Goal: Task Accomplishment & Management: Use online tool/utility

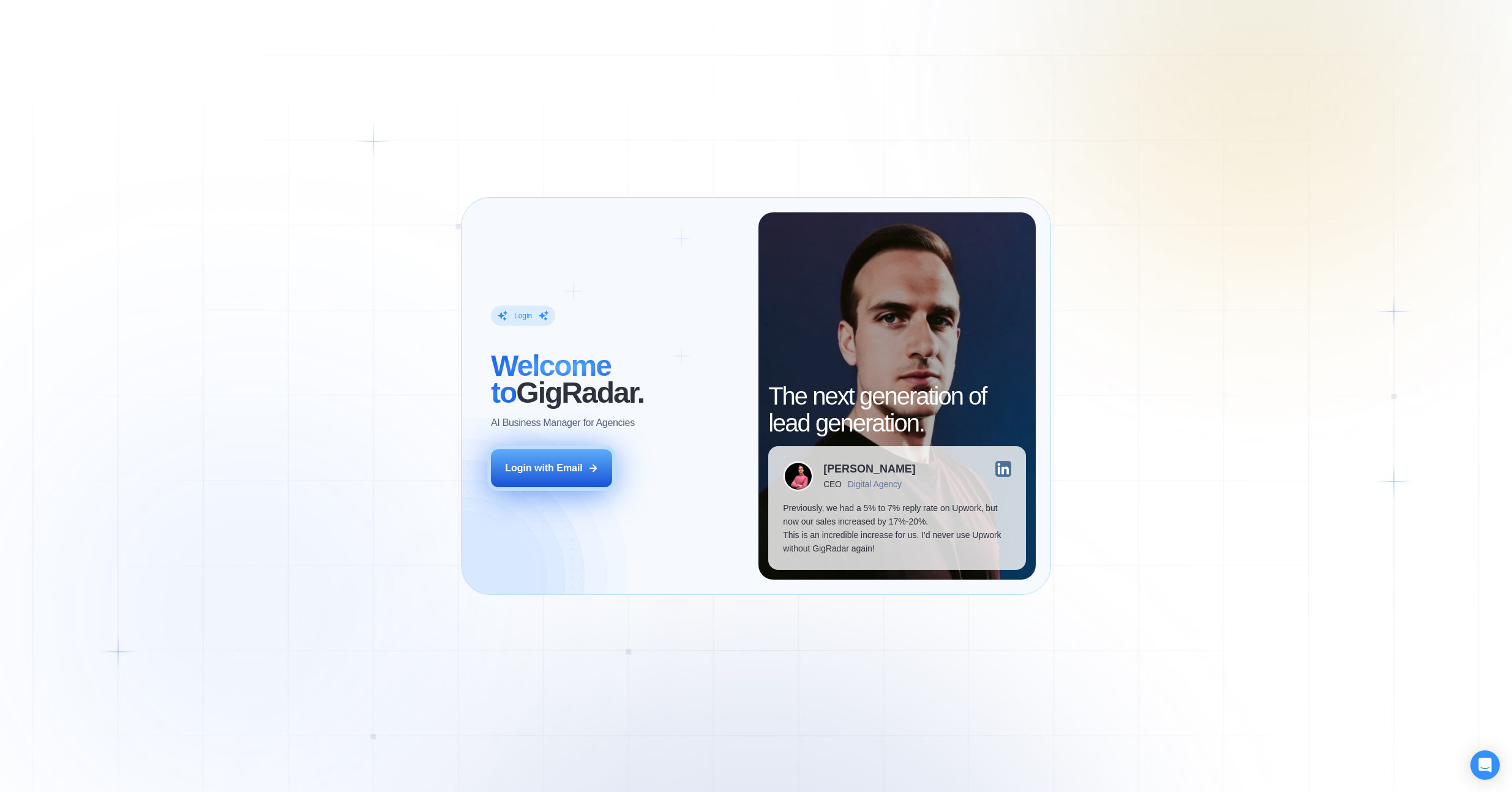
click at [575, 454] on button "Login with Email" at bounding box center [551, 468] width 121 height 38
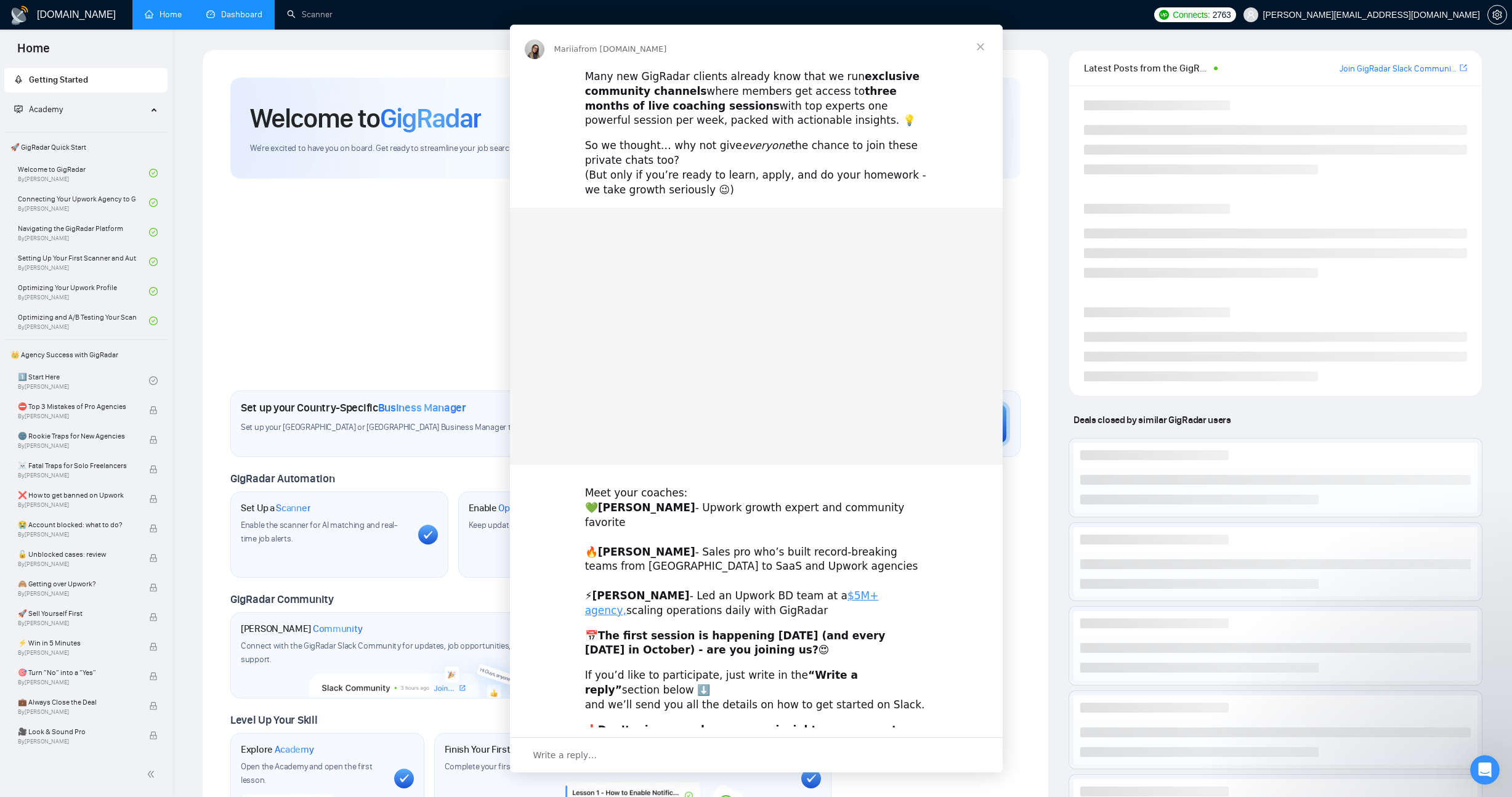
click at [252, 16] on div "Intercom messenger" at bounding box center [756, 398] width 1512 height 797
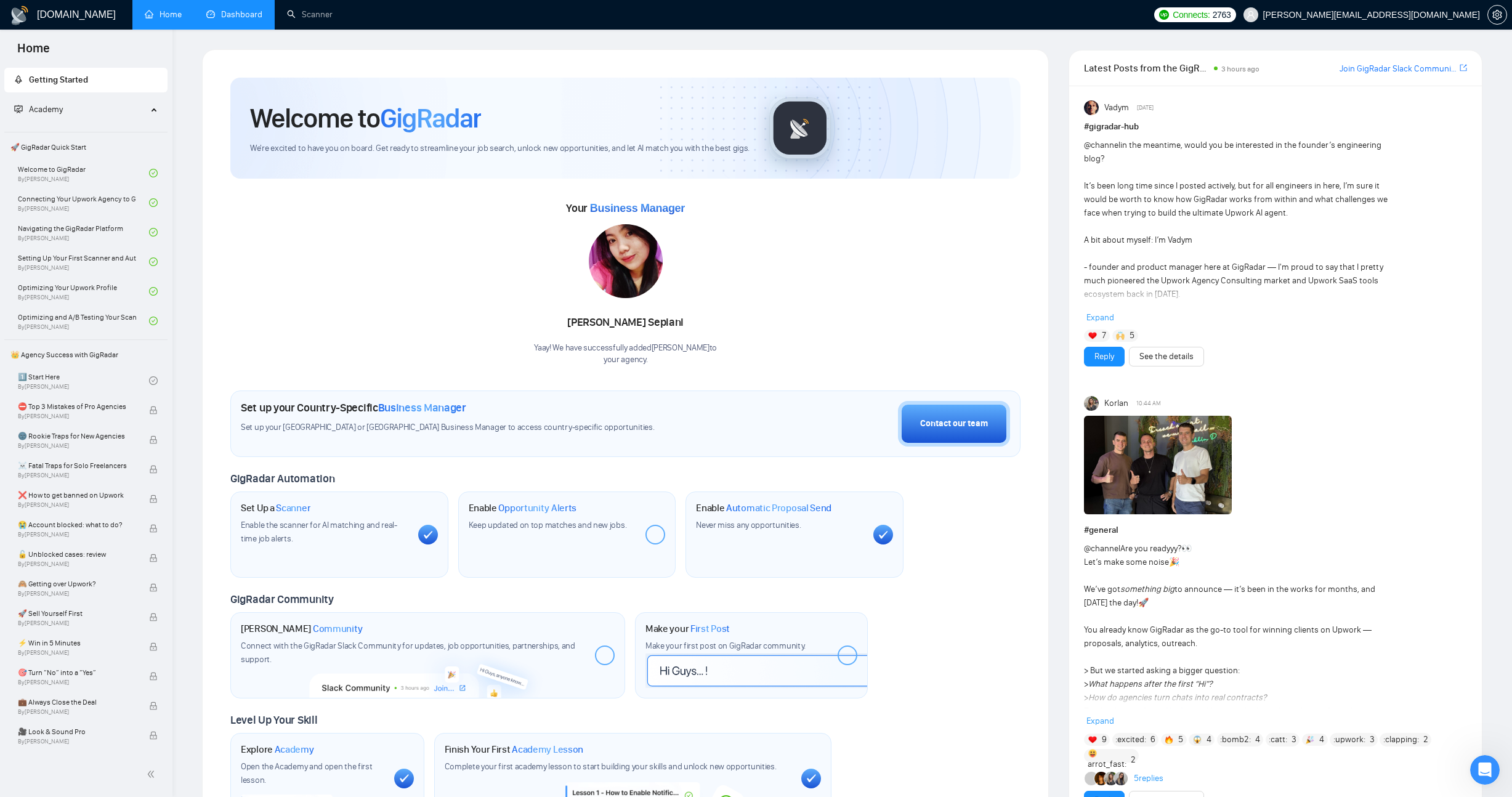
click at [252, 16] on link "Dashboard" at bounding box center [235, 15] width 56 height 10
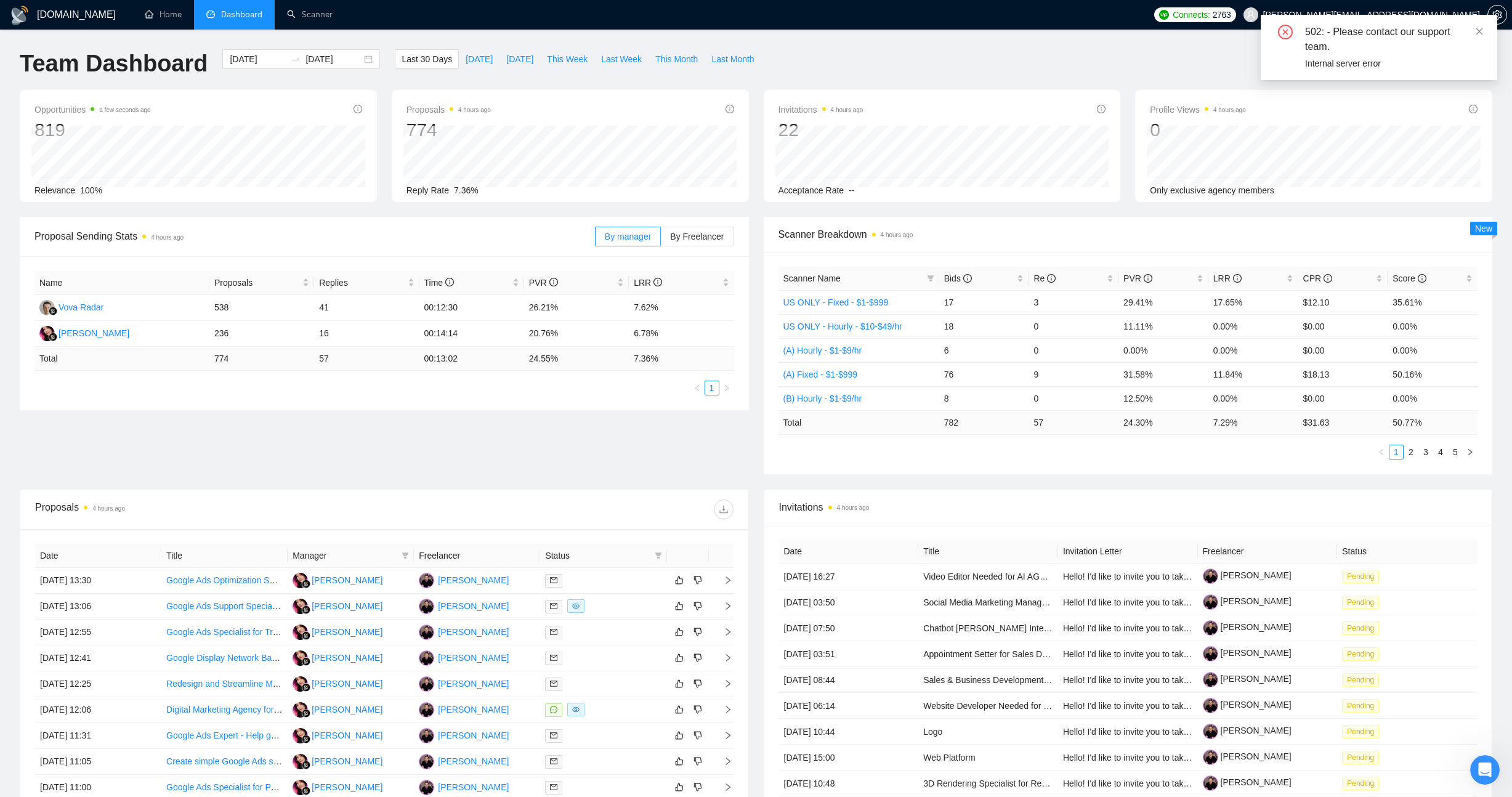
click at [483, 399] on div "Name Proposals Replies Time PVR LRR Vova Radar 538 41 00:12:30 26.21% 7.62% Ni …" at bounding box center [384, 333] width 730 height 154
click at [1481, 32] on icon "close" at bounding box center [1480, 32] width 9 height 9
click at [575, 475] on div "Proposal Sending Stats 4 hours ago By manager By Freelancer Name Proposals Repl…" at bounding box center [756, 352] width 1488 height 272
click at [540, 444] on div "Proposal Sending Stats 4 hours ago By manager By Freelancer Name Proposals Repl…" at bounding box center [756, 352] width 1488 height 272
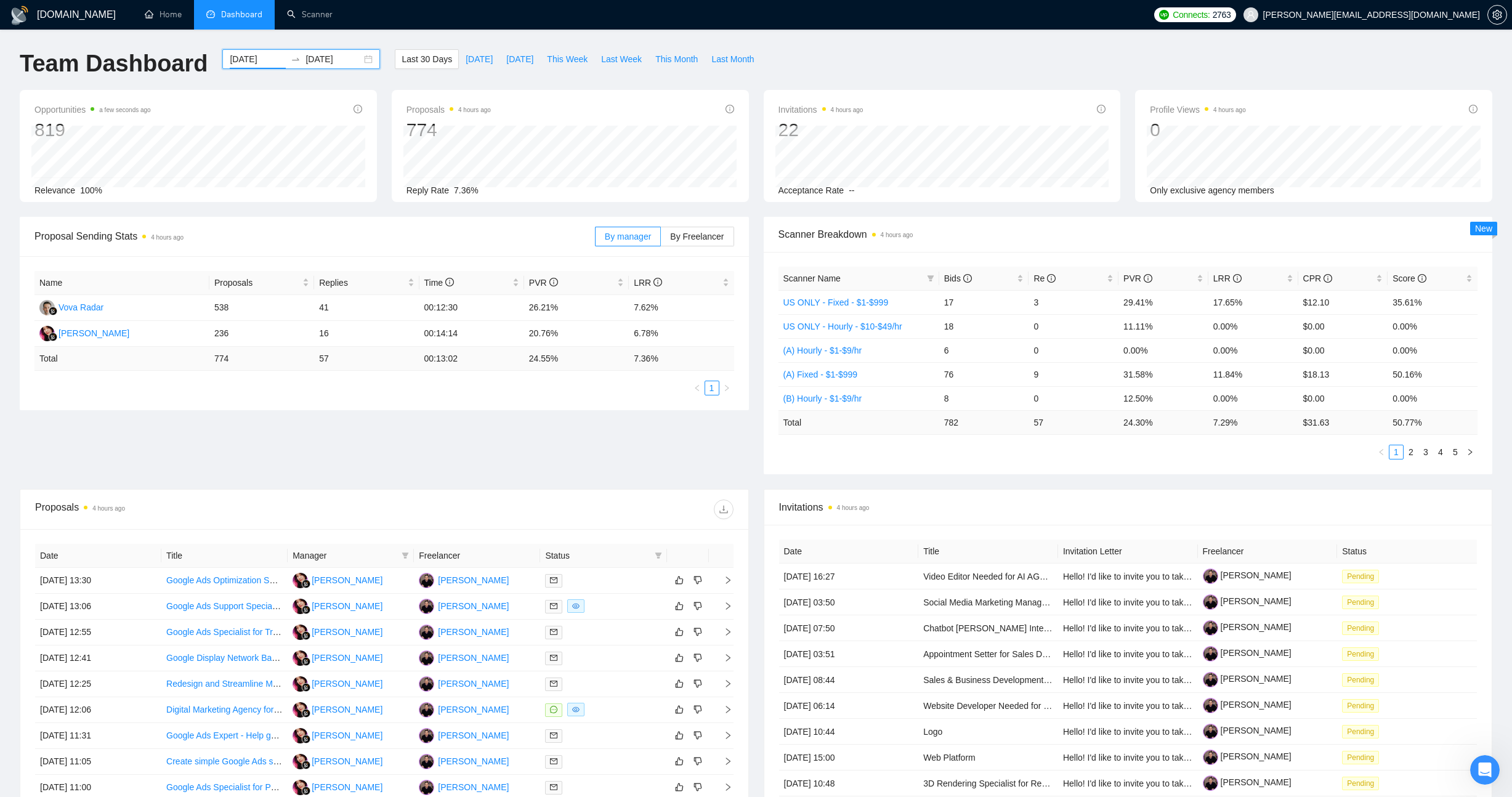
click at [245, 57] on input "[DATE]" at bounding box center [258, 59] width 56 height 14
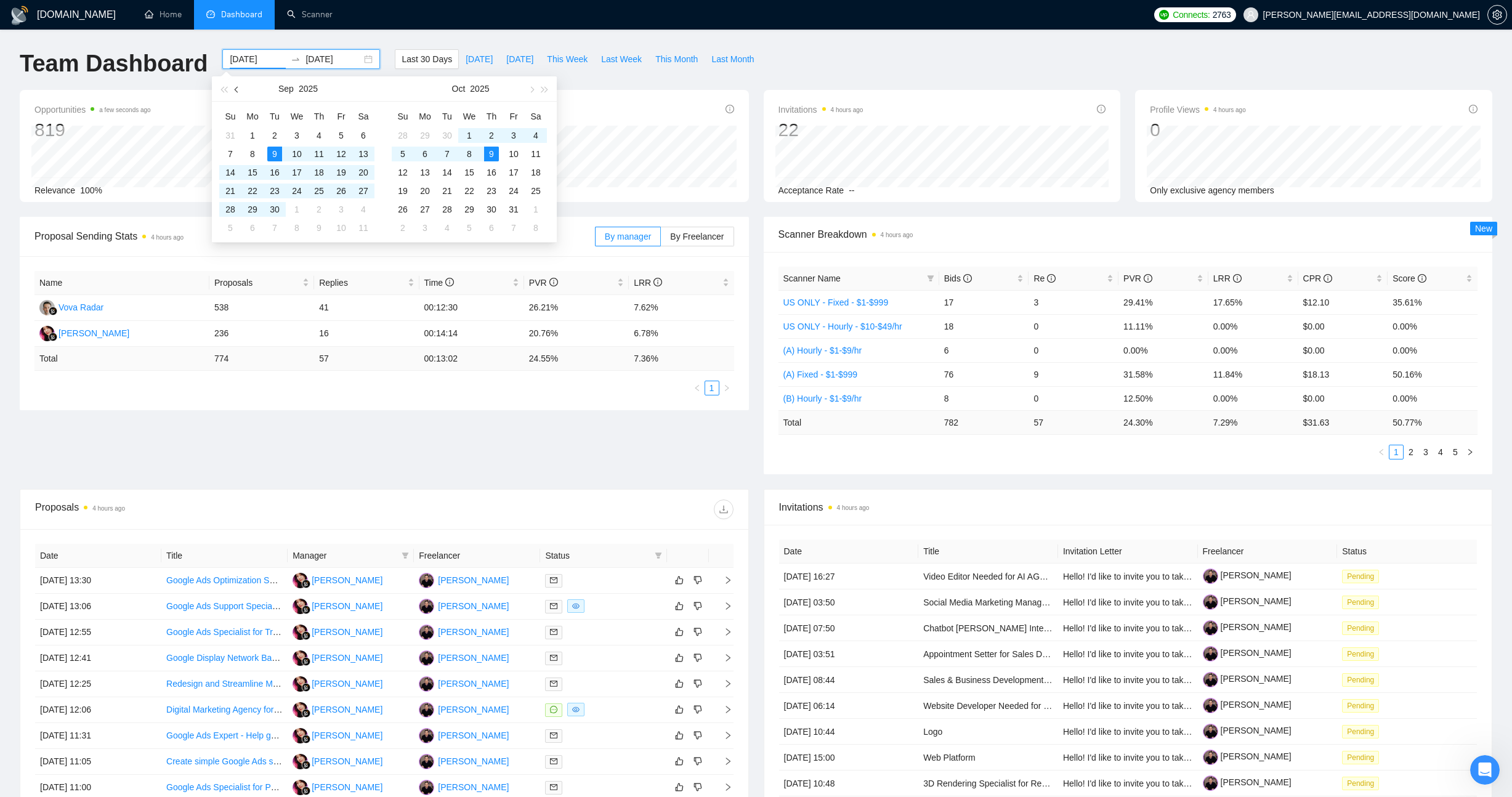
click at [239, 87] on button "button" at bounding box center [237, 89] width 14 height 25
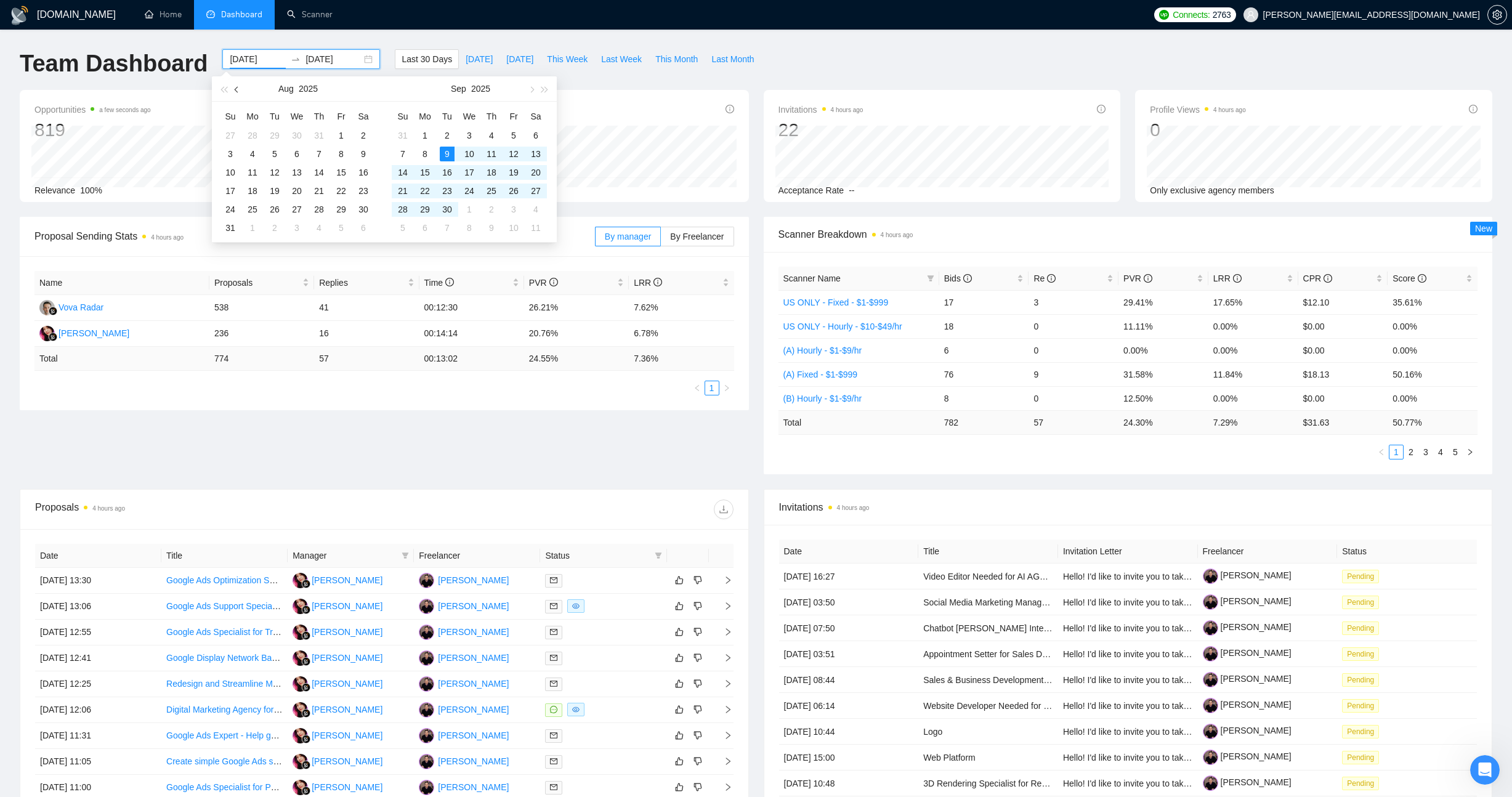
click at [239, 87] on button "button" at bounding box center [237, 89] width 14 height 25
type input "[DATE]"
click at [323, 152] on div "10" at bounding box center [318, 154] width 15 height 15
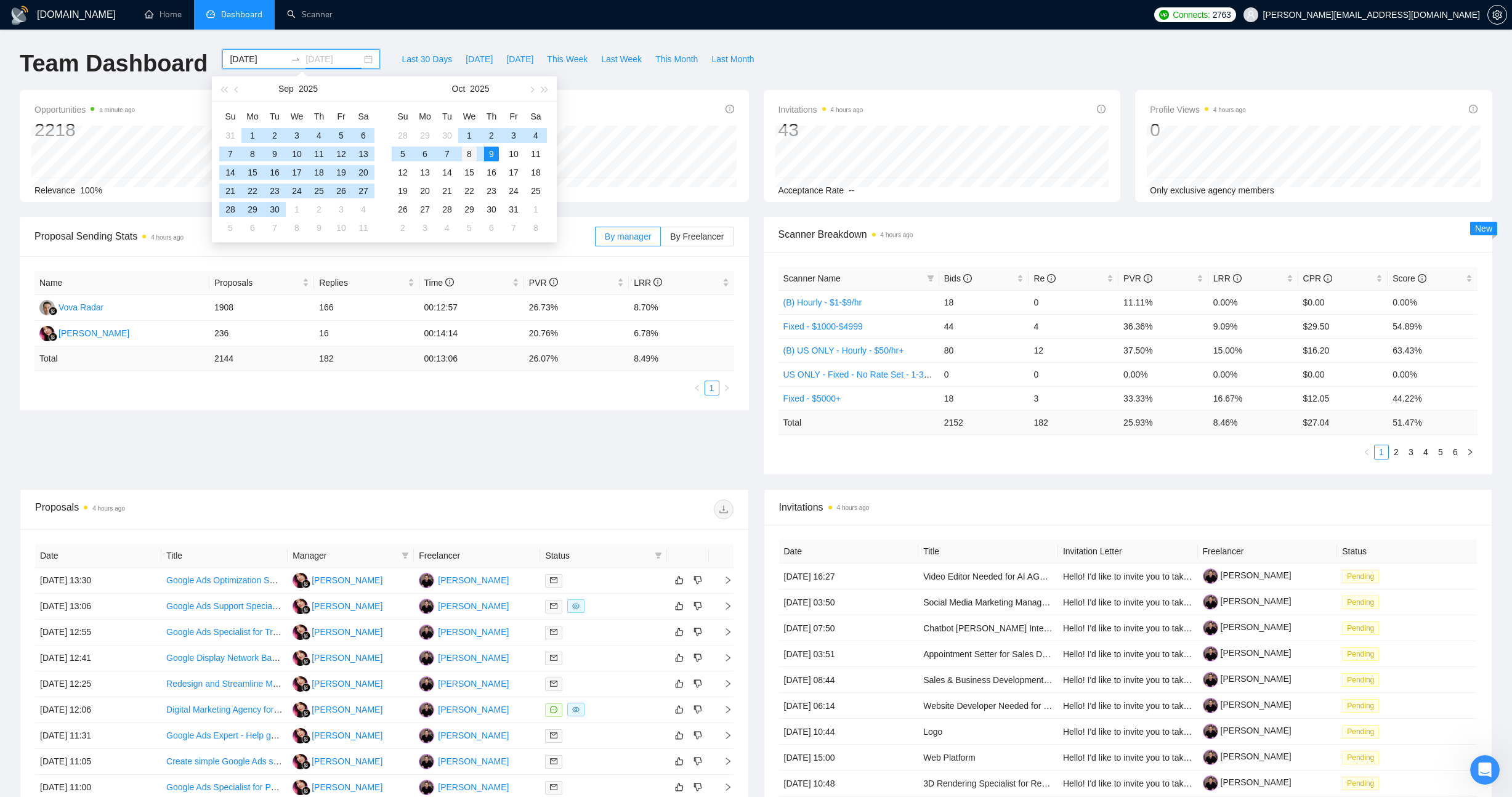
type input "[DATE]"
click at [468, 150] on div "8" at bounding box center [468, 154] width 15 height 15
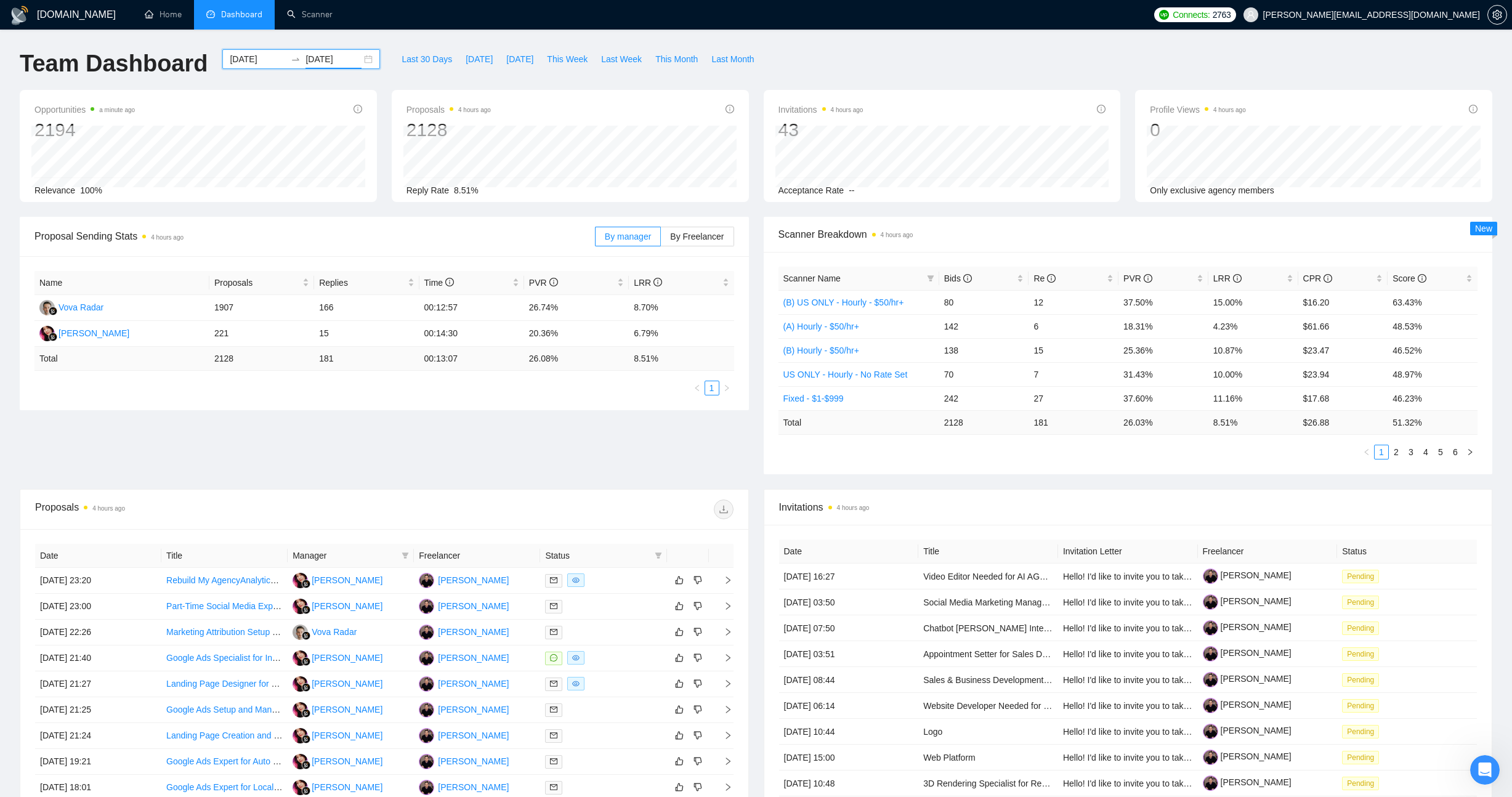
click at [418, 26] on ul "Home Dashboard Scanner" at bounding box center [638, 15] width 1021 height 30
click at [997, 280] on span "Bids" at bounding box center [980, 278] width 71 height 14
click at [881, 464] on div "Scanner Name Bids Re PVR LRR CPR Score (B) Hourly - $10-$49/hr 299 16 20.74% 5.…" at bounding box center [1128, 363] width 730 height 223
click at [1399, 449] on link "2" at bounding box center [1397, 452] width 14 height 14
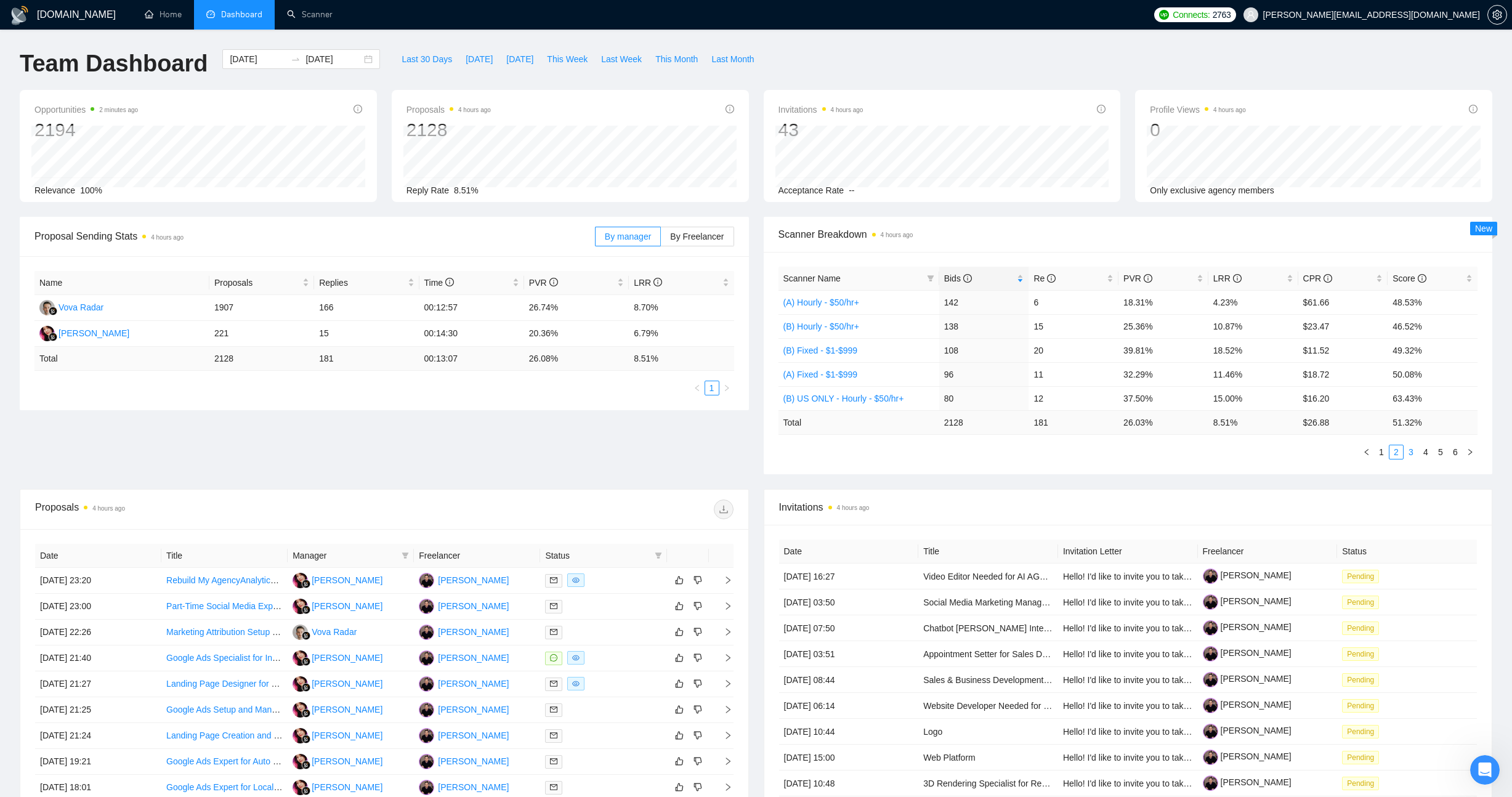
click at [1408, 454] on link "3" at bounding box center [1411, 452] width 14 height 14
click at [668, 457] on div "Proposal Sending Stats 4 hours ago By manager By Freelancer Name Proposals Repl…" at bounding box center [756, 352] width 1488 height 272
click at [301, 29] on li "Scanner" at bounding box center [310, 15] width 70 height 30
click at [323, 20] on link "Scanner" at bounding box center [309, 15] width 45 height 10
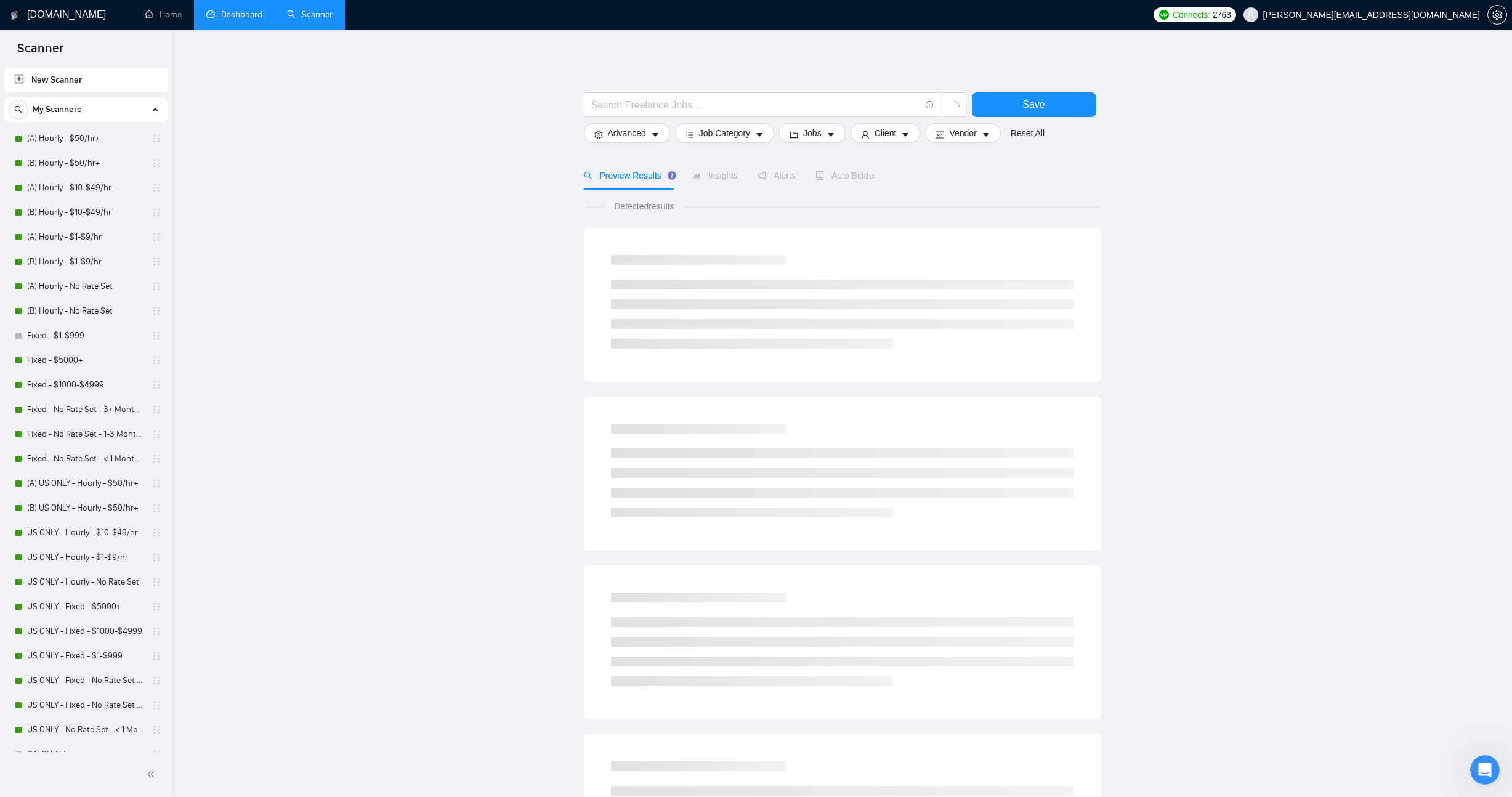
drag, startPoint x: 305, startPoint y: 184, endPoint x: 288, endPoint y: 187, distance: 17.3
click at [305, 184] on main "Save Advanced Job Category Jobs Client Vendor Reset All Preview Results Insight…" at bounding box center [842, 553] width 1300 height 1008
click at [66, 138] on link "(A) Hourly - $50/hr+" at bounding box center [85, 138] width 117 height 25
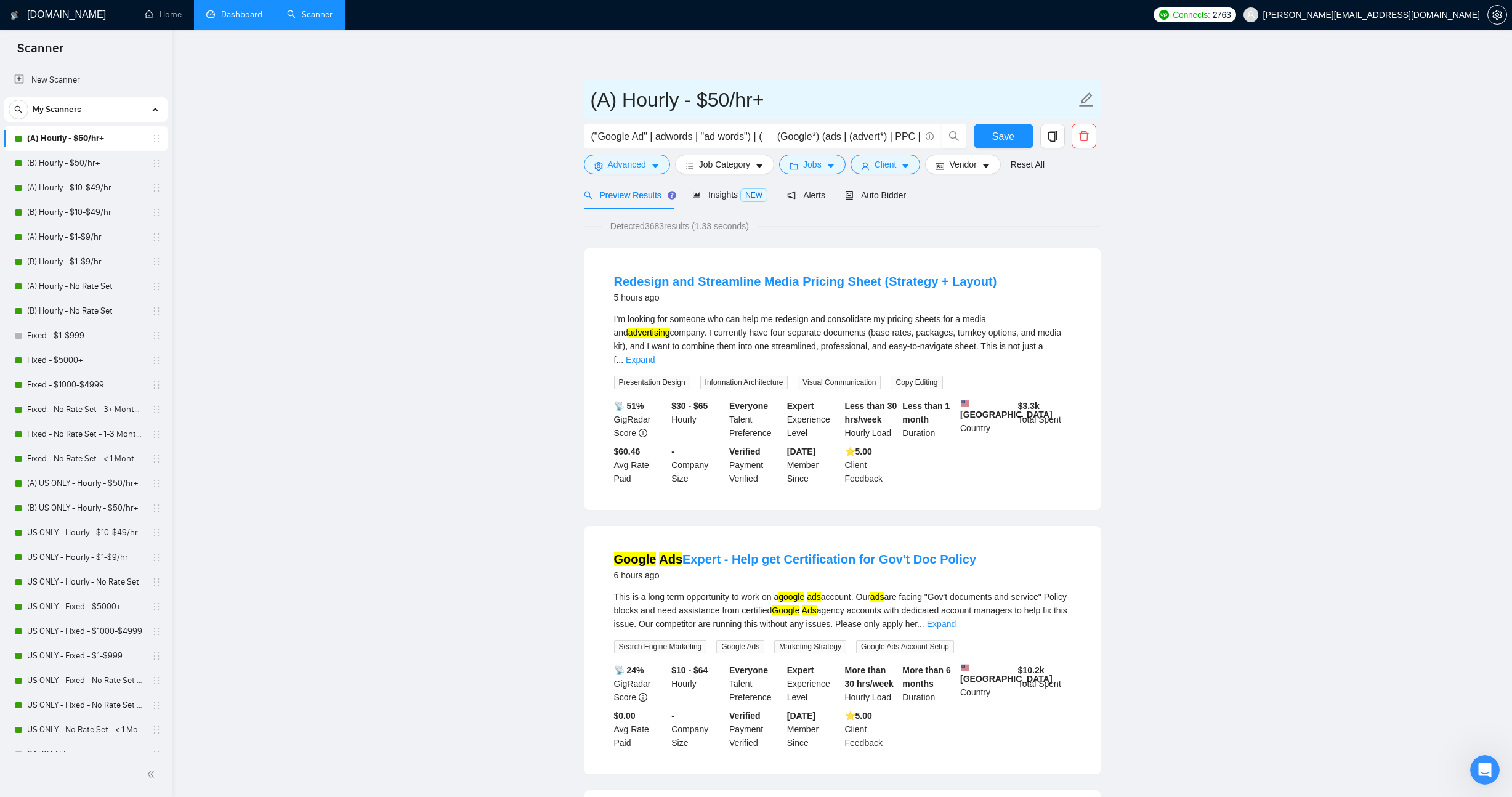
click at [604, 104] on input "(A) Hourly - $50/hr+" at bounding box center [833, 100] width 486 height 31
type input "(A-lost) Hourly - $50/hr+"
click at [881, 196] on span "Auto Bidder" at bounding box center [875, 195] width 61 height 10
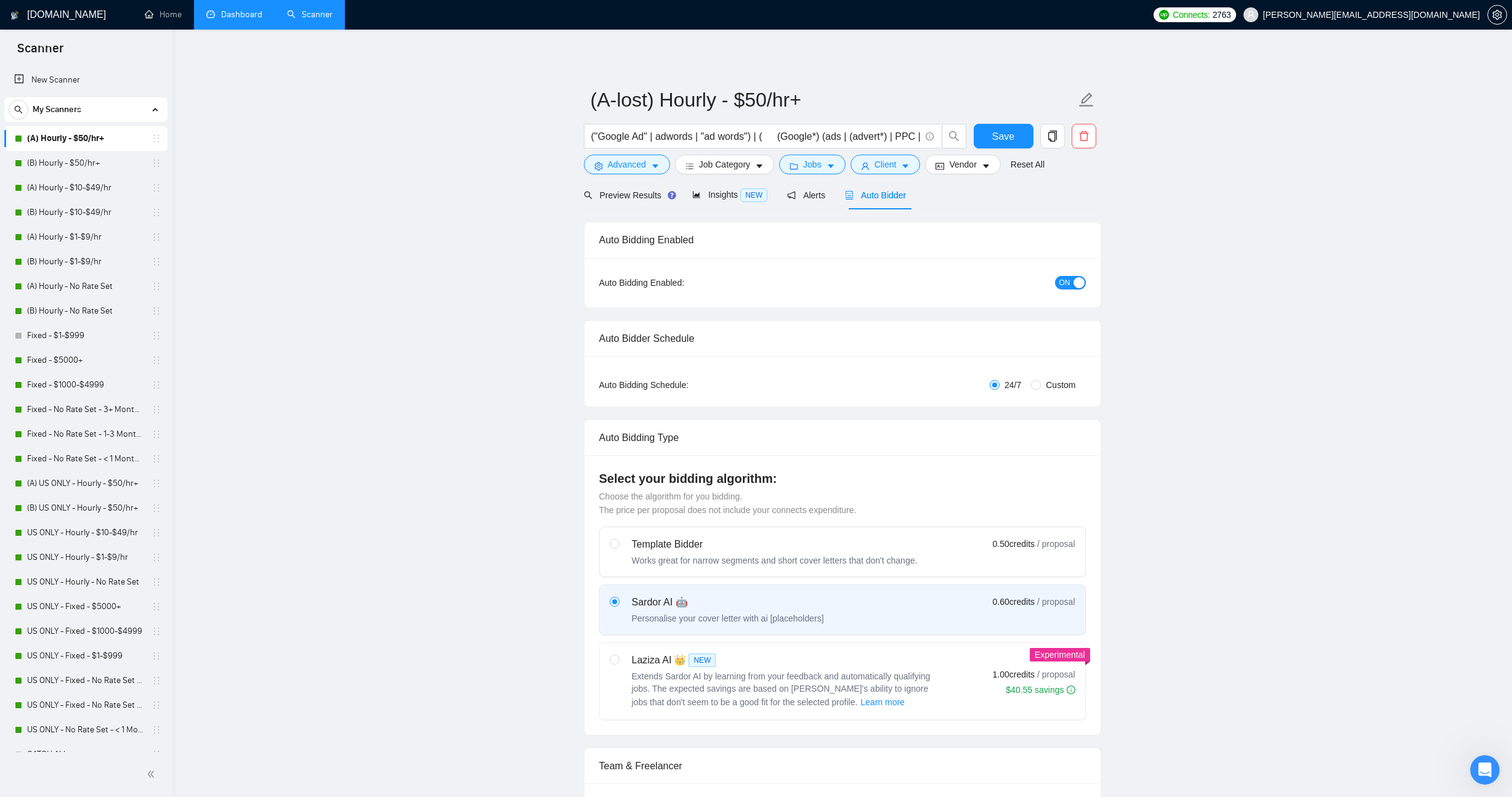
radio input "false"
radio input "true"
checkbox input "true"
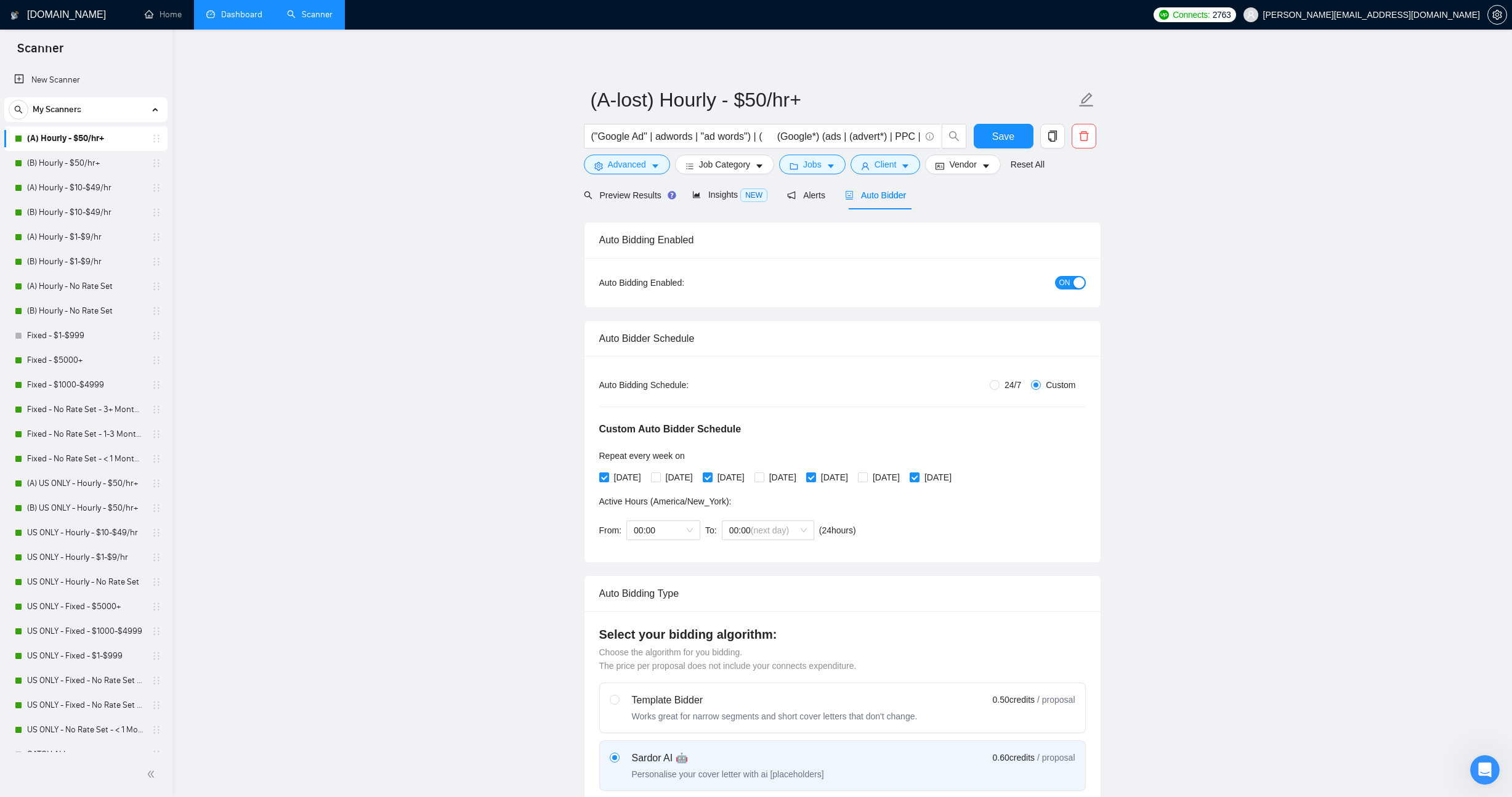
click at [1076, 278] on div "button" at bounding box center [1079, 282] width 11 height 11
click at [1024, 127] on button "Save" at bounding box center [1003, 136] width 60 height 25
checkbox input "true"
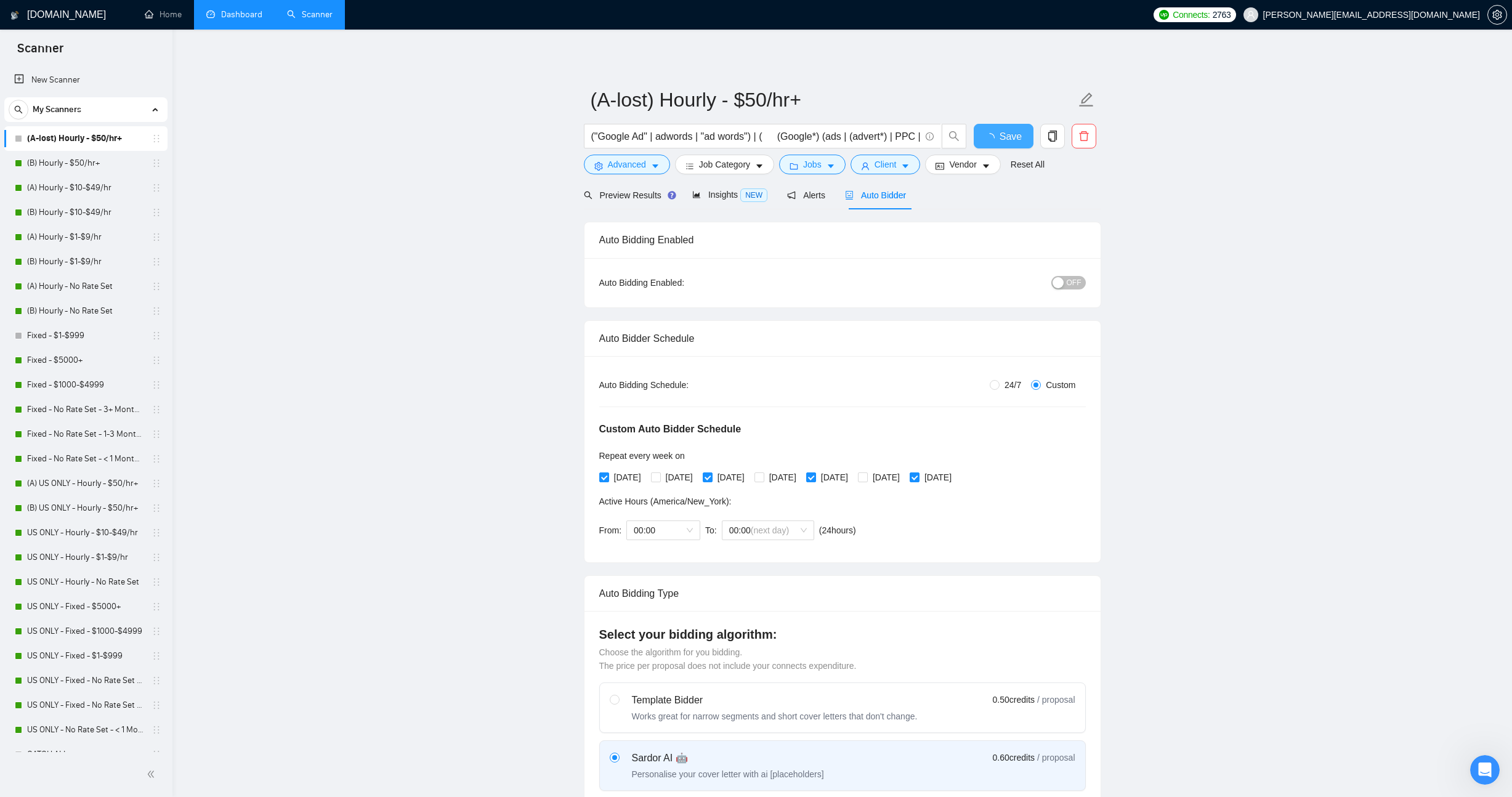
checkbox input "true"
click at [67, 165] on link "(B) Hourly - $50/hr+" at bounding box center [85, 163] width 117 height 25
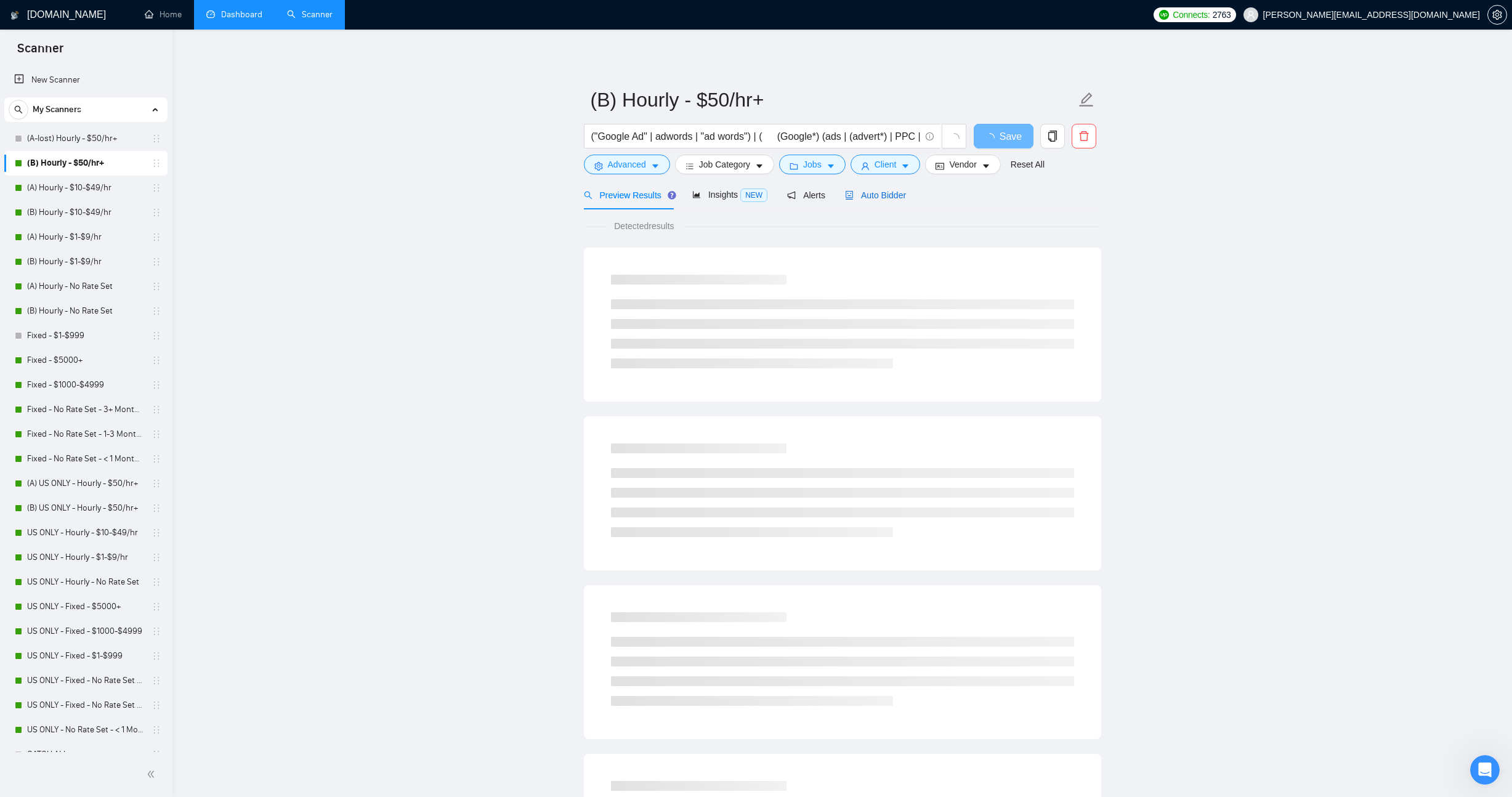
click at [870, 194] on span "Auto Bidder" at bounding box center [875, 195] width 61 height 10
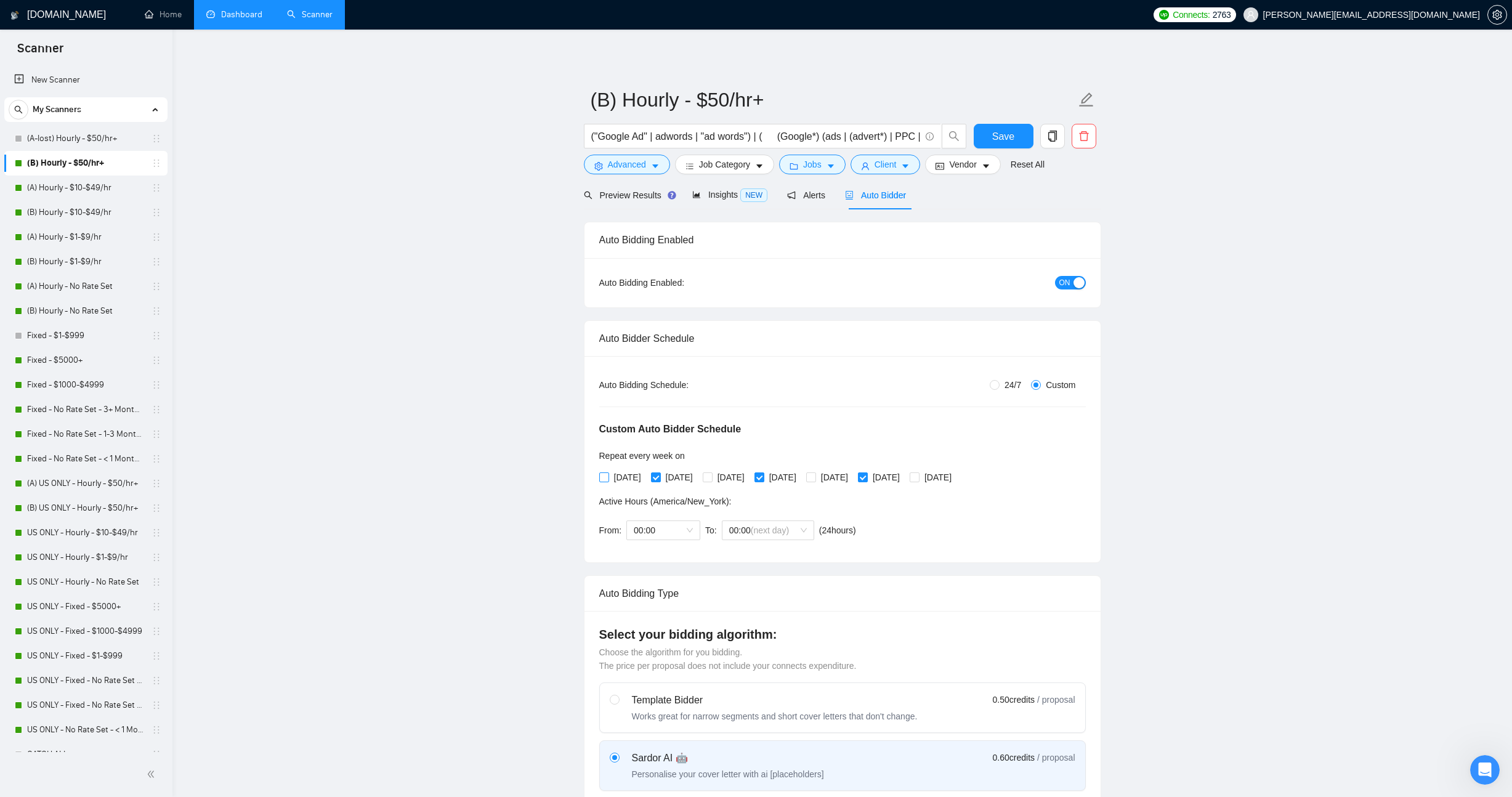
click at [626, 476] on span "[DATE]" at bounding box center [627, 478] width 37 height 14
click at [608, 476] on input "[DATE]" at bounding box center [603, 477] width 9 height 9
checkbox input "true"
click at [750, 473] on span "[DATE]" at bounding box center [730, 478] width 37 height 14
click at [712, 473] on input "[DATE]" at bounding box center [707, 477] width 9 height 9
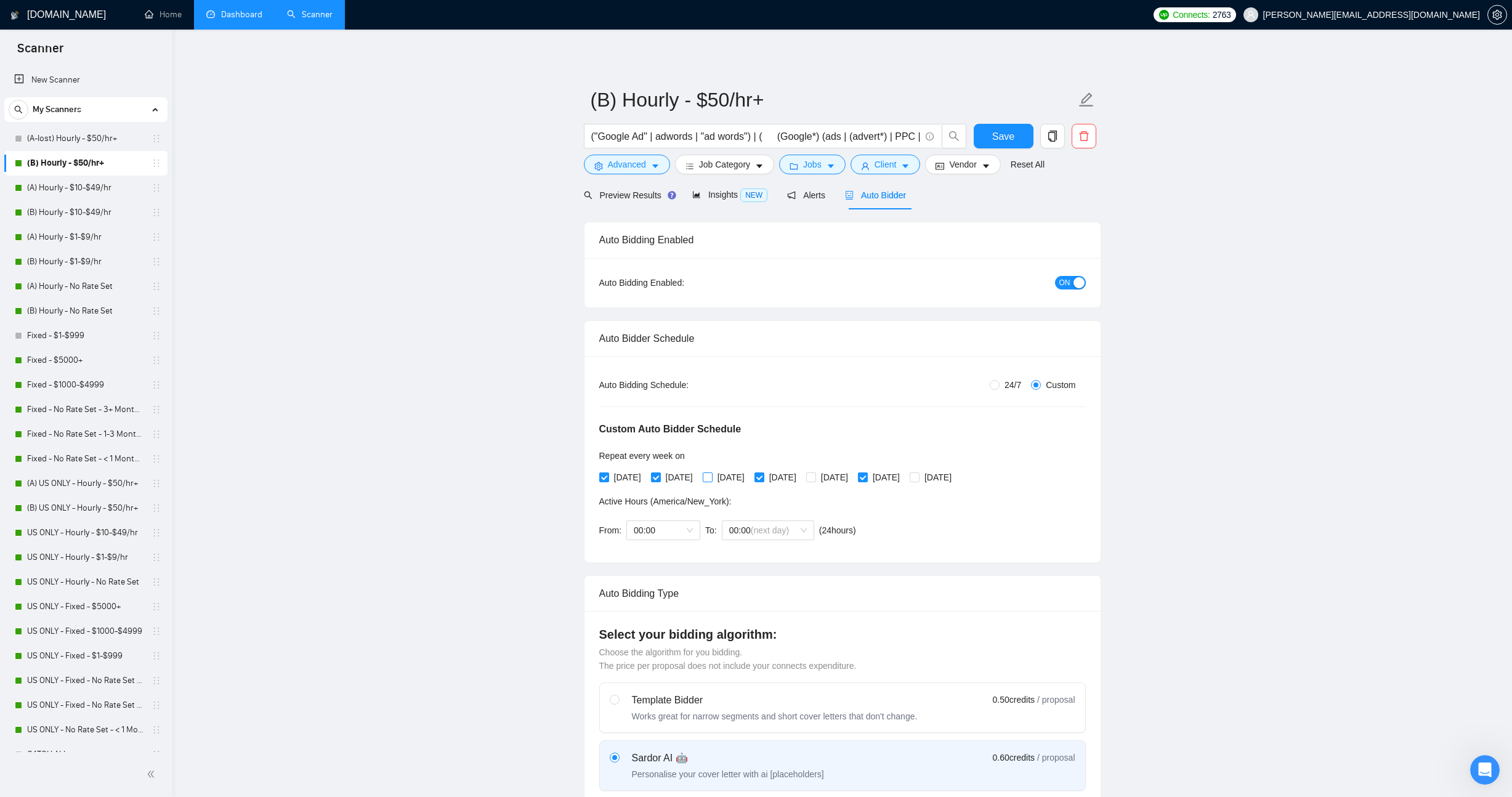
checkbox input "true"
click at [853, 482] on span "[DATE]" at bounding box center [835, 478] width 37 height 14
click at [815, 481] on input "[DATE]" at bounding box center [811, 477] width 9 height 9
checkbox input "true"
click at [957, 478] on span "[DATE]" at bounding box center [938, 478] width 37 height 14
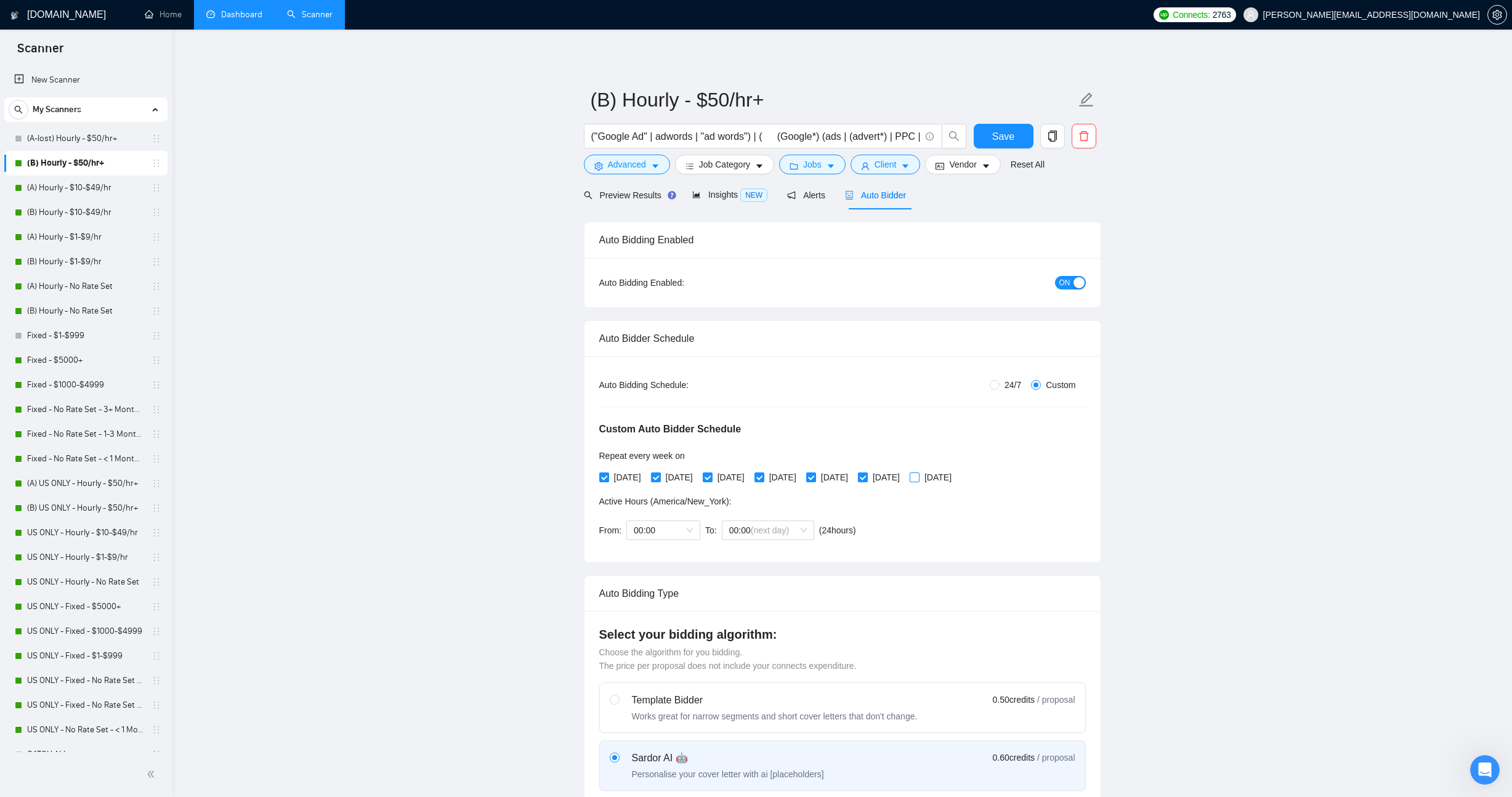
click at [918, 478] on input "[DATE]" at bounding box center [914, 477] width 9 height 9
checkbox input "true"
click at [1000, 137] on span "Save" at bounding box center [1003, 137] width 22 height 15
click at [618, 103] on input "(B) Hourly - $50/hr+" at bounding box center [833, 100] width 486 height 31
drag, startPoint x: 621, startPoint y: 103, endPoint x: 575, endPoint y: 103, distance: 46.0
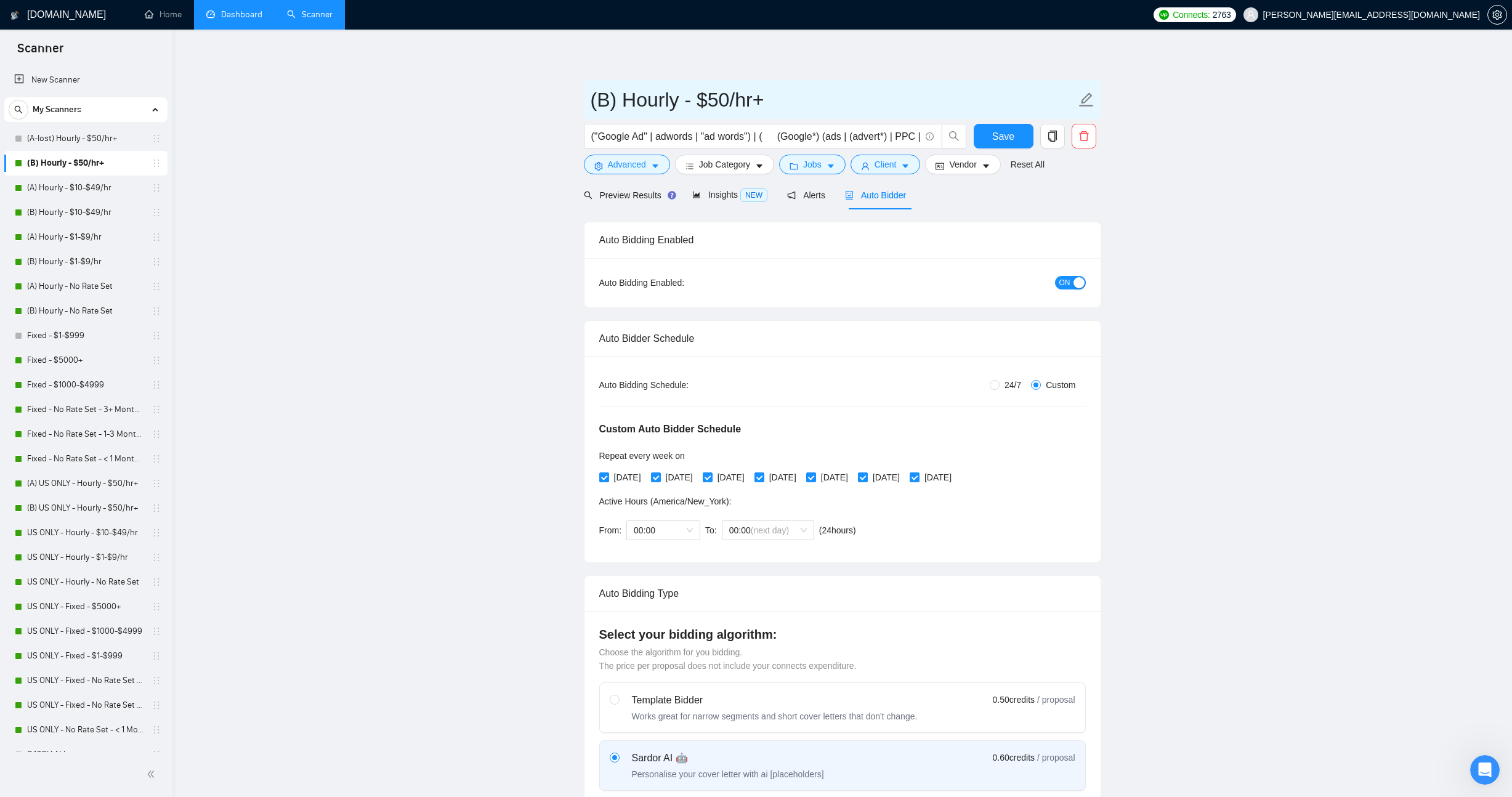
type input "Hourly - $50/hr+"
click at [994, 141] on span "Save" at bounding box center [1003, 137] width 22 height 15
click at [89, 196] on link "(A) Hourly - $10-$49/hr" at bounding box center [85, 188] width 117 height 25
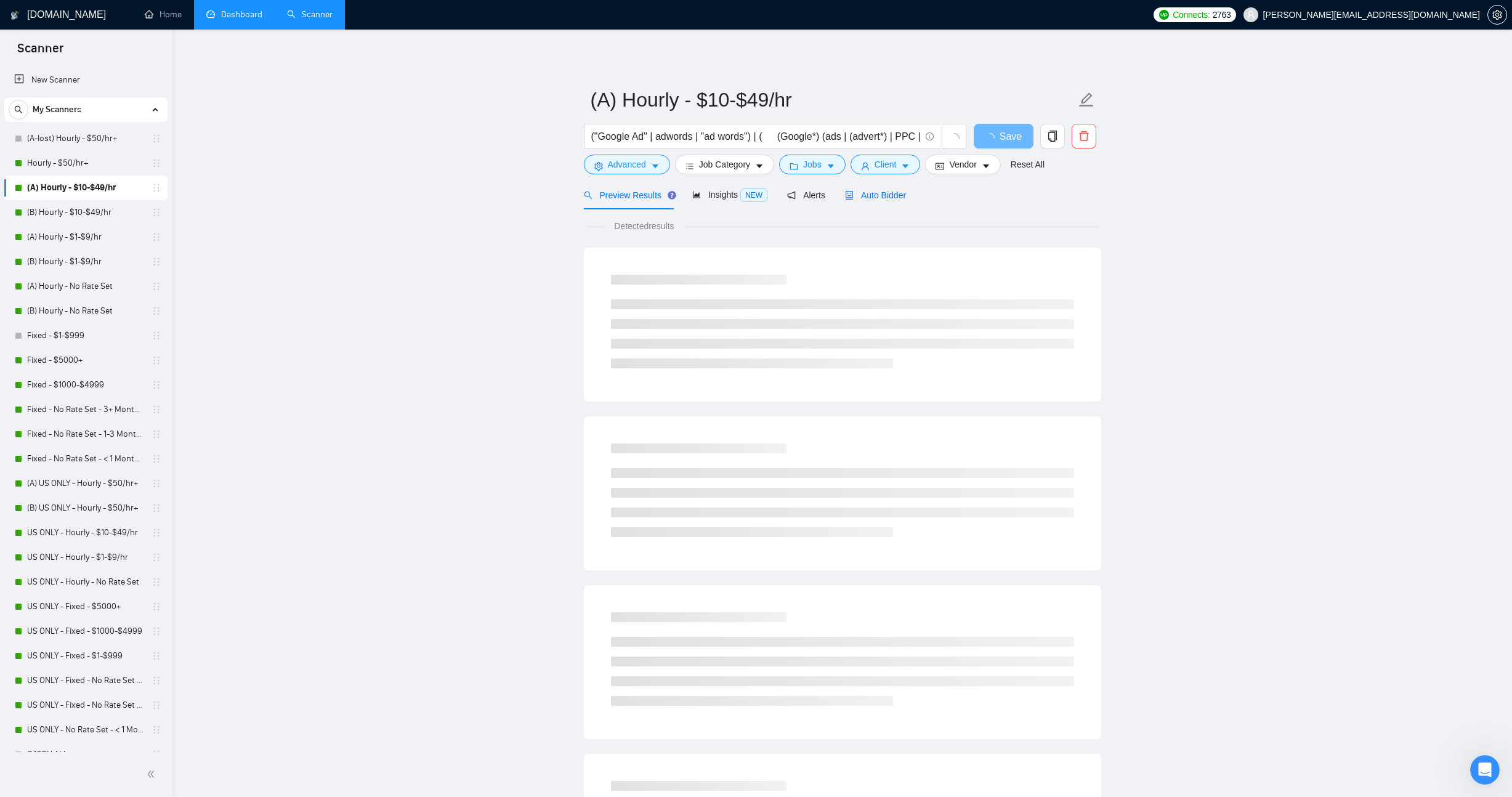
click at [877, 192] on span "Auto Bidder" at bounding box center [875, 195] width 61 height 10
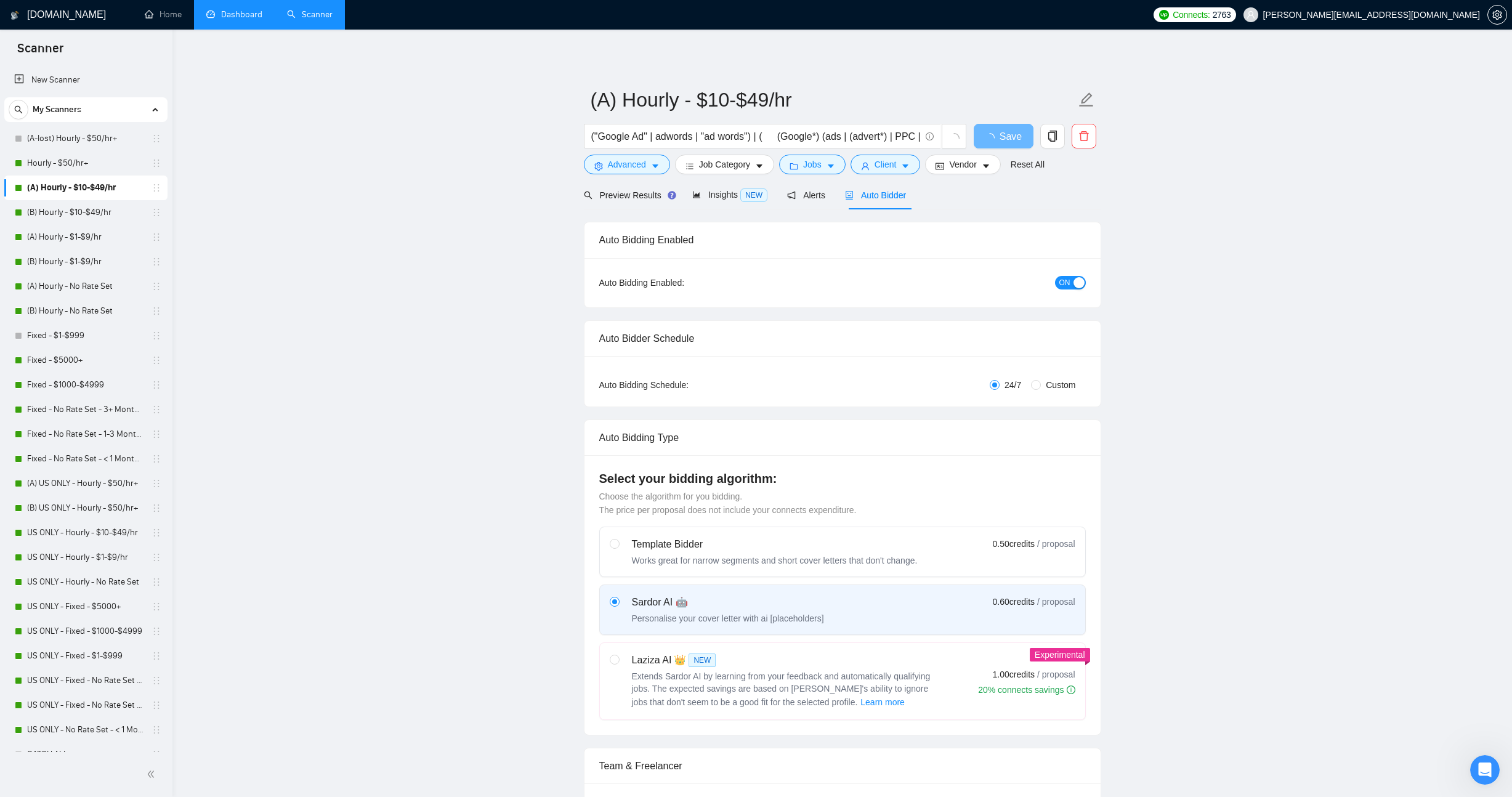
radio input "false"
radio input "true"
checkbox input "true"
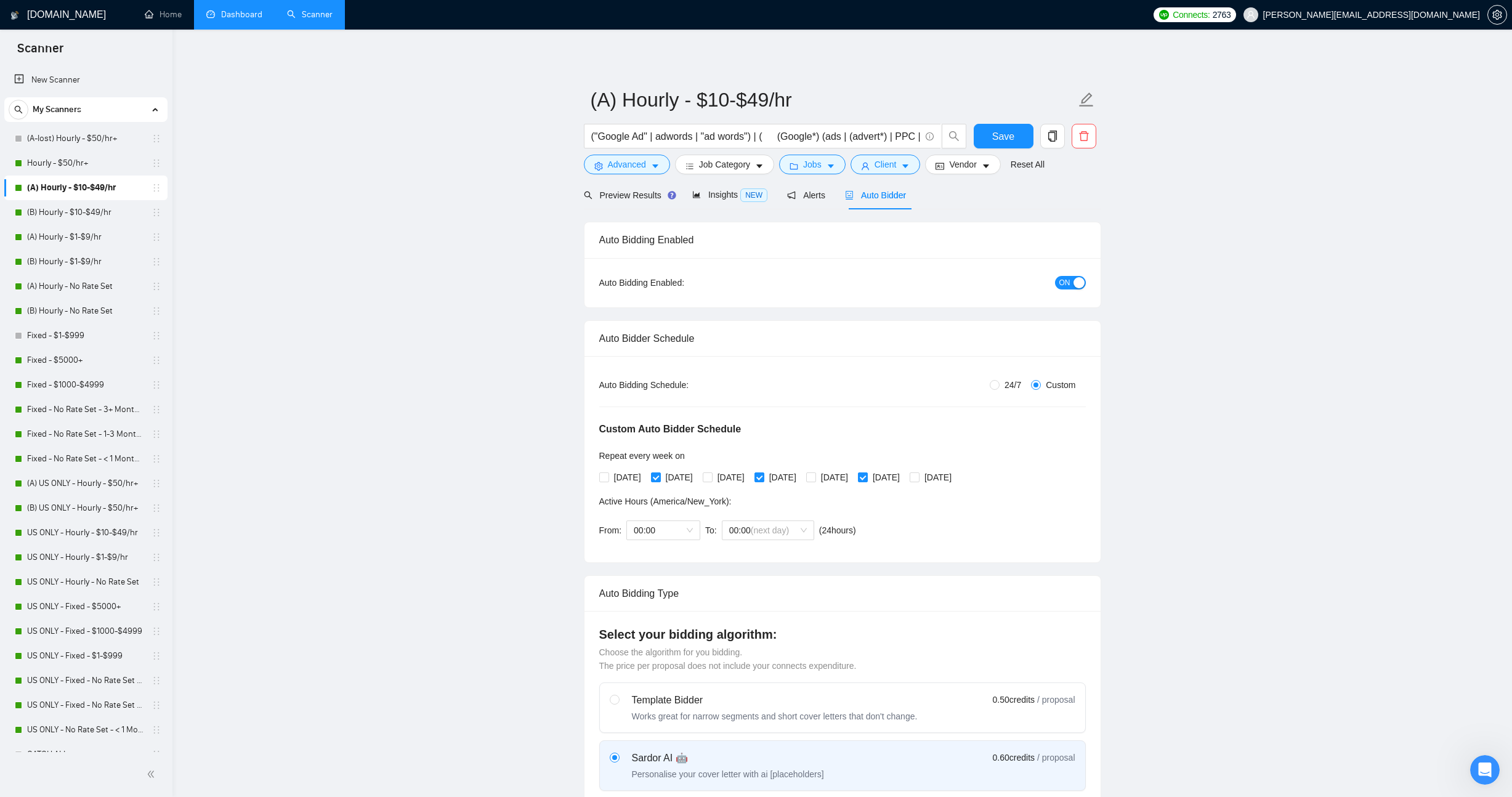
click at [1076, 281] on div "button" at bounding box center [1079, 282] width 11 height 11
click at [614, 90] on input "(A) Hourly - $10-$49/hr" at bounding box center [833, 100] width 486 height 31
click at [607, 102] on input "(A) Hourly - $10-$49/hr" at bounding box center [833, 100] width 486 height 31
type input "(A-lost) Hourly - $10-$49/hr"
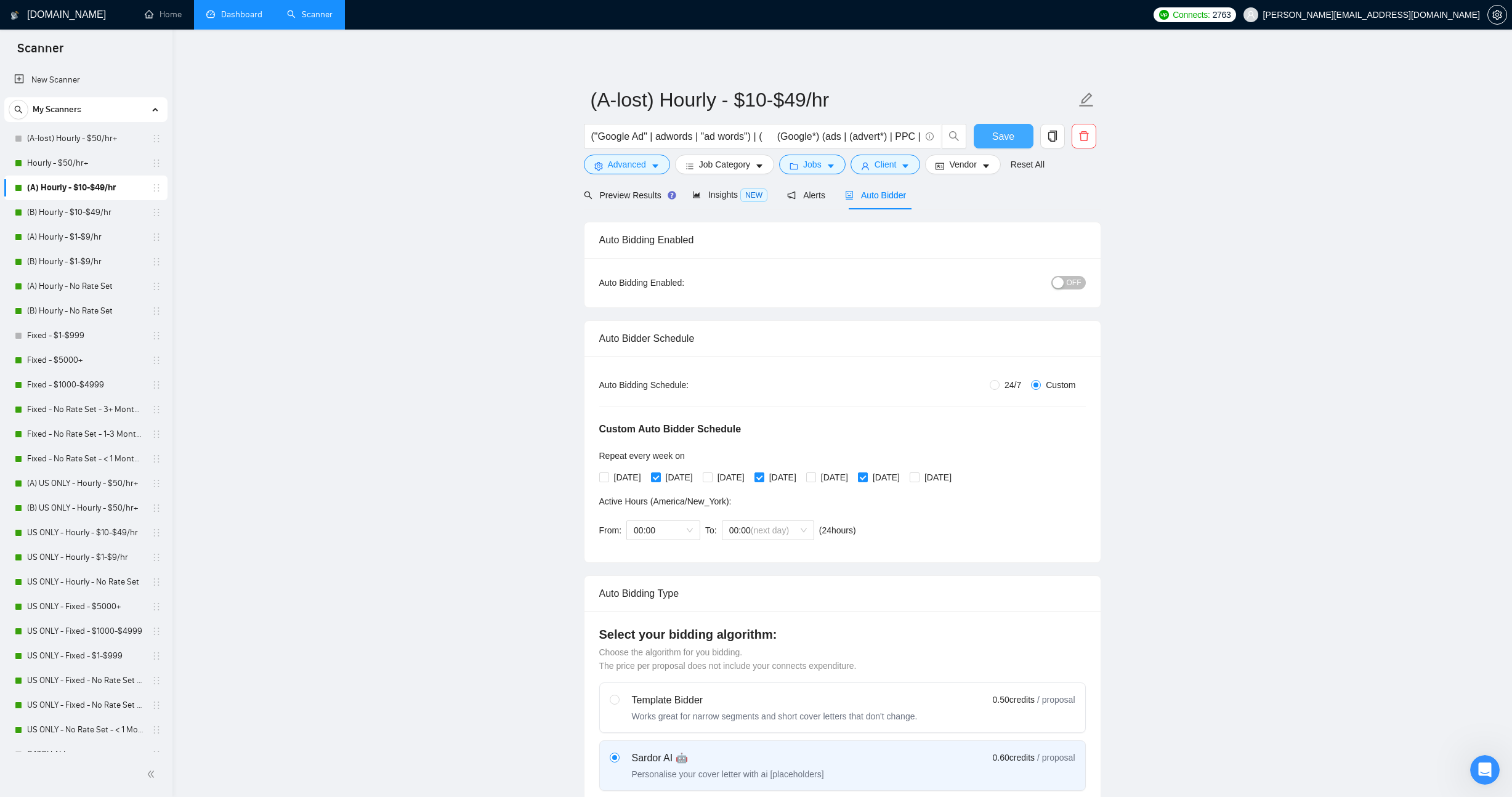
click at [1007, 131] on span "Save" at bounding box center [1003, 137] width 22 height 15
checkbox input "true"
click at [60, 216] on link "(B) Hourly - $10-$49/hr" at bounding box center [85, 212] width 117 height 25
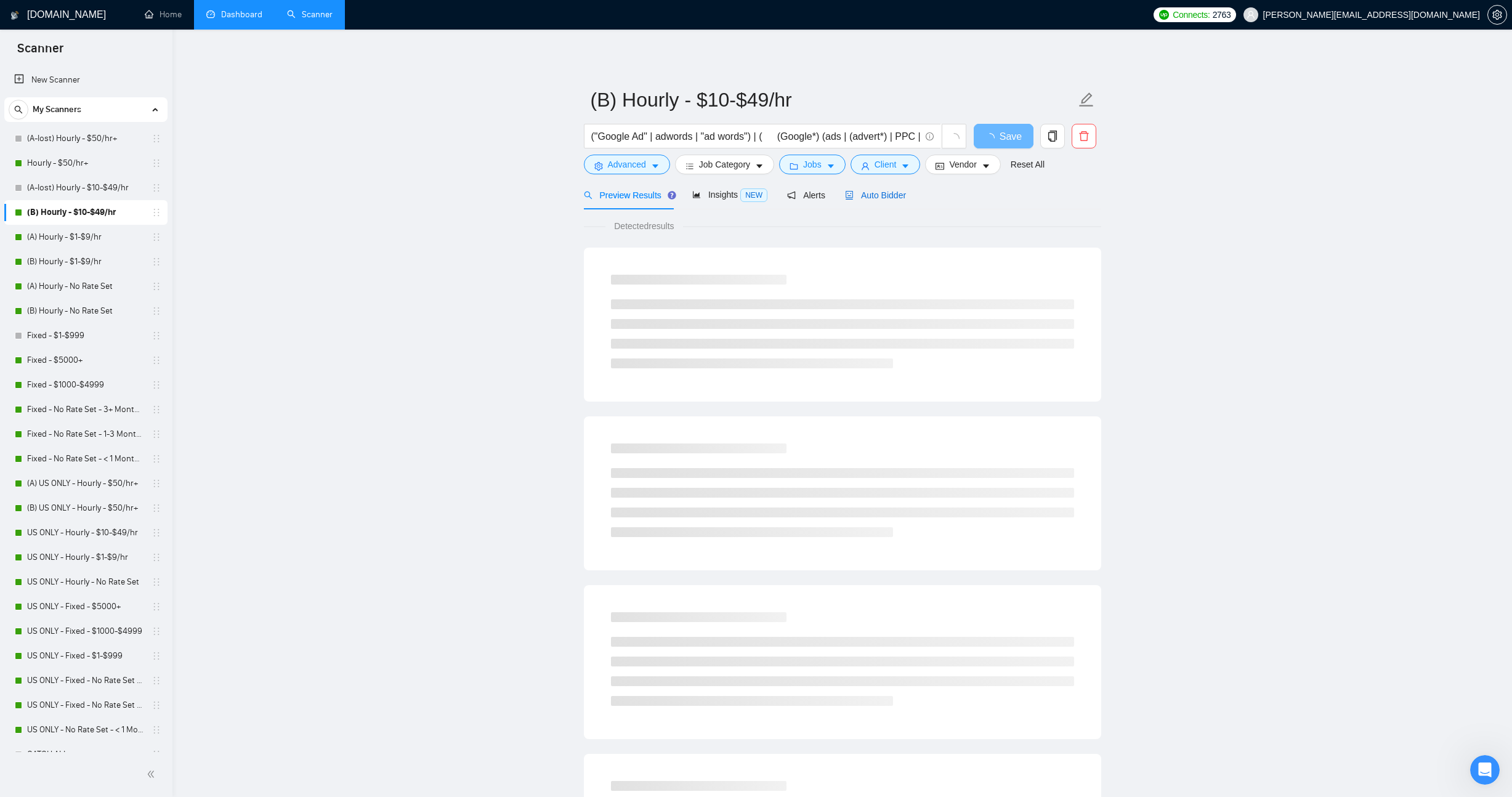
click at [889, 196] on span "Auto Bidder" at bounding box center [875, 195] width 61 height 10
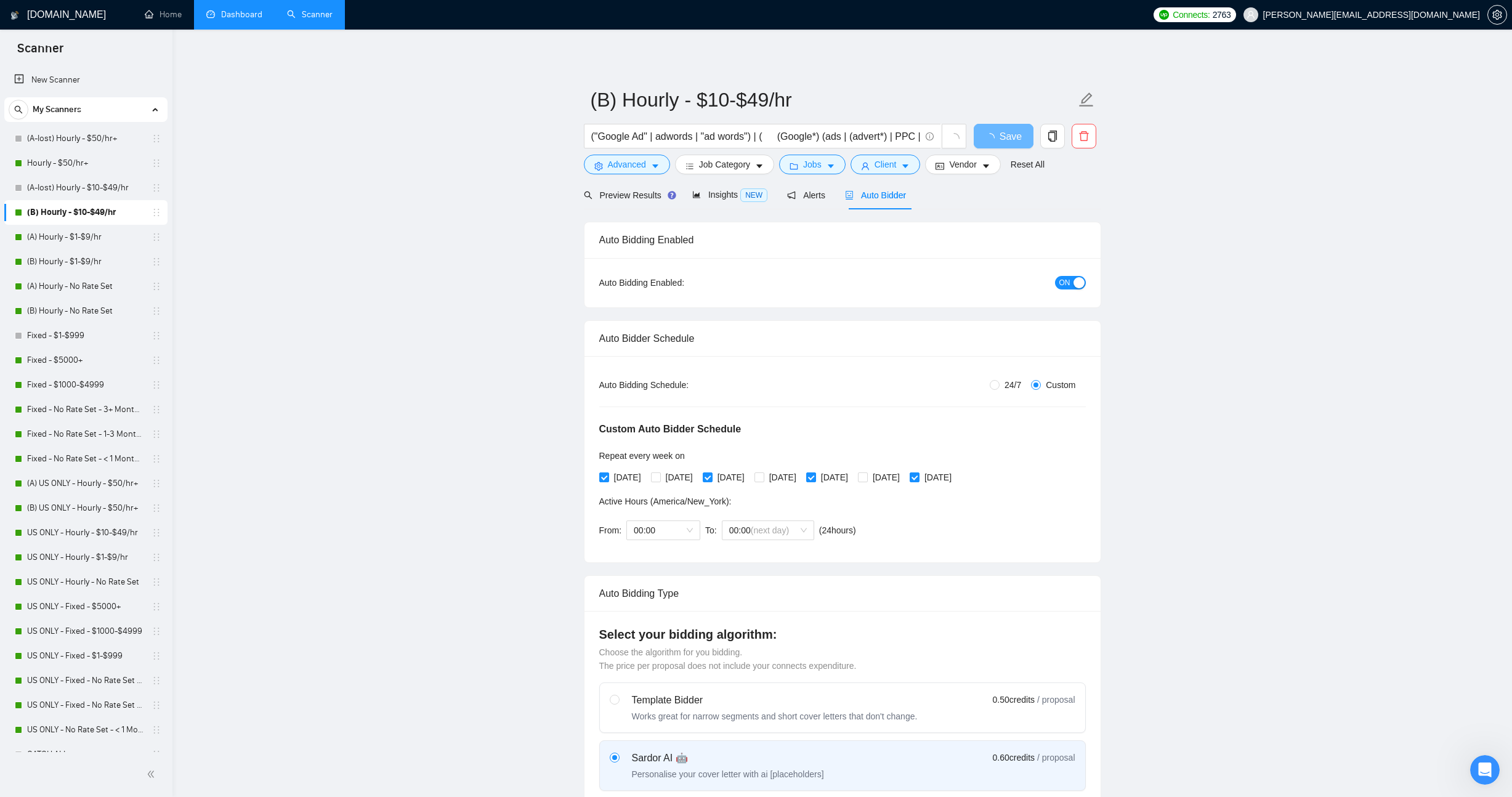
click at [679, 484] on div "[DATE] [DATE] [DATE] [DATE] [DATE] [DATE] [DATE]" at bounding box center [777, 477] width 358 height 20
click at [676, 468] on div "[DATE] [DATE] [DATE] [DATE] [DATE] [DATE] [DATE]" at bounding box center [777, 477] width 358 height 20
click at [677, 471] on span "[DATE]" at bounding box center [679, 478] width 37 height 14
click at [660, 473] on input "[DATE]" at bounding box center [655, 477] width 9 height 9
checkbox input "true"
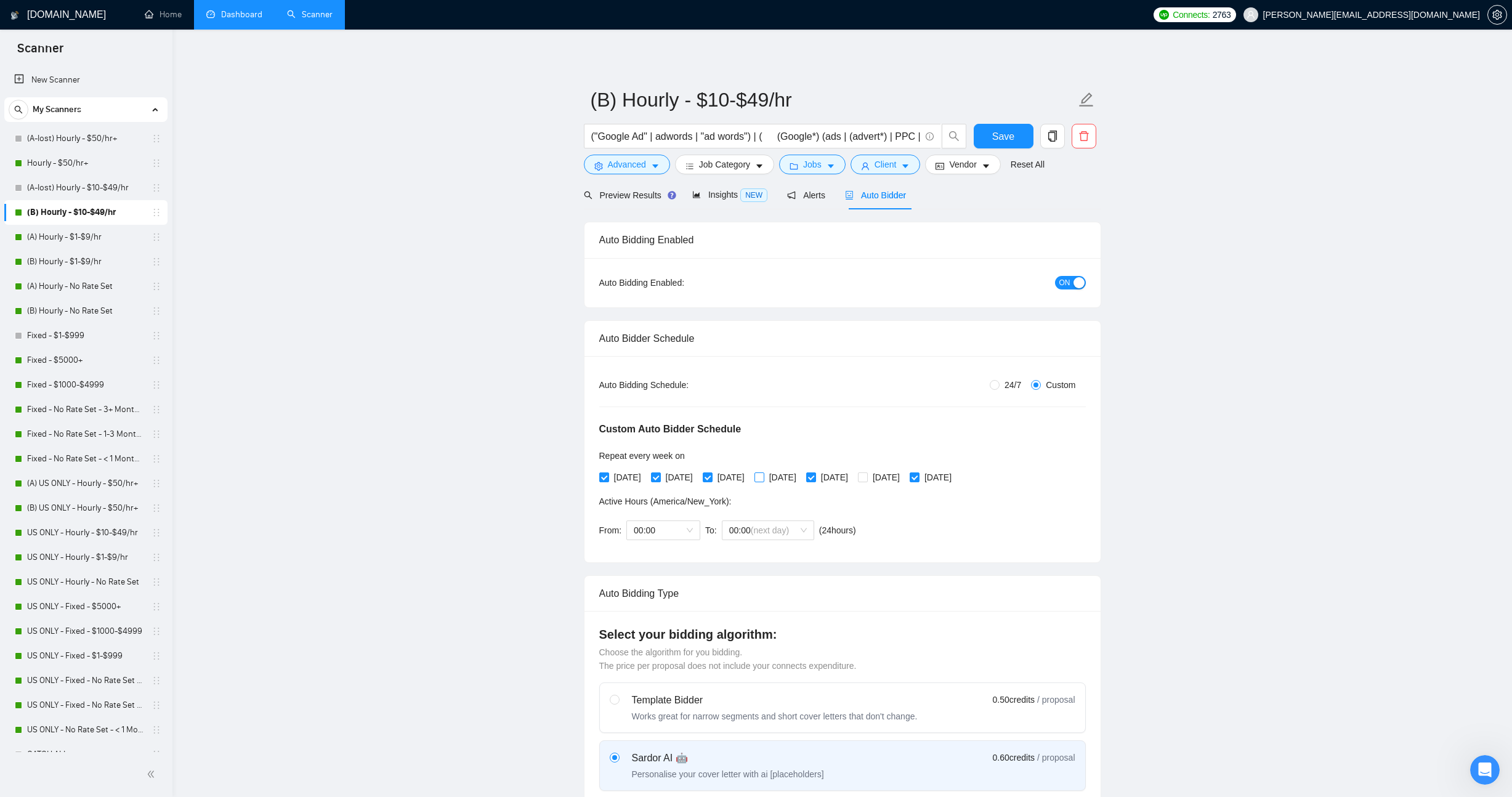
click at [801, 477] on span "[DATE]" at bounding box center [782, 478] width 37 height 14
click at [764, 477] on input "[DATE]" at bounding box center [759, 477] width 9 height 9
checkbox input "true"
click at [905, 482] on span "[DATE]" at bounding box center [886, 478] width 37 height 14
click at [867, 481] on input "[DATE]" at bounding box center [863, 477] width 9 height 9
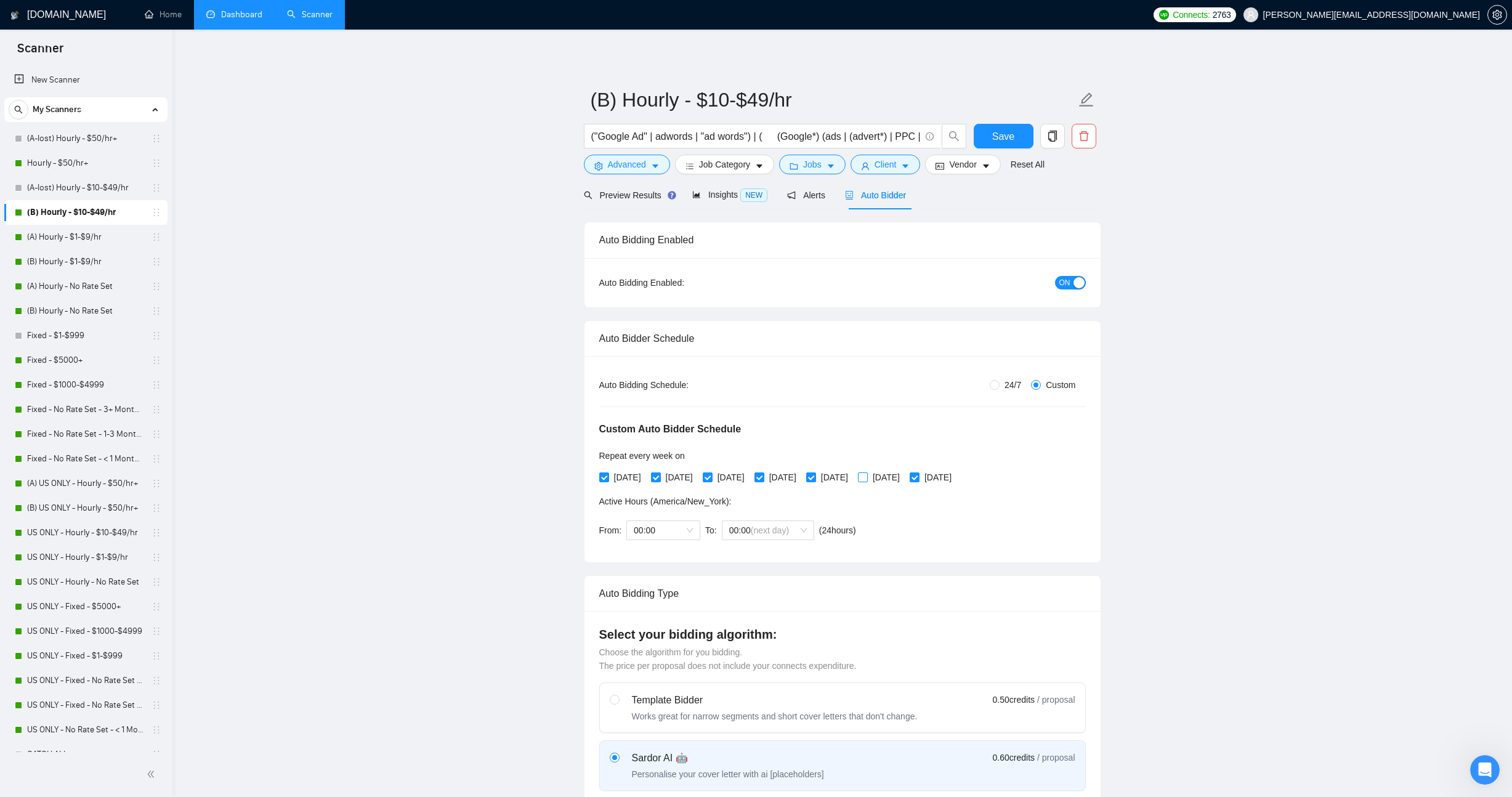
checkbox input "true"
click at [1011, 130] on span "Save" at bounding box center [1003, 137] width 22 height 15
click at [58, 234] on link "(A) Hourly - $1-$9/hr" at bounding box center [85, 237] width 117 height 25
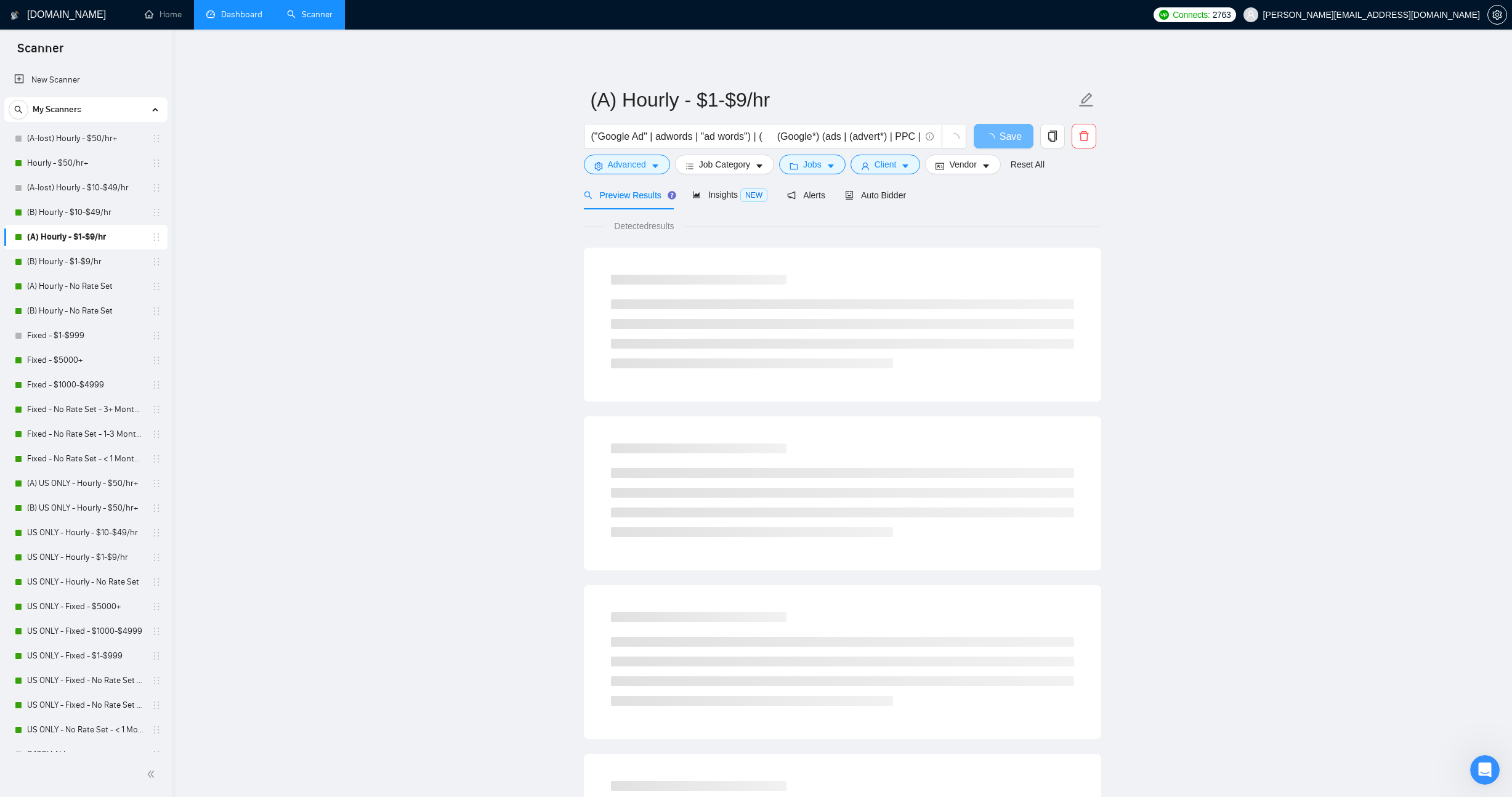
click at [383, 278] on main "(A) Hourly - $1-$9/hr ("Google Ad" | adwords | "ad words") | ( (Google*) (ads |…" at bounding box center [842, 563] width 1300 height 1027
click at [869, 203] on div "Auto Bidder" at bounding box center [875, 195] width 61 height 29
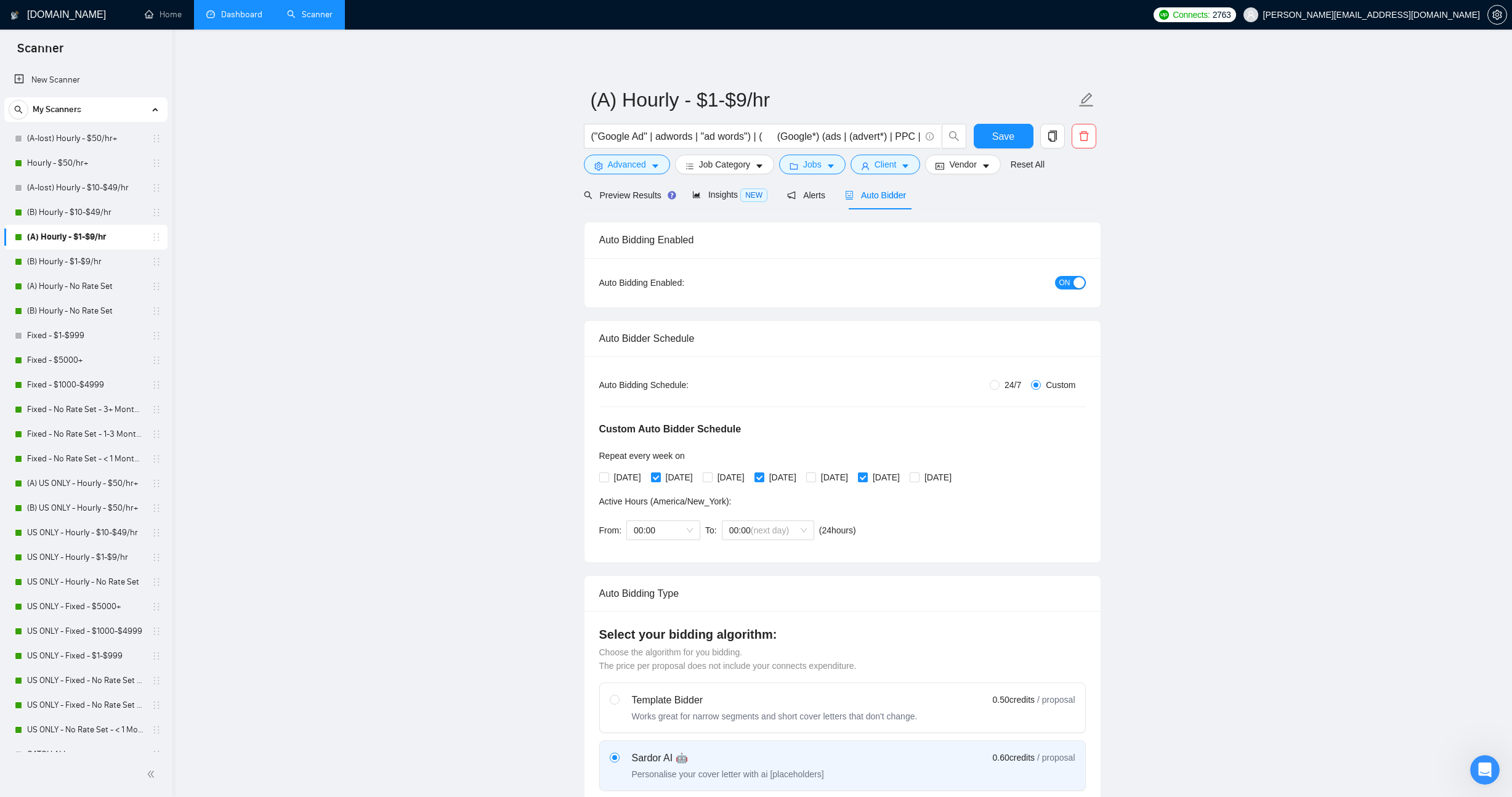
click at [1078, 283] on div "button" at bounding box center [1079, 282] width 11 height 11
click at [610, 108] on input "(A) Hourly - $1-$9/hr" at bounding box center [833, 100] width 486 height 31
type input "(A-lost) Hourly - $1-$9/hr"
click at [1015, 127] on button "Save" at bounding box center [1003, 136] width 60 height 25
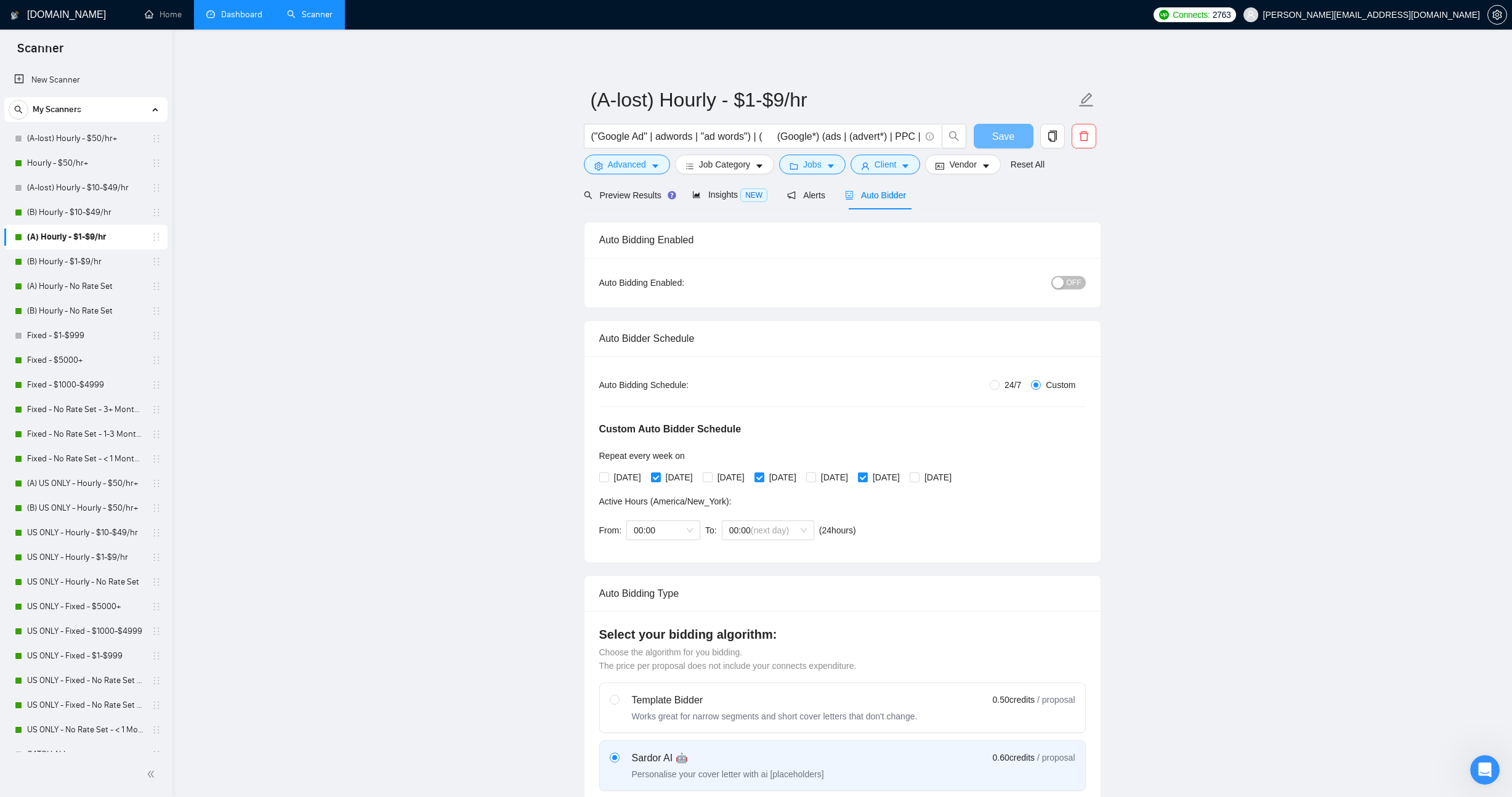
checkbox input "true"
click at [88, 260] on link "(B) Hourly - $1-$9/hr" at bounding box center [85, 261] width 117 height 25
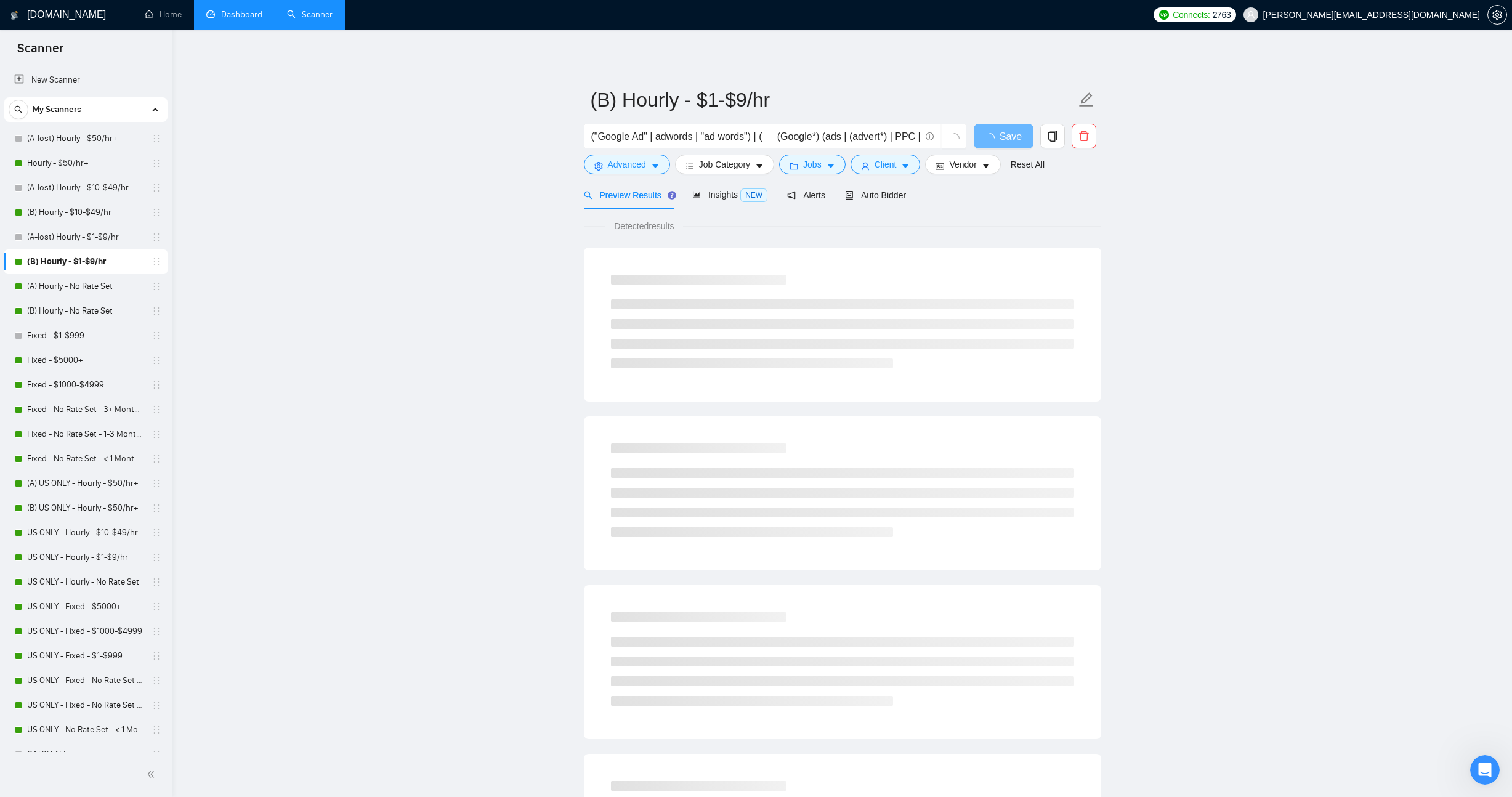
click at [305, 263] on main "(B) Hourly - $1-$9/hr ("Google Ad" | adwords | "ad words") | ( (Google*) (ads |…" at bounding box center [842, 563] width 1300 height 1027
click at [79, 212] on link "(B) Hourly - $10-$49/hr" at bounding box center [85, 212] width 117 height 25
click at [626, 104] on input "(B) Hourly - $10-$49/hr" at bounding box center [833, 100] width 486 height 31
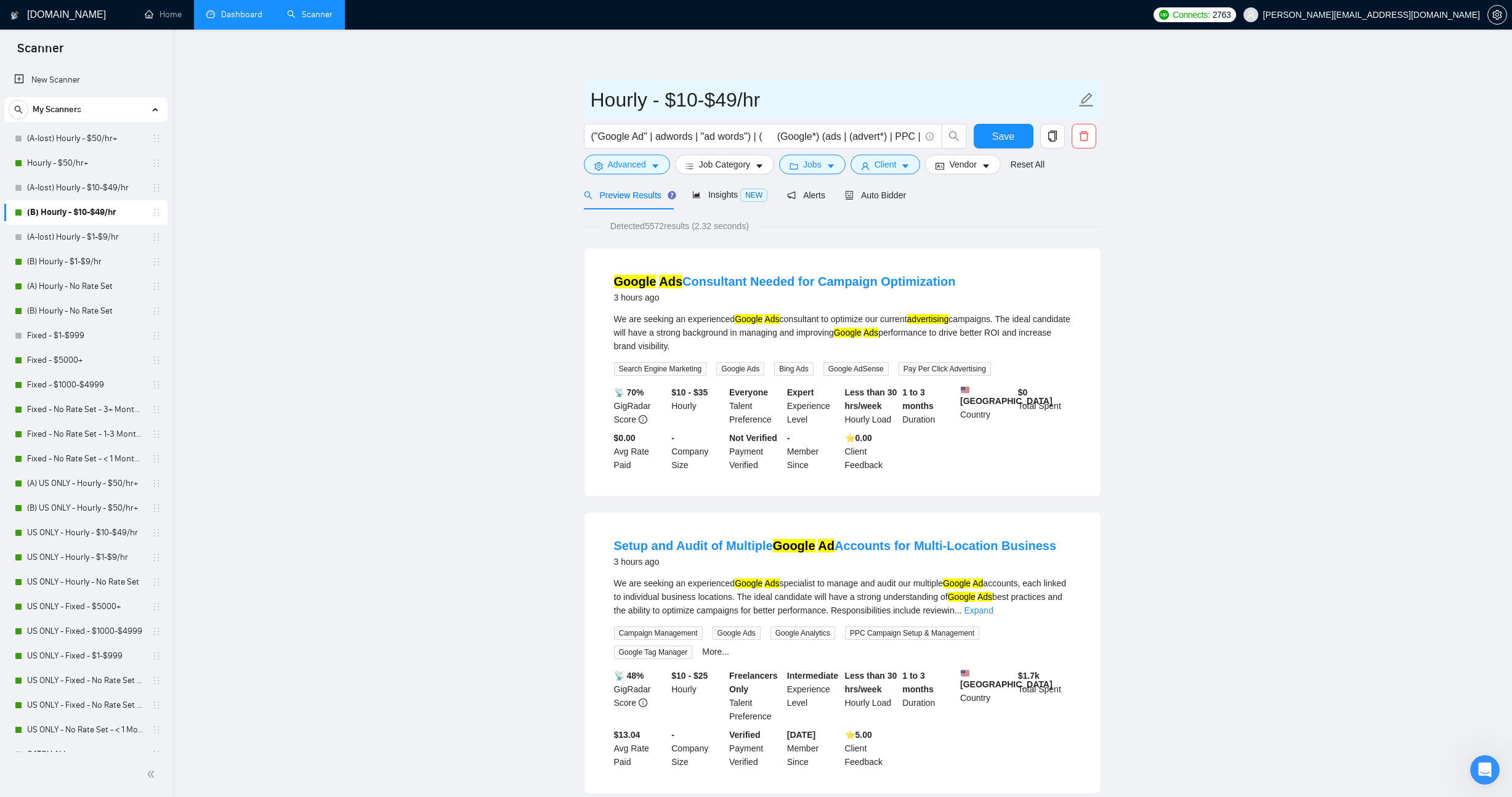
type input "Hourly - $10-$49/hr"
click at [1001, 145] on button "Save" at bounding box center [1003, 136] width 60 height 25
click at [70, 263] on link "(B) Hourly - $1-$9/hr" at bounding box center [85, 261] width 117 height 25
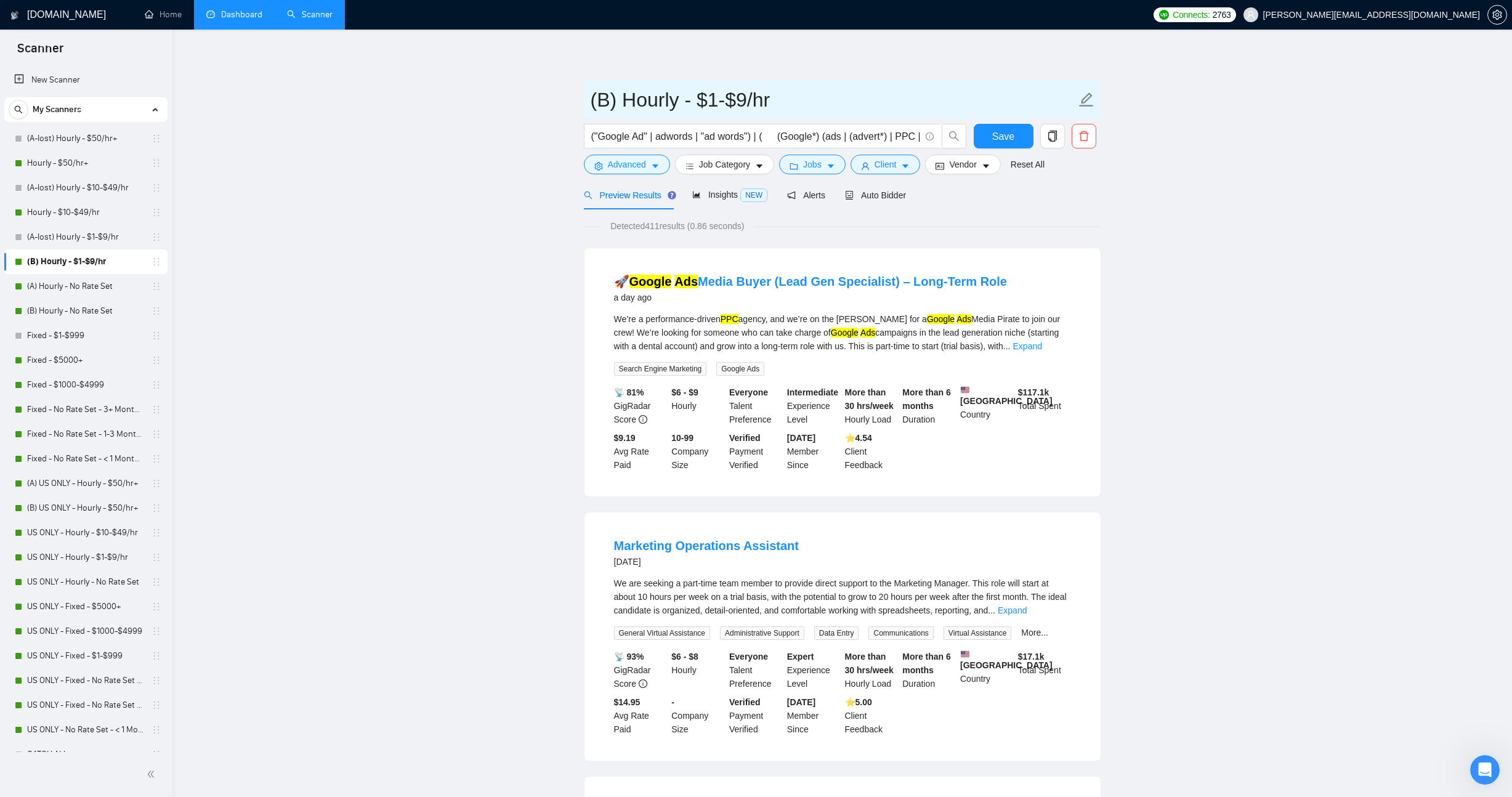
click at [615, 101] on input "(B) Hourly - $1-$9/hr" at bounding box center [833, 100] width 486 height 31
type input "Hourly - $1-$9/hr"
click at [1018, 122] on form "Hourly - $1-$9/hr ("Google Ad" | adwords | "ad words") | ( (Google*) (ads | (ad…" at bounding box center [842, 131] width 517 height 101
click at [1015, 130] on button "Save" at bounding box center [1003, 136] width 60 height 25
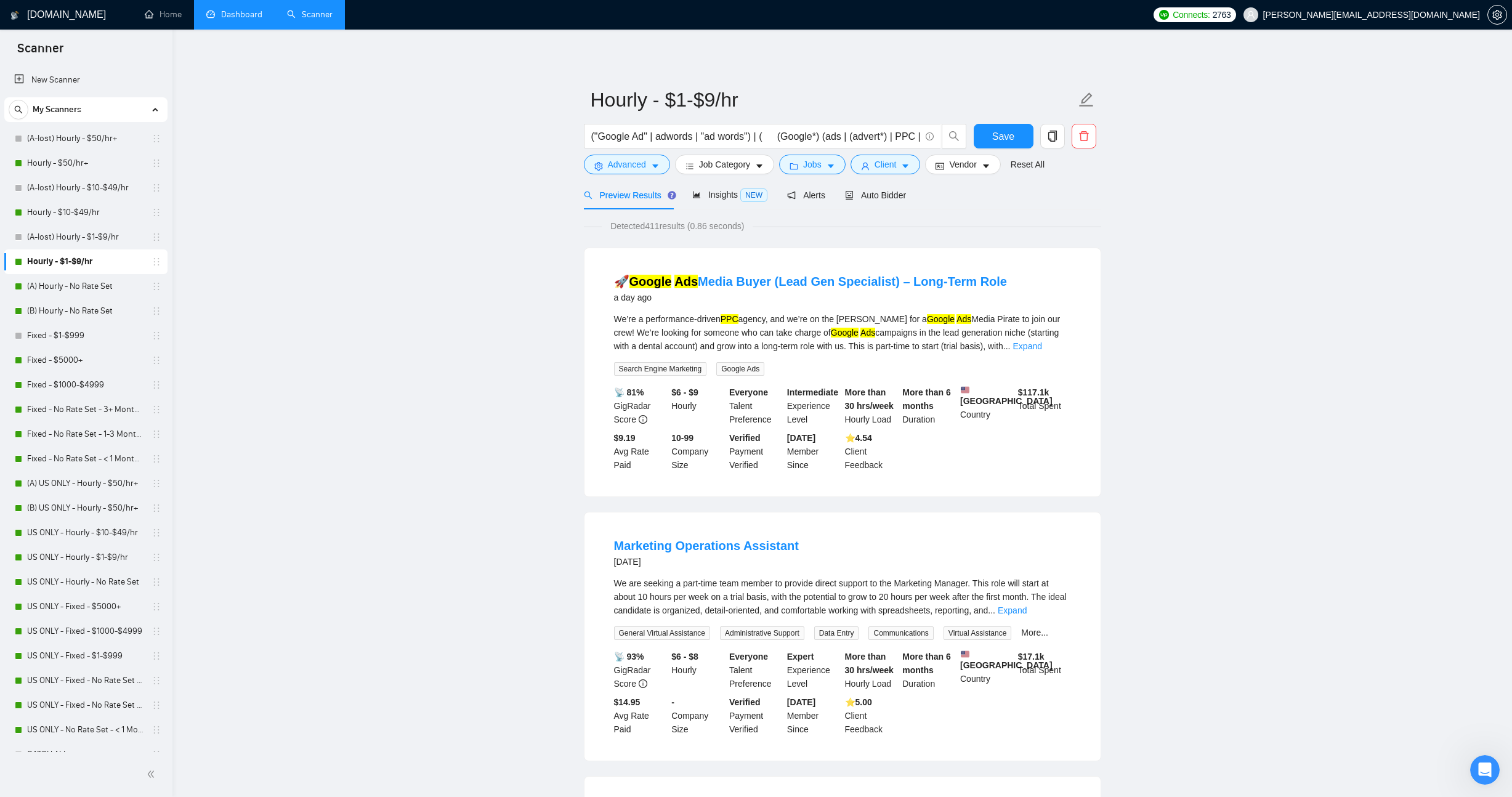
click at [29, 297] on link "(A) Hourly - No Rate Set" at bounding box center [85, 286] width 117 height 25
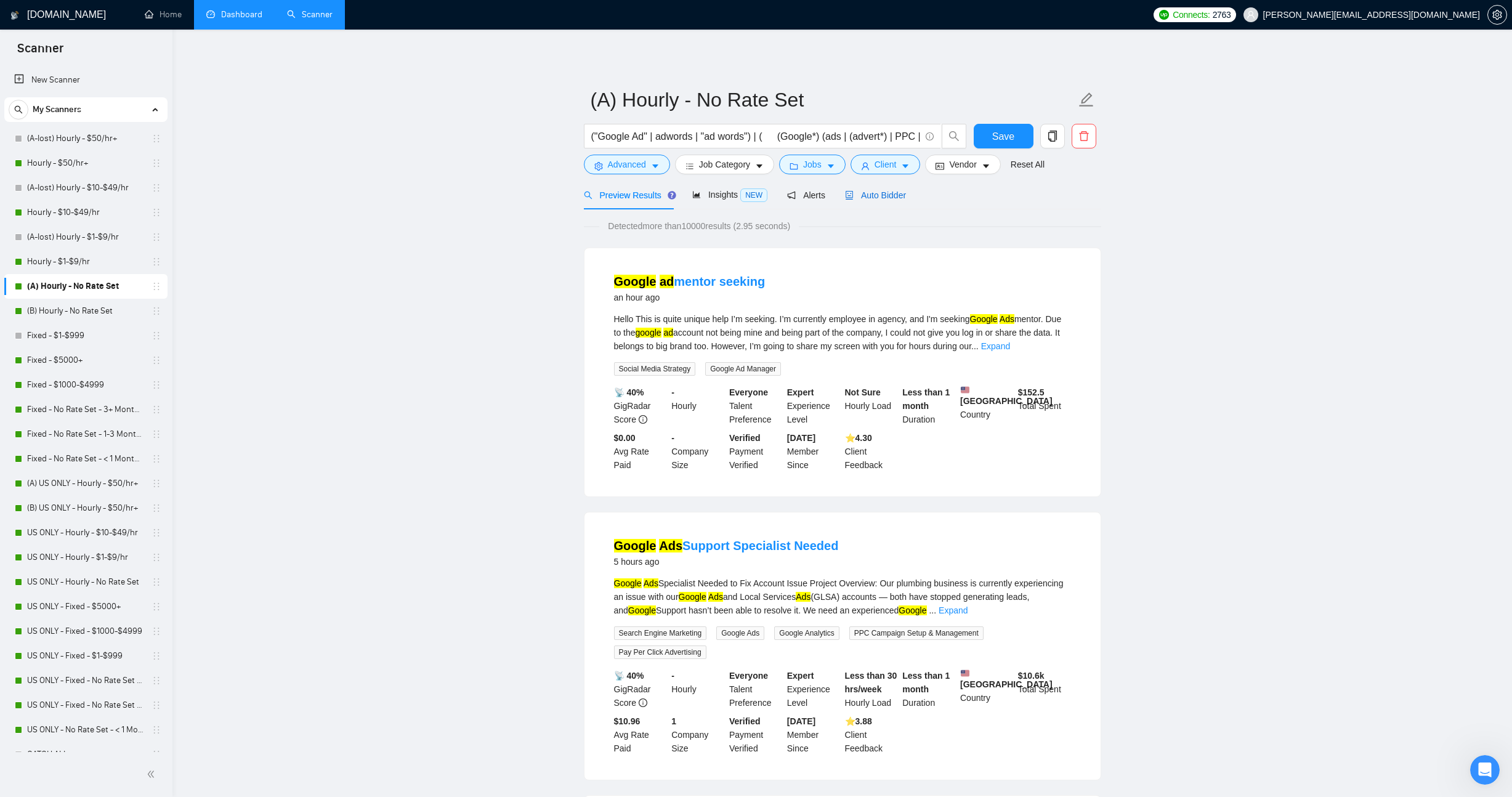
click at [893, 200] on div "Auto Bidder" at bounding box center [875, 195] width 61 height 14
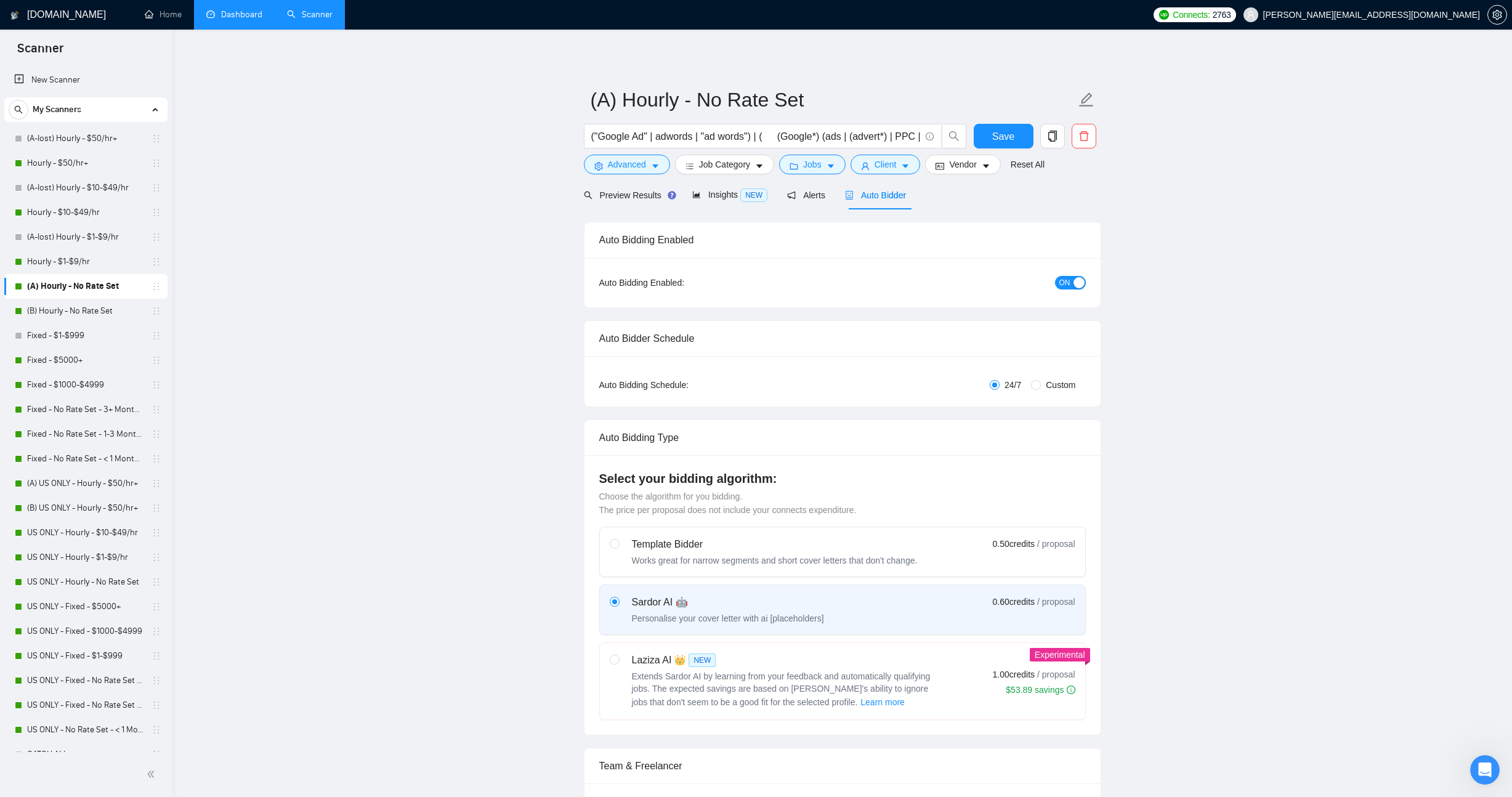
radio input "false"
radio input "true"
checkbox input "true"
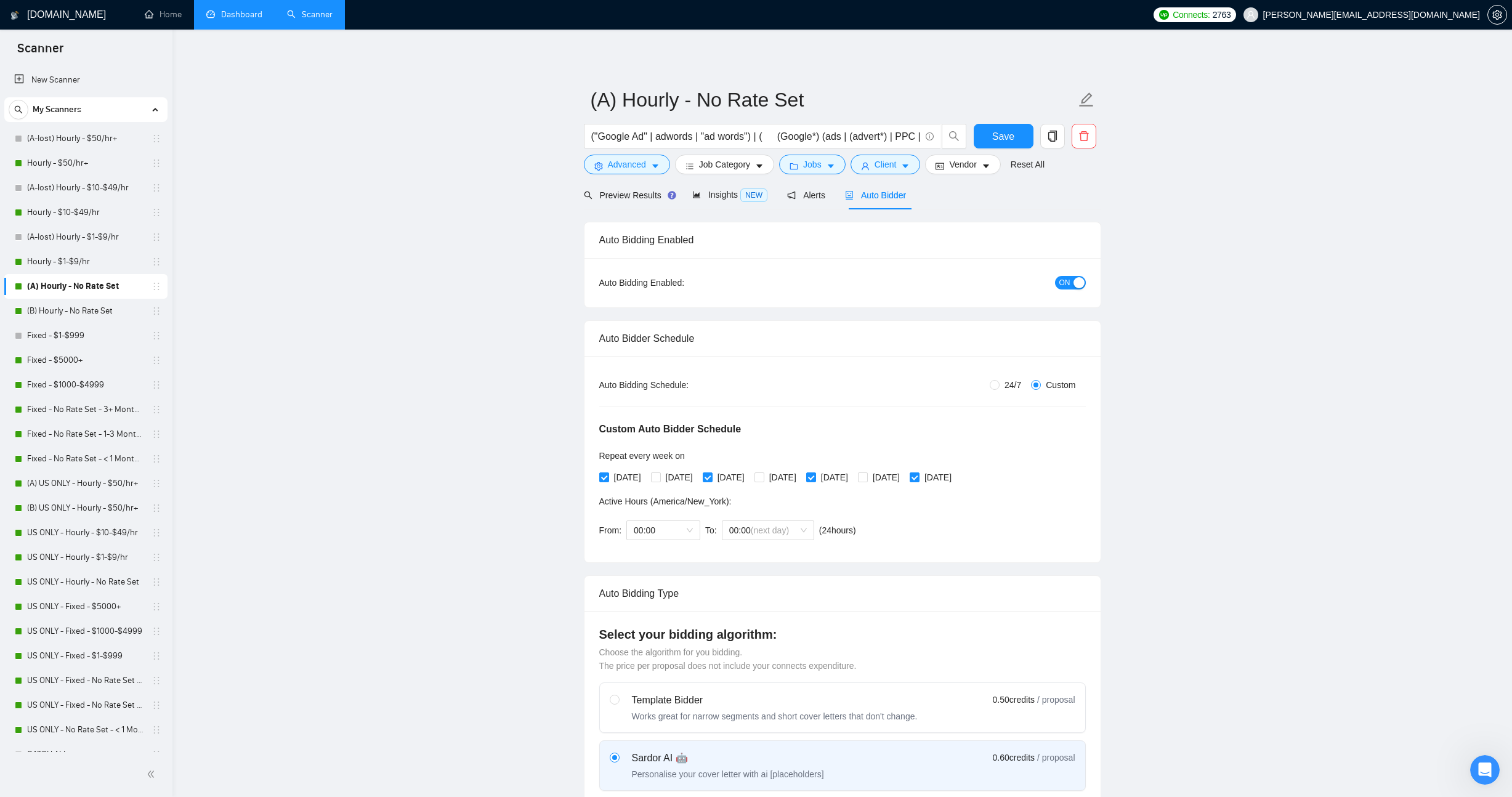
click at [1074, 287] on div "button" at bounding box center [1079, 282] width 11 height 11
click at [610, 85] on input "(A) Hourly - No Rate Set" at bounding box center [833, 100] width 486 height 31
type input "(A-lost) Hourly - No Rate Set"
click at [1009, 134] on span "Save" at bounding box center [1003, 137] width 22 height 15
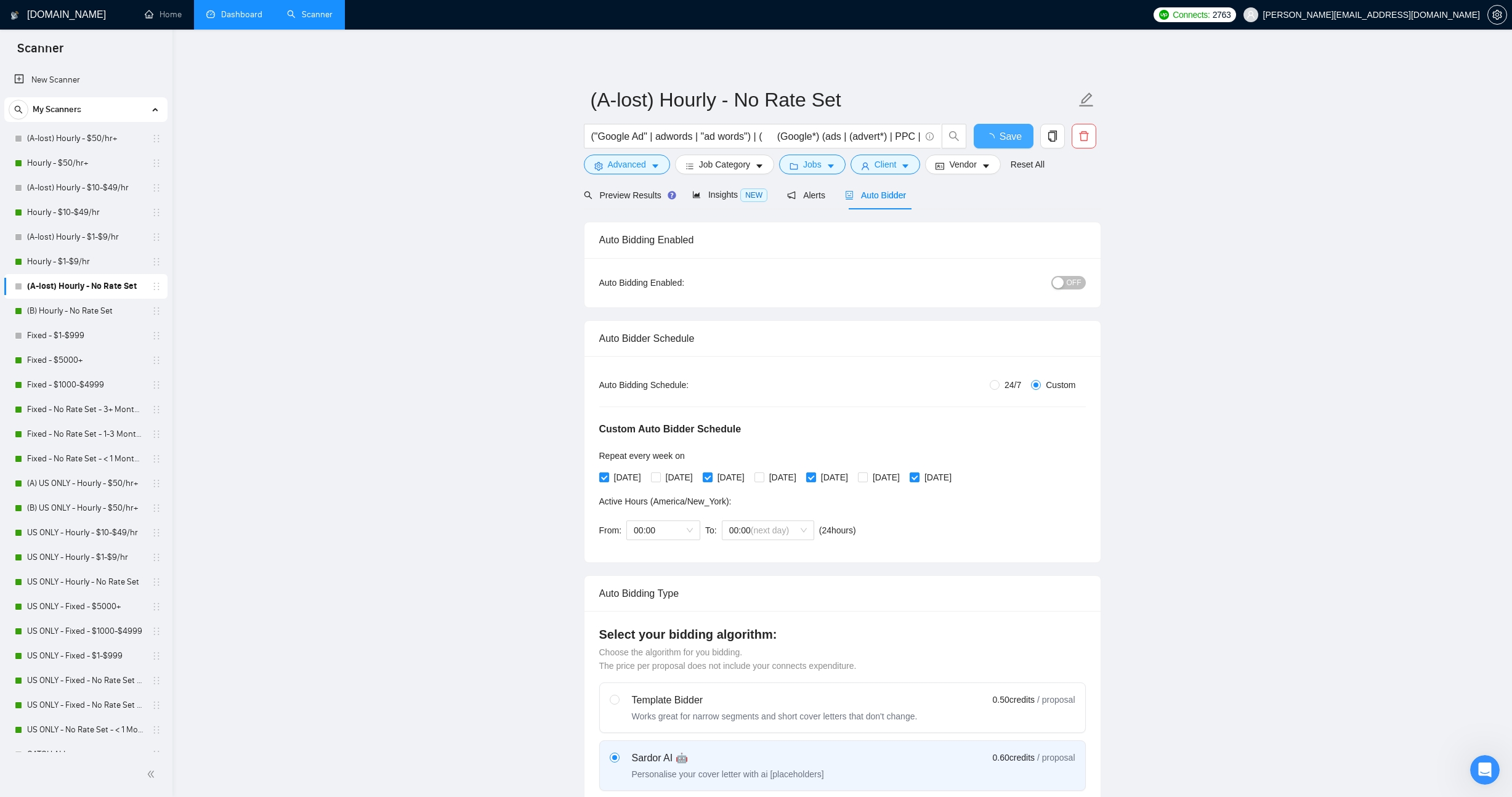
checkbox input "true"
click at [55, 315] on link "(B) Hourly - No Rate Set" at bounding box center [85, 311] width 117 height 25
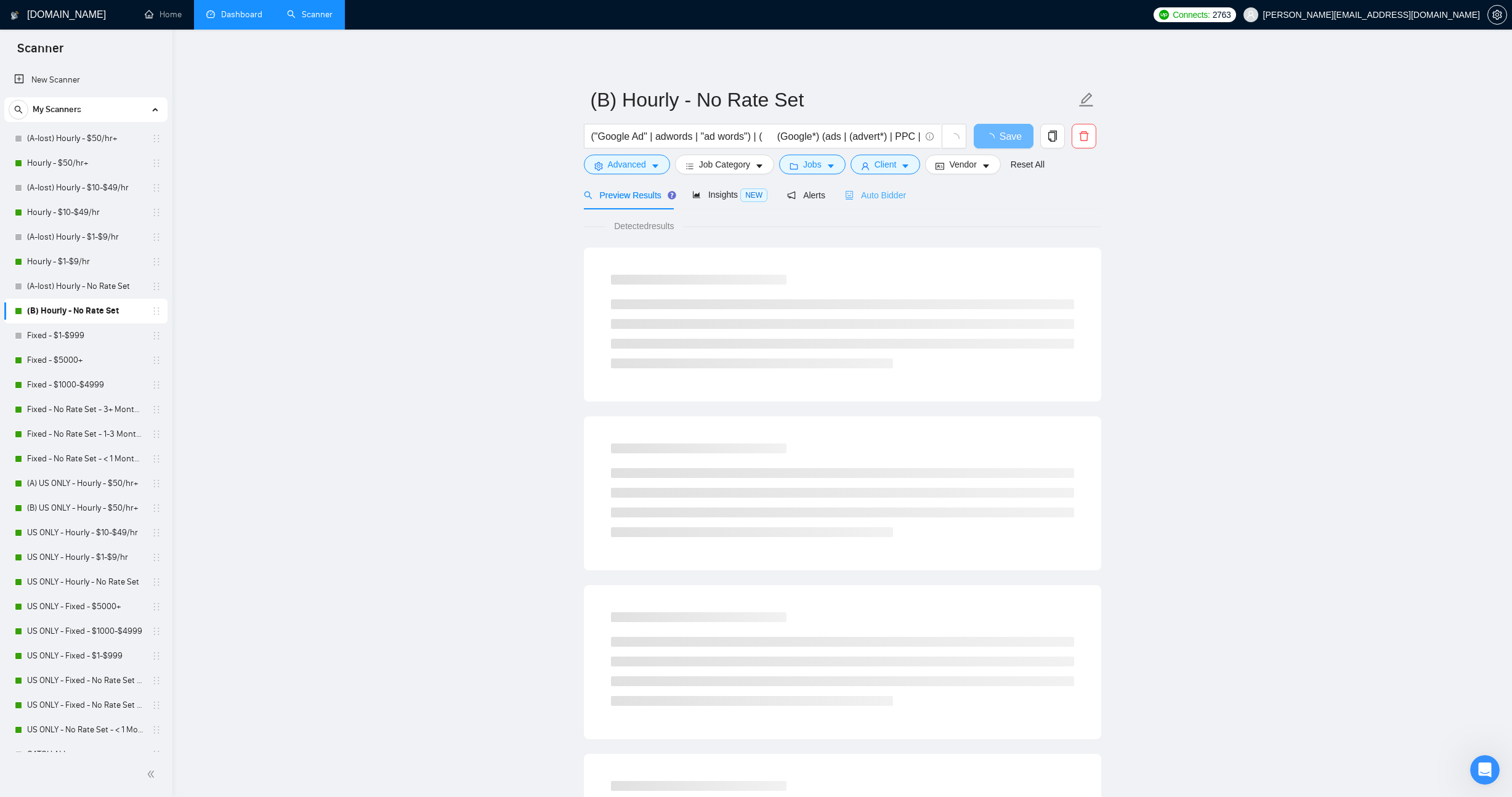
click at [887, 205] on div "Auto Bidder" at bounding box center [875, 195] width 61 height 29
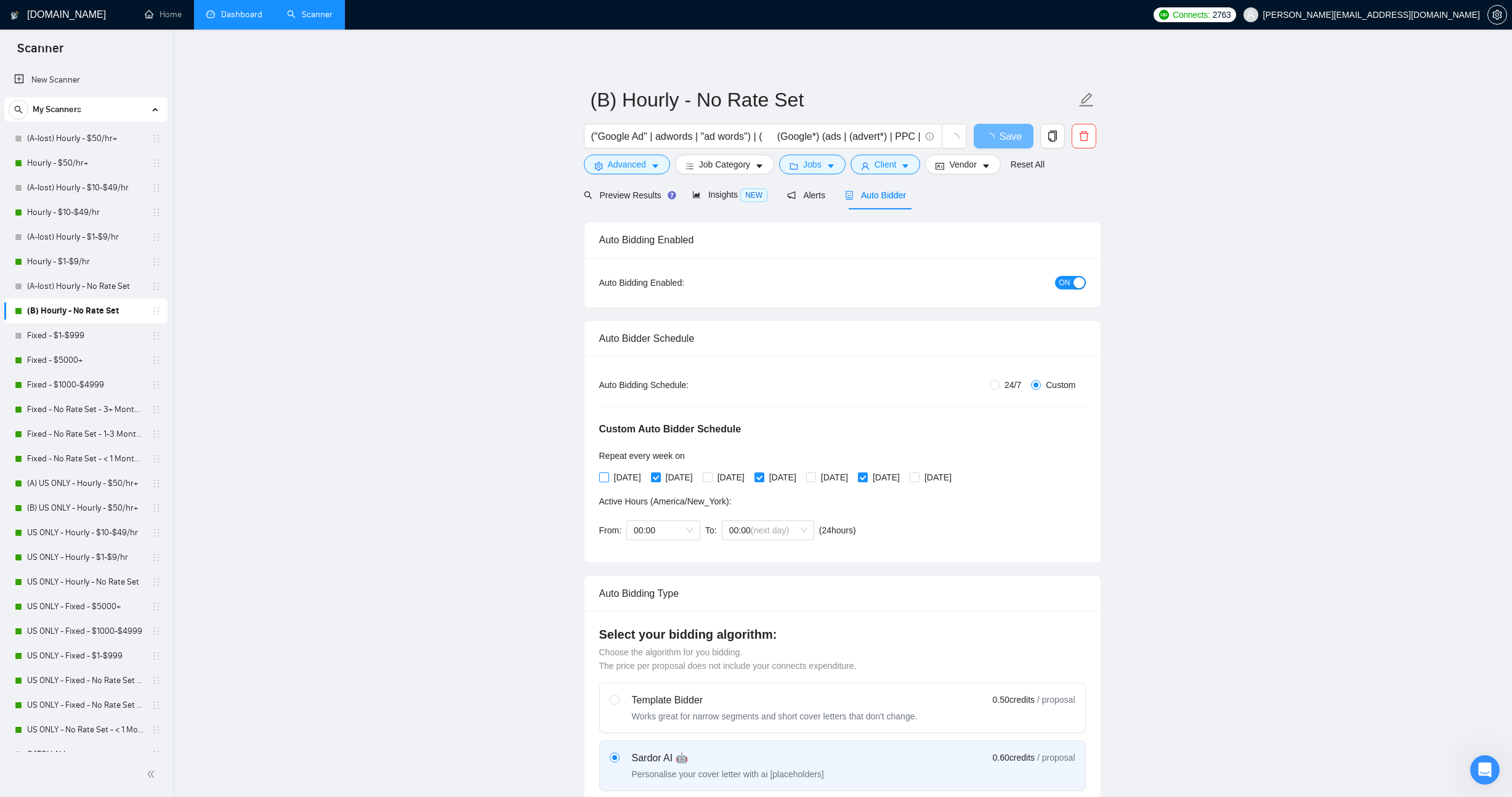
click at [630, 474] on span "[DATE]" at bounding box center [627, 478] width 37 height 14
click at [608, 474] on input "[DATE]" at bounding box center [603, 477] width 9 height 9
checkbox input "true"
click at [725, 475] on span "[DATE]" at bounding box center [730, 478] width 37 height 14
click at [712, 475] on input "[DATE]" at bounding box center [707, 477] width 9 height 9
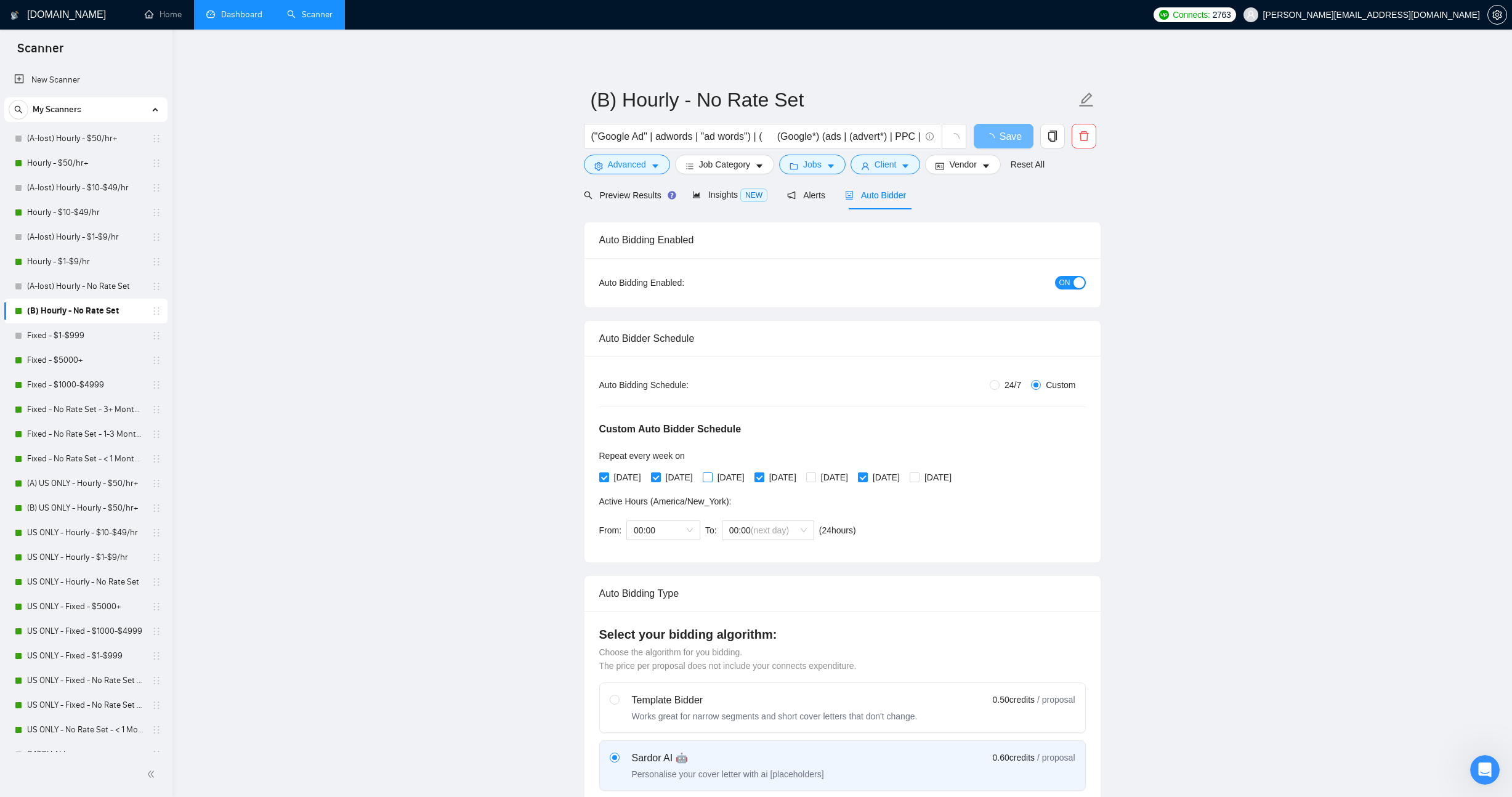
checkbox input "true"
click at [853, 471] on span "[DATE]" at bounding box center [835, 478] width 37 height 14
click at [815, 473] on input "[DATE]" at bounding box center [811, 477] width 9 height 9
checkbox input "true"
click at [957, 481] on span "[DATE]" at bounding box center [938, 478] width 37 height 14
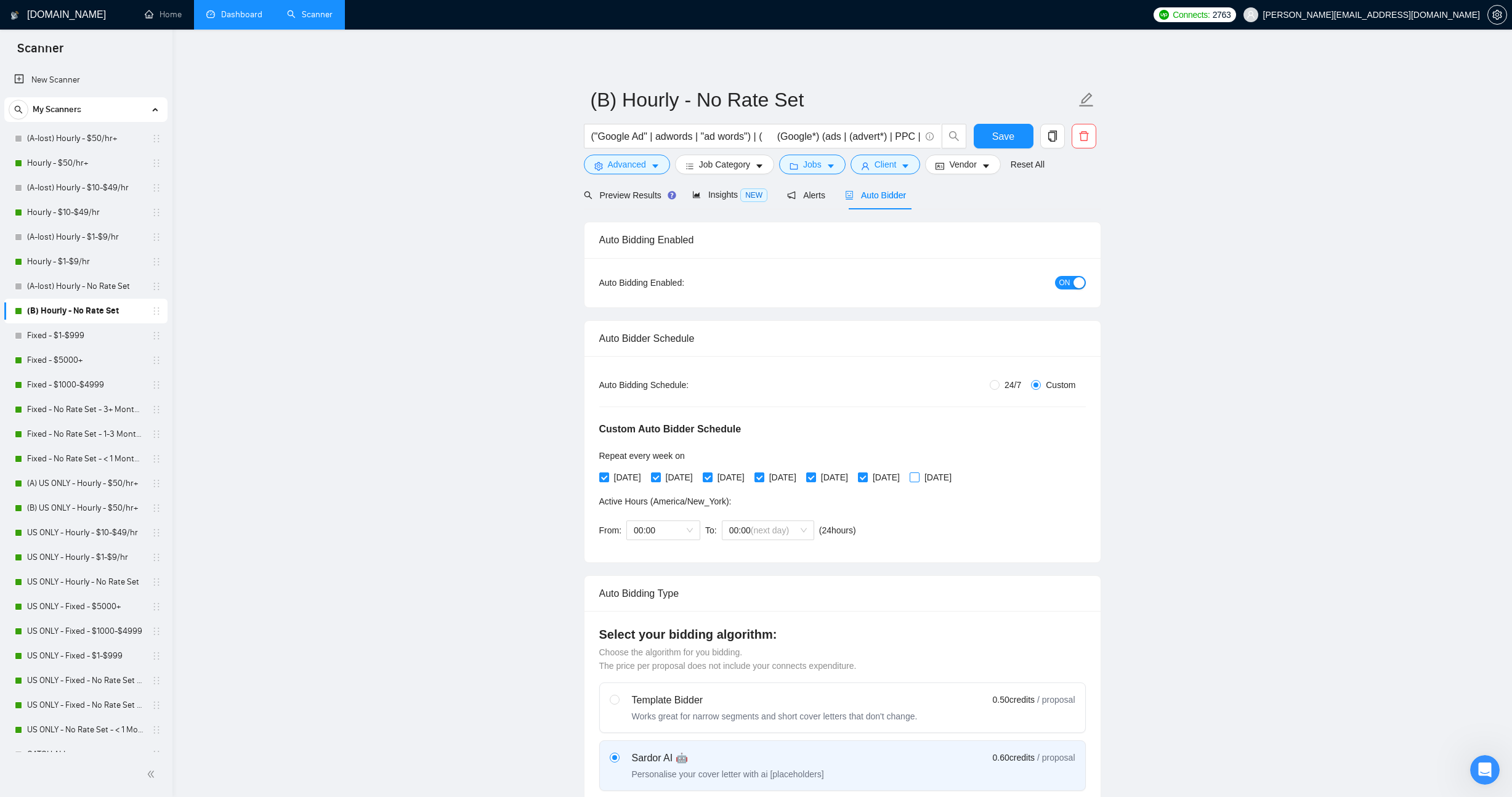
click at [918, 481] on input "[DATE]" at bounding box center [914, 477] width 9 height 9
checkbox input "true"
click at [607, 102] on input "(B) Hourly - No Rate Set" at bounding box center [833, 100] width 486 height 31
drag, startPoint x: 628, startPoint y: 102, endPoint x: 546, endPoint y: 104, distance: 82.0
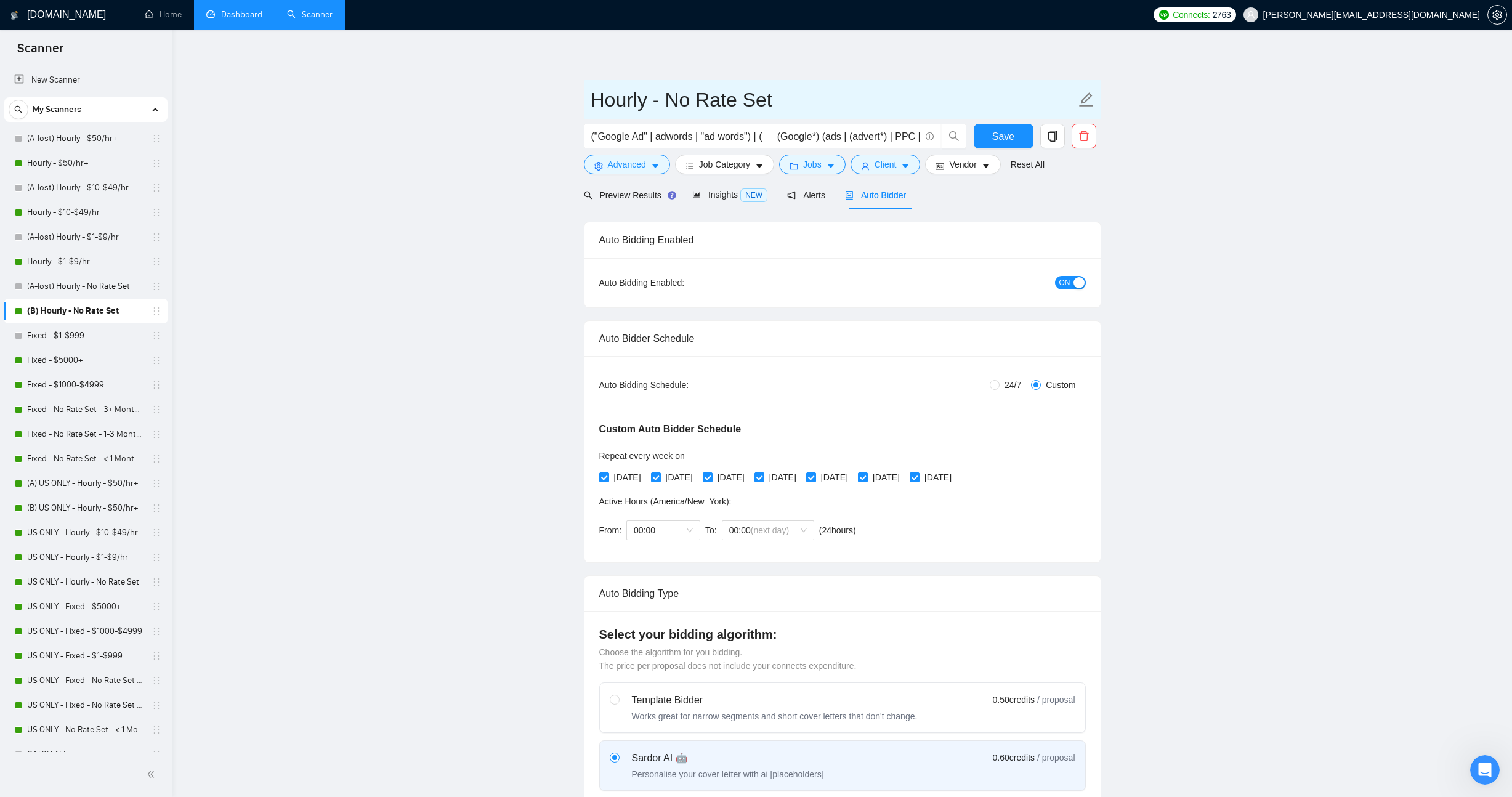
type input "Hourly - No Rate Set"
click at [1022, 127] on button "Save" at bounding box center [1003, 136] width 60 height 25
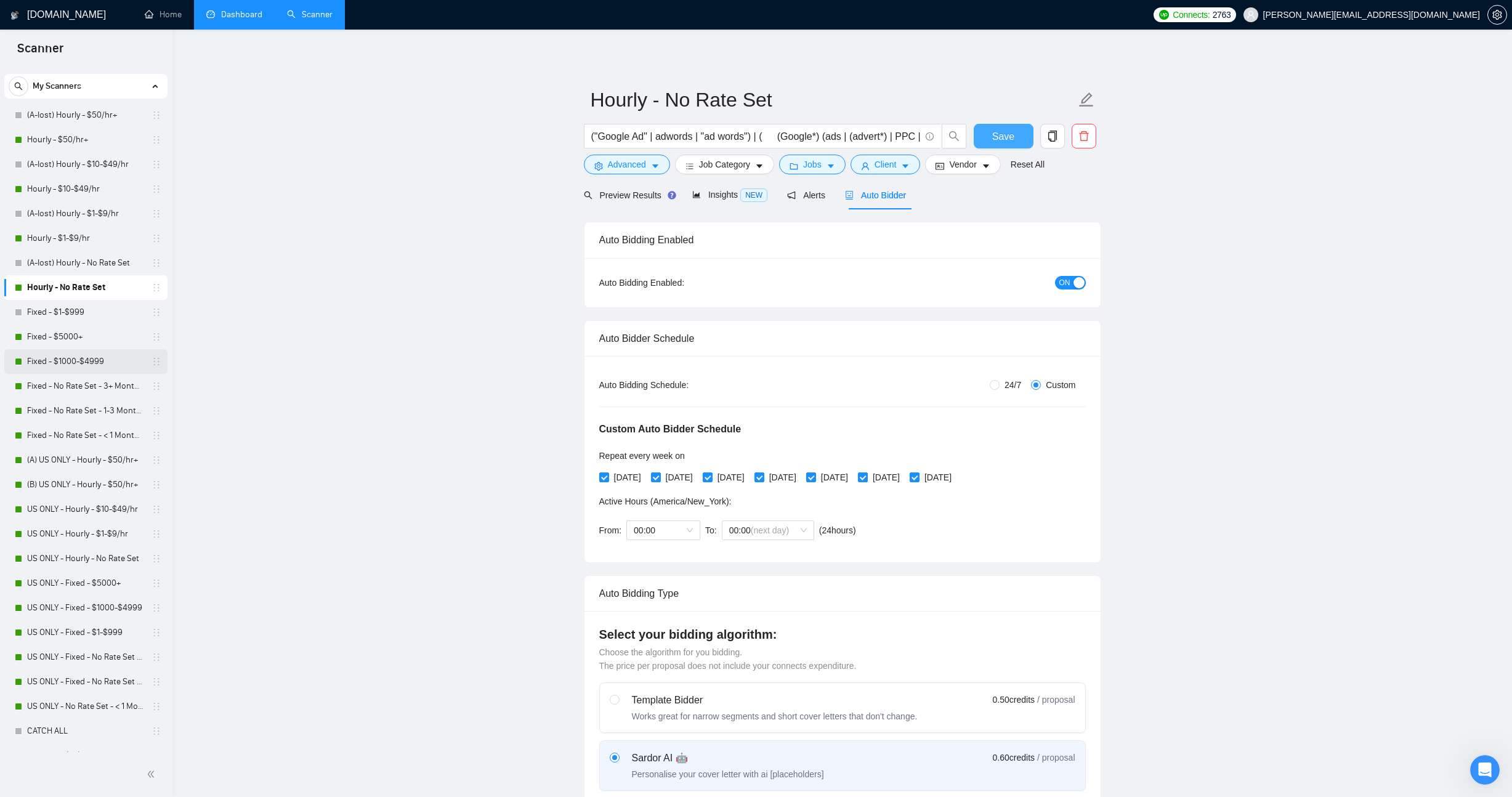
scroll to position [32, 0]
click at [67, 450] on link "(A) US ONLY - Hourly - $50/hr+" at bounding box center [85, 451] width 117 height 25
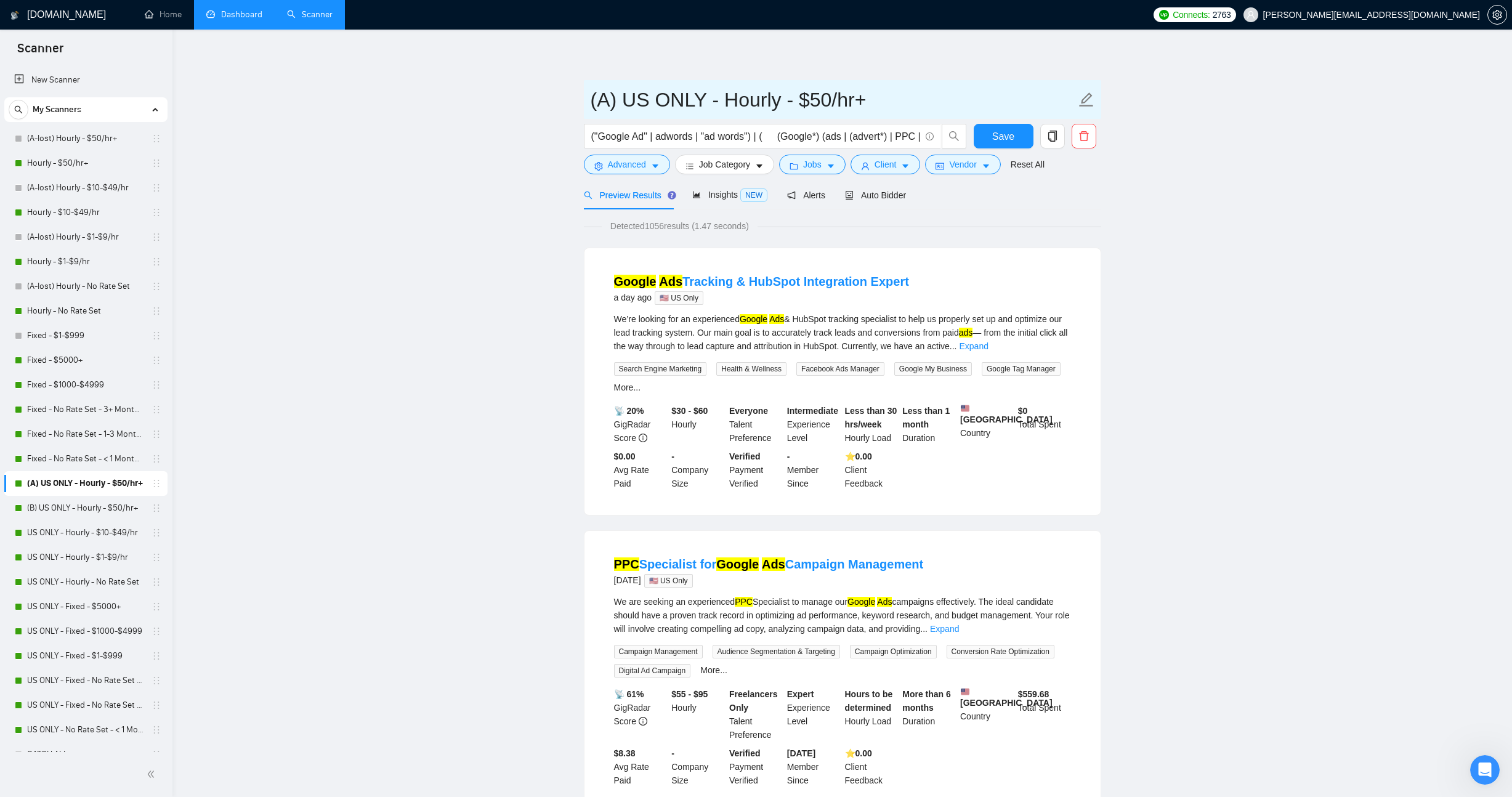
click at [611, 101] on input "(A) US ONLY - Hourly - $50/hr+" at bounding box center [833, 100] width 486 height 31
type input "(A-lost) US ONLY - Hourly - $50/hr+"
click at [906, 196] on span "Auto Bidder" at bounding box center [875, 195] width 61 height 10
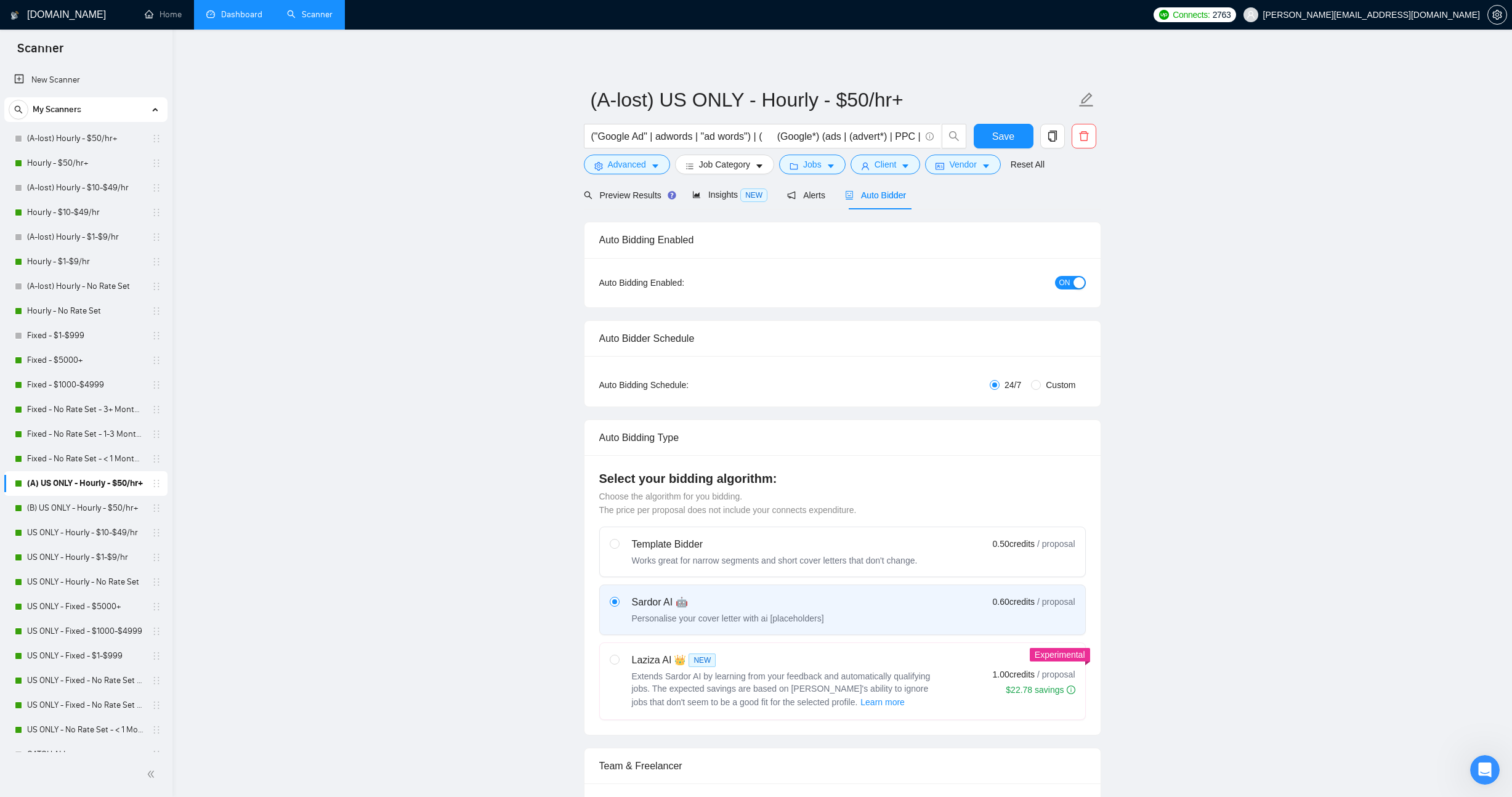
radio input "false"
radio input "true"
checkbox input "true"
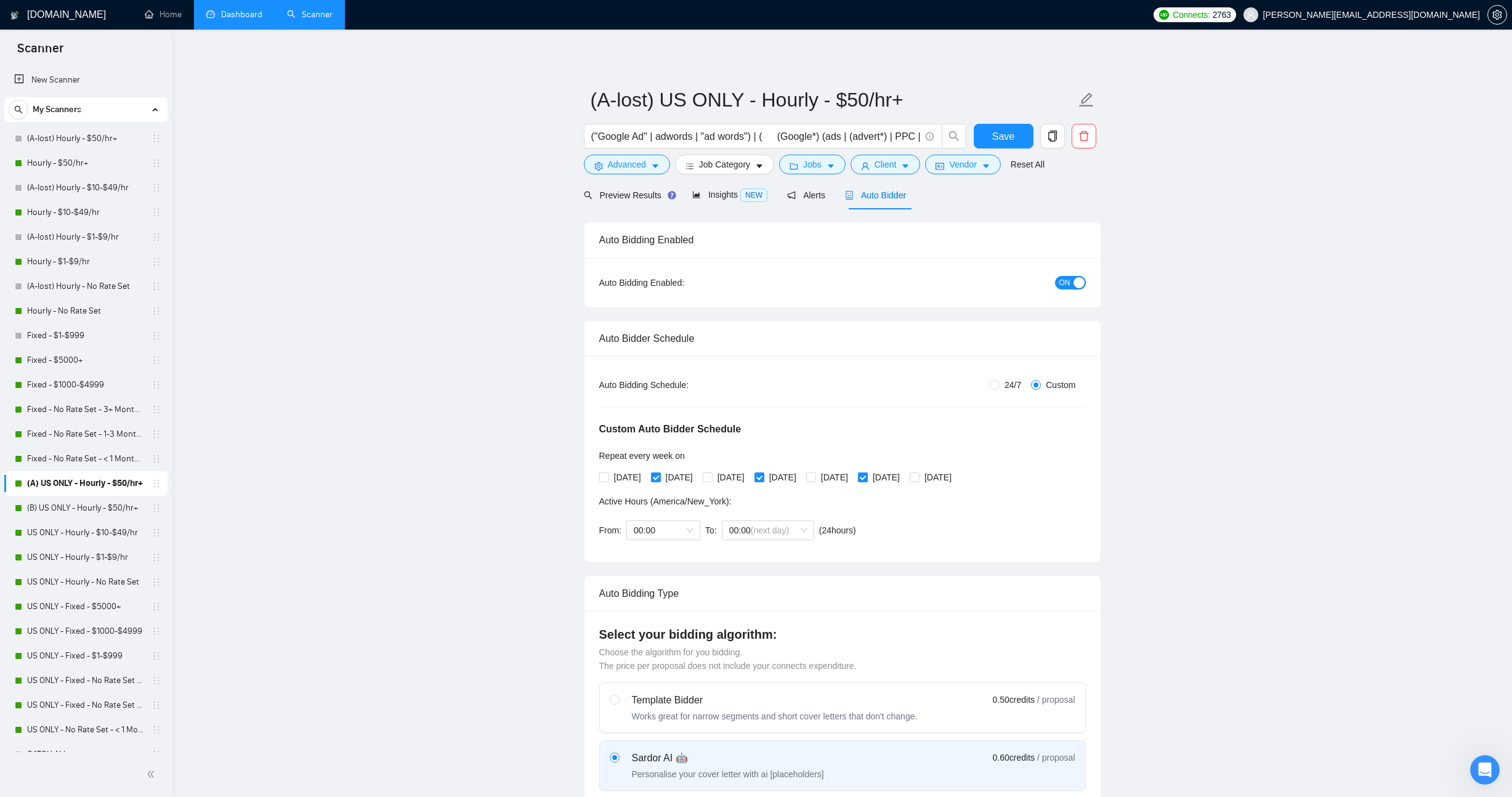
click at [1061, 286] on span "ON" at bounding box center [1065, 282] width 11 height 14
click at [1009, 140] on span "Save" at bounding box center [1003, 137] width 22 height 15
click at [67, 497] on link "(B) US ONLY - Hourly - $50/hr+" at bounding box center [85, 508] width 117 height 25
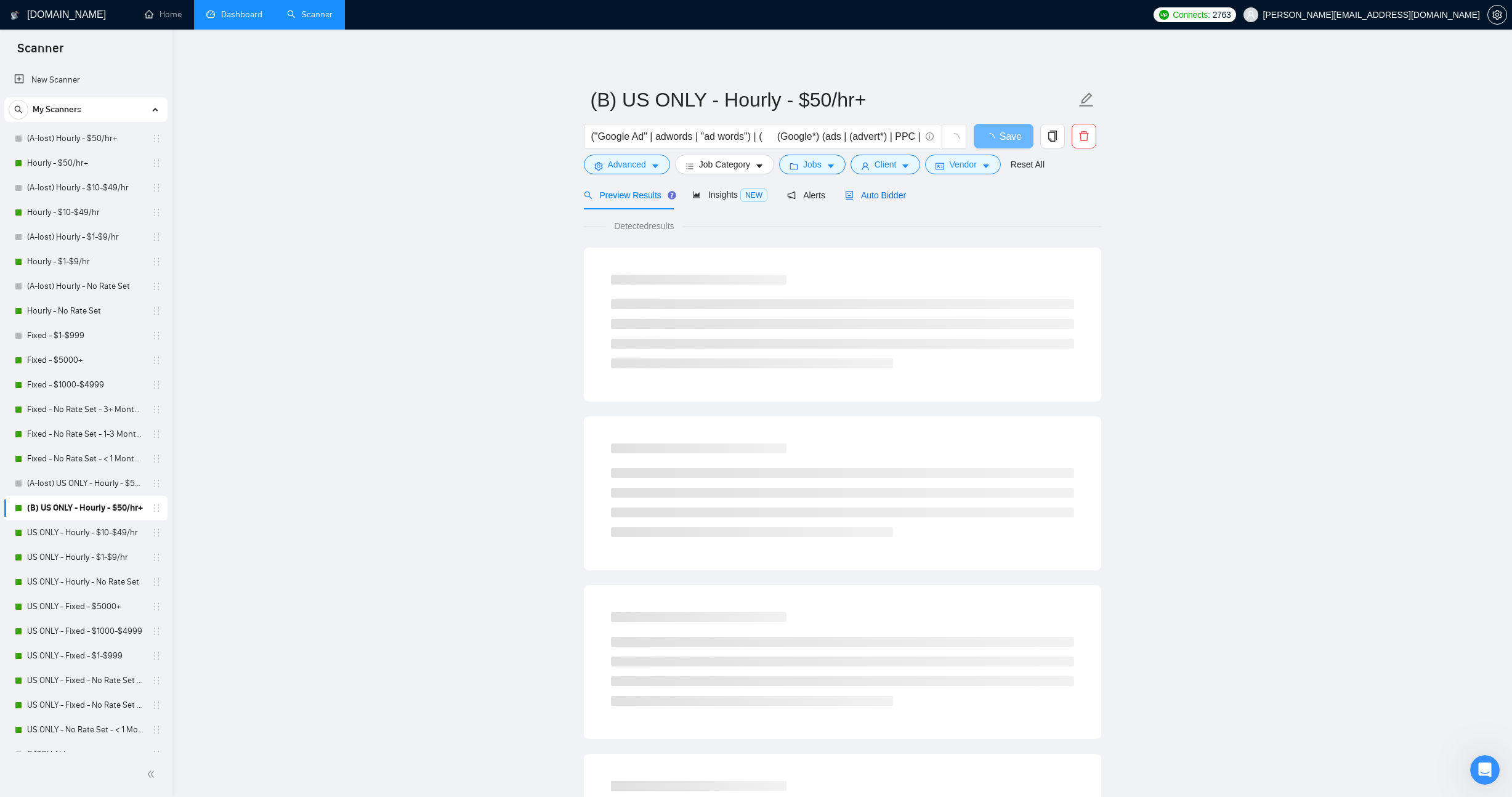
click at [853, 195] on icon "robot" at bounding box center [849, 195] width 8 height 9
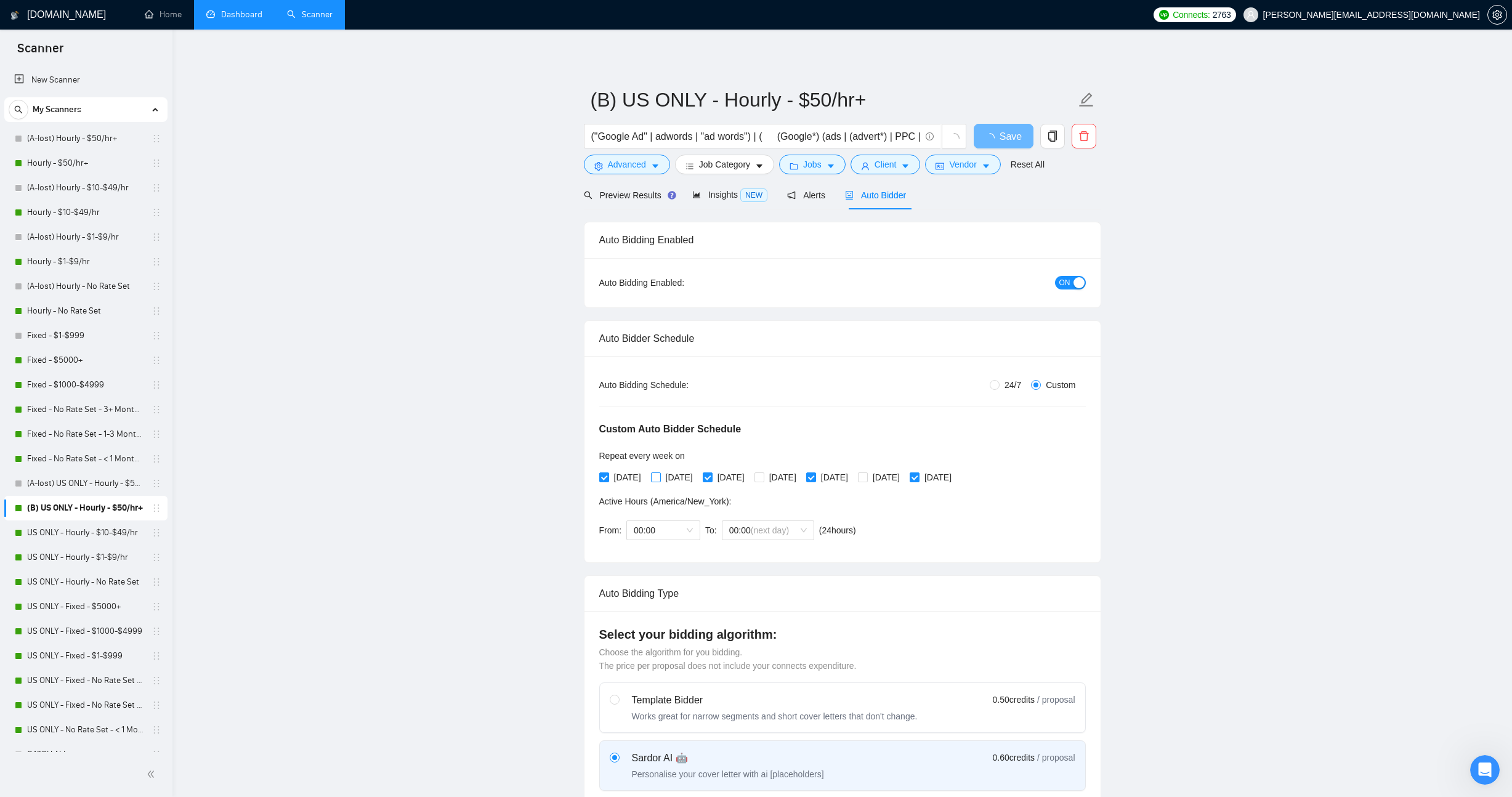
click at [657, 474] on input "[DATE]" at bounding box center [655, 477] width 9 height 9
checkbox input "false"
checkbox input "true"
click at [764, 478] on input "[DATE]" at bounding box center [759, 477] width 9 height 9
checkbox input "true"
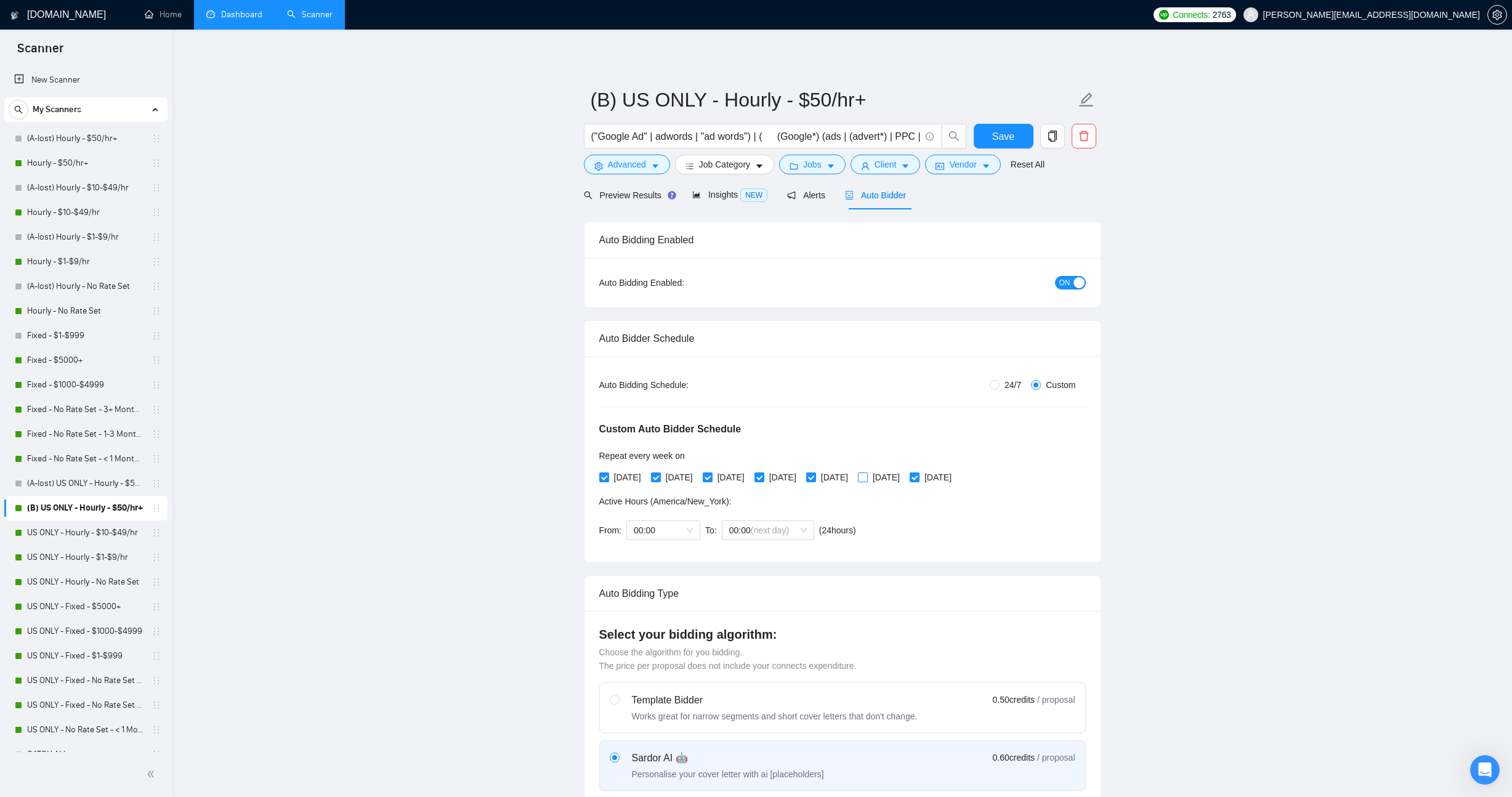
click at [905, 477] on span "[DATE]" at bounding box center [886, 478] width 37 height 14
click at [867, 477] on input "[DATE]" at bounding box center [863, 477] width 9 height 9
checkbox input "true"
click at [621, 96] on input "(B) US ONLY - Hourly - $50/hr+" at bounding box center [833, 100] width 486 height 31
type input "US ONLY - Hourly - $50/hr+"
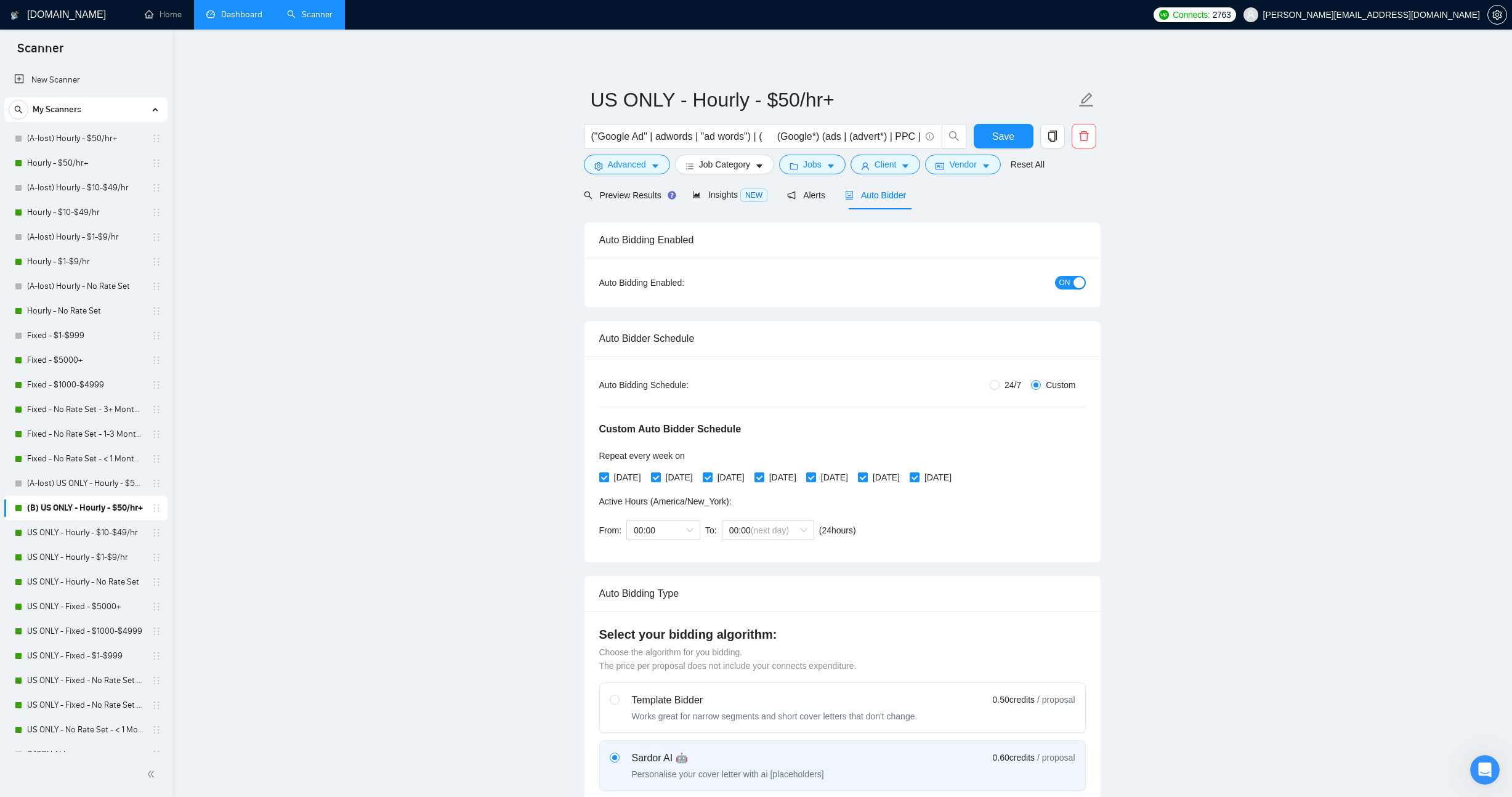
click at [985, 146] on button "Save" at bounding box center [1003, 136] width 60 height 25
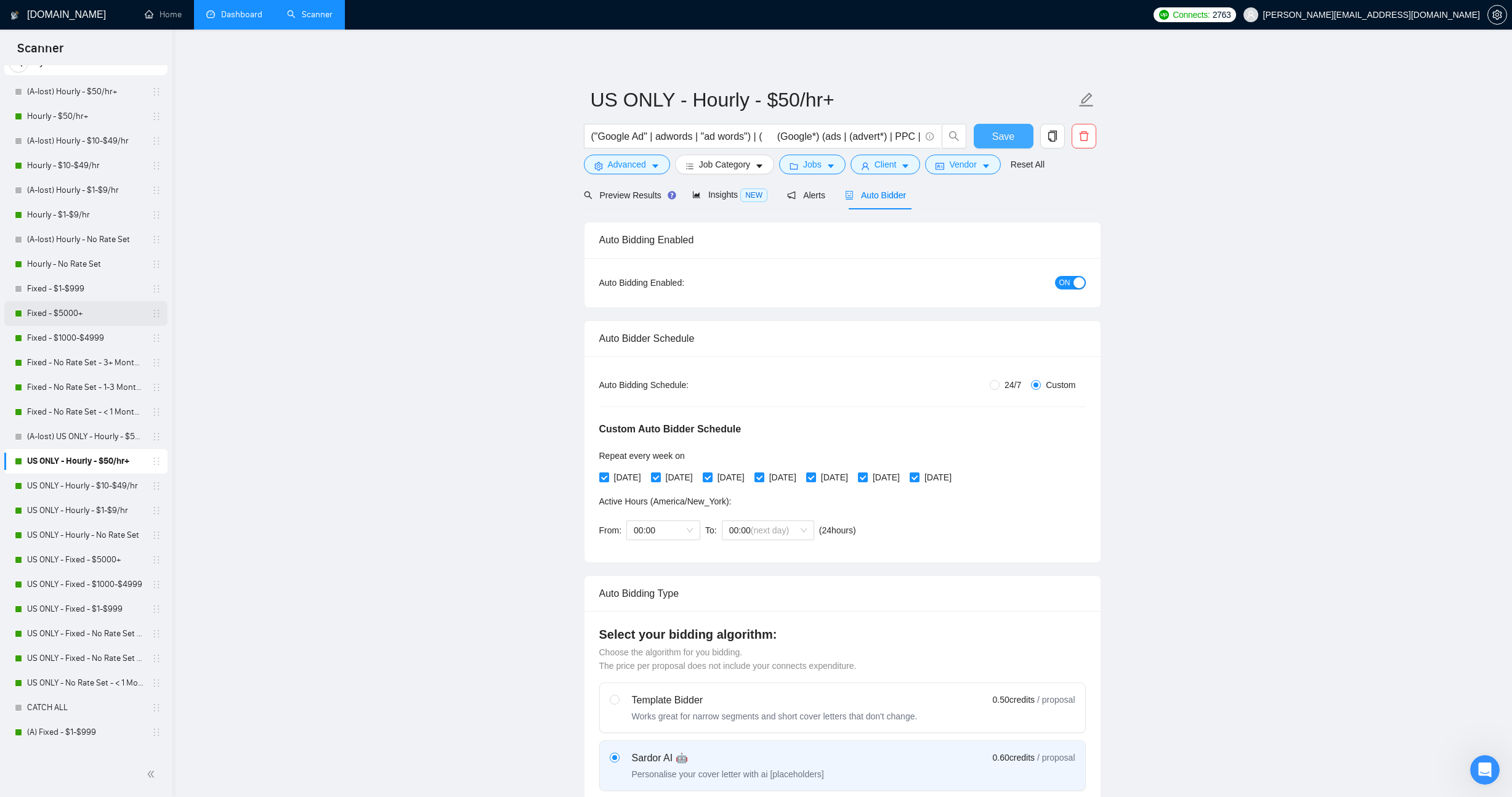
scroll to position [64, 0]
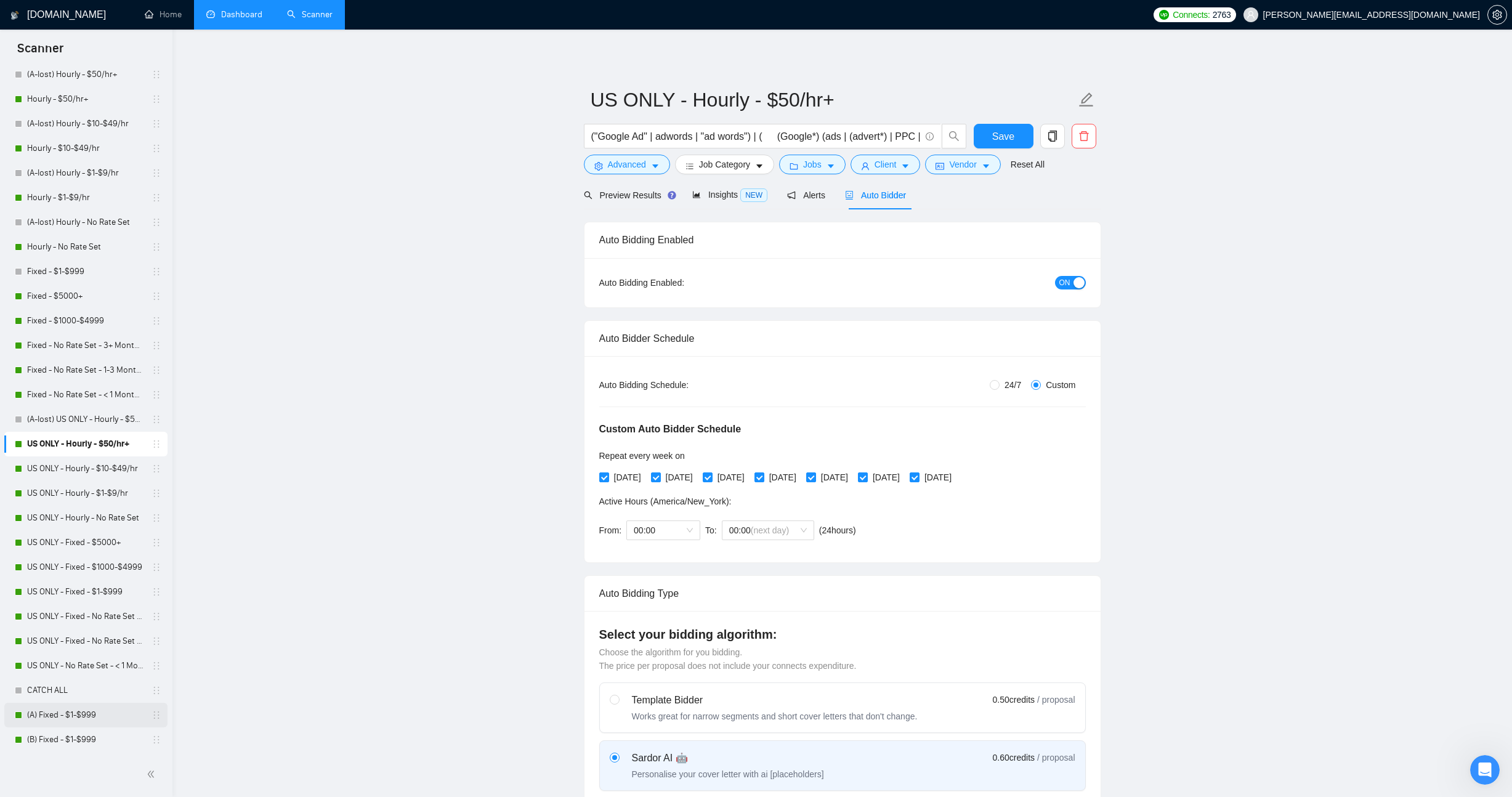
click at [99, 716] on link "(A) Fixed - $1-$999" at bounding box center [85, 715] width 117 height 25
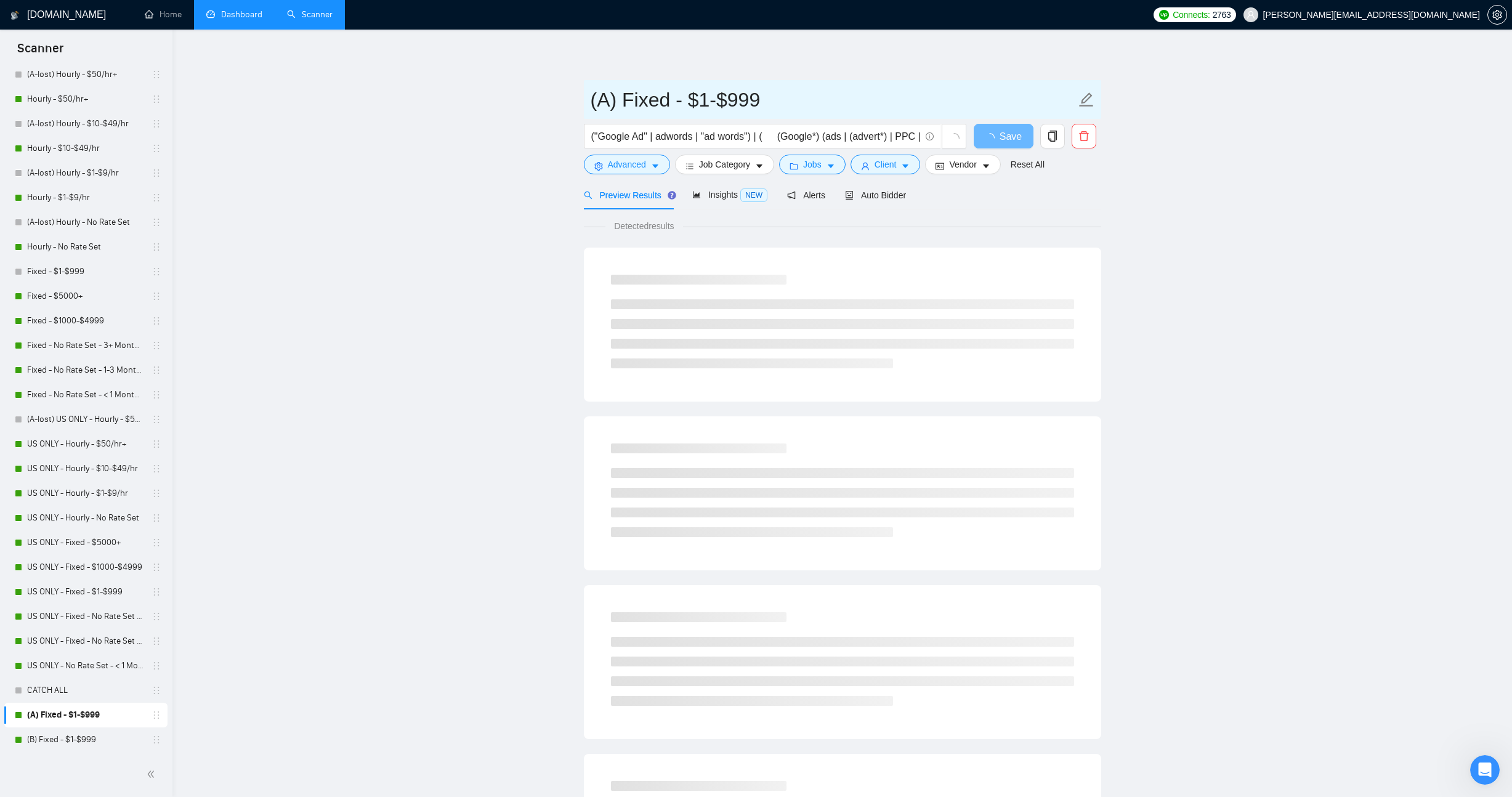
click at [609, 88] on input "(A) Fixed - $1-$999" at bounding box center [833, 100] width 486 height 31
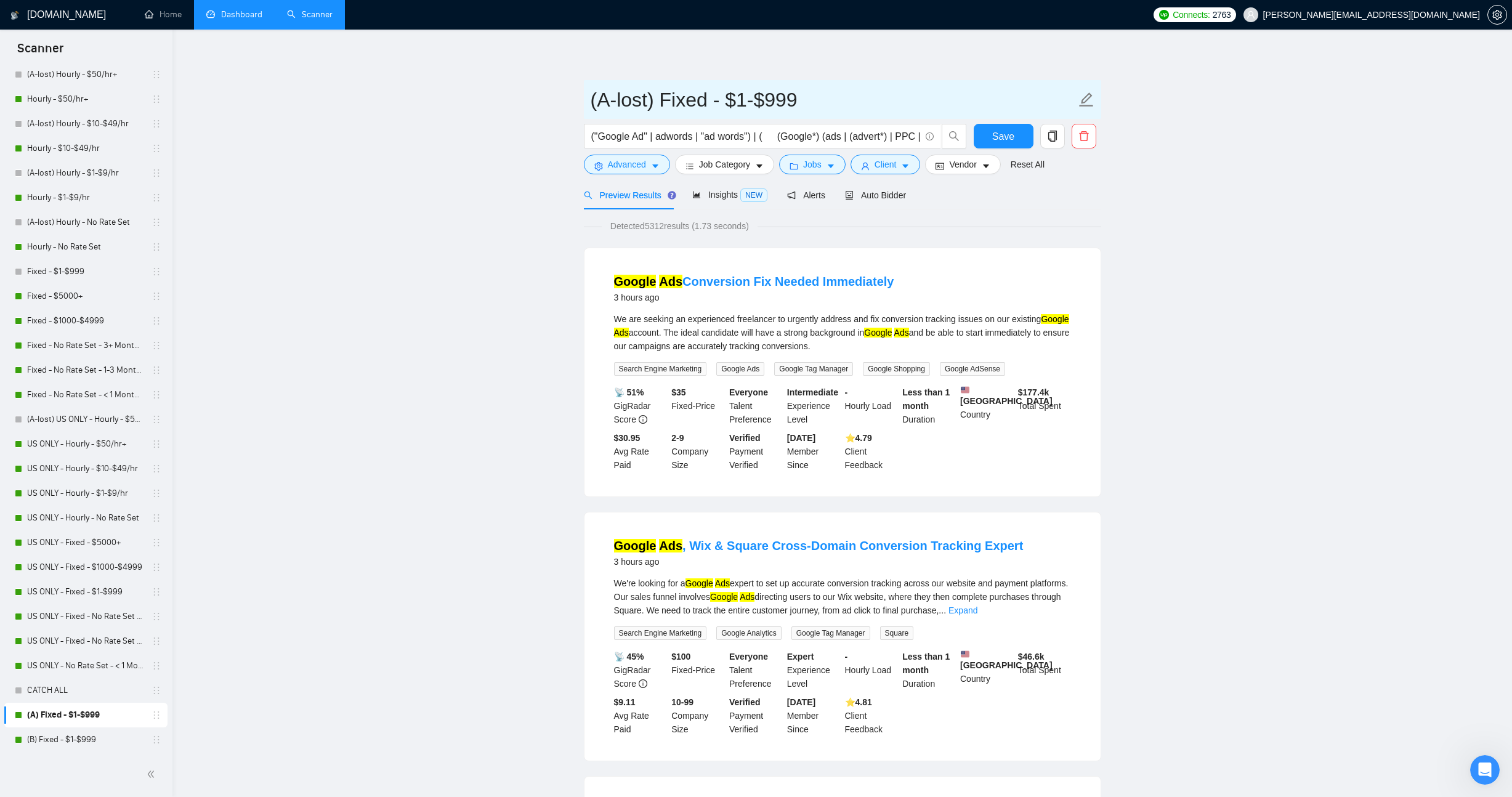
type input "(A-lost) Fixed - $1-$999"
click at [905, 189] on div "Auto Bidder" at bounding box center [875, 195] width 61 height 14
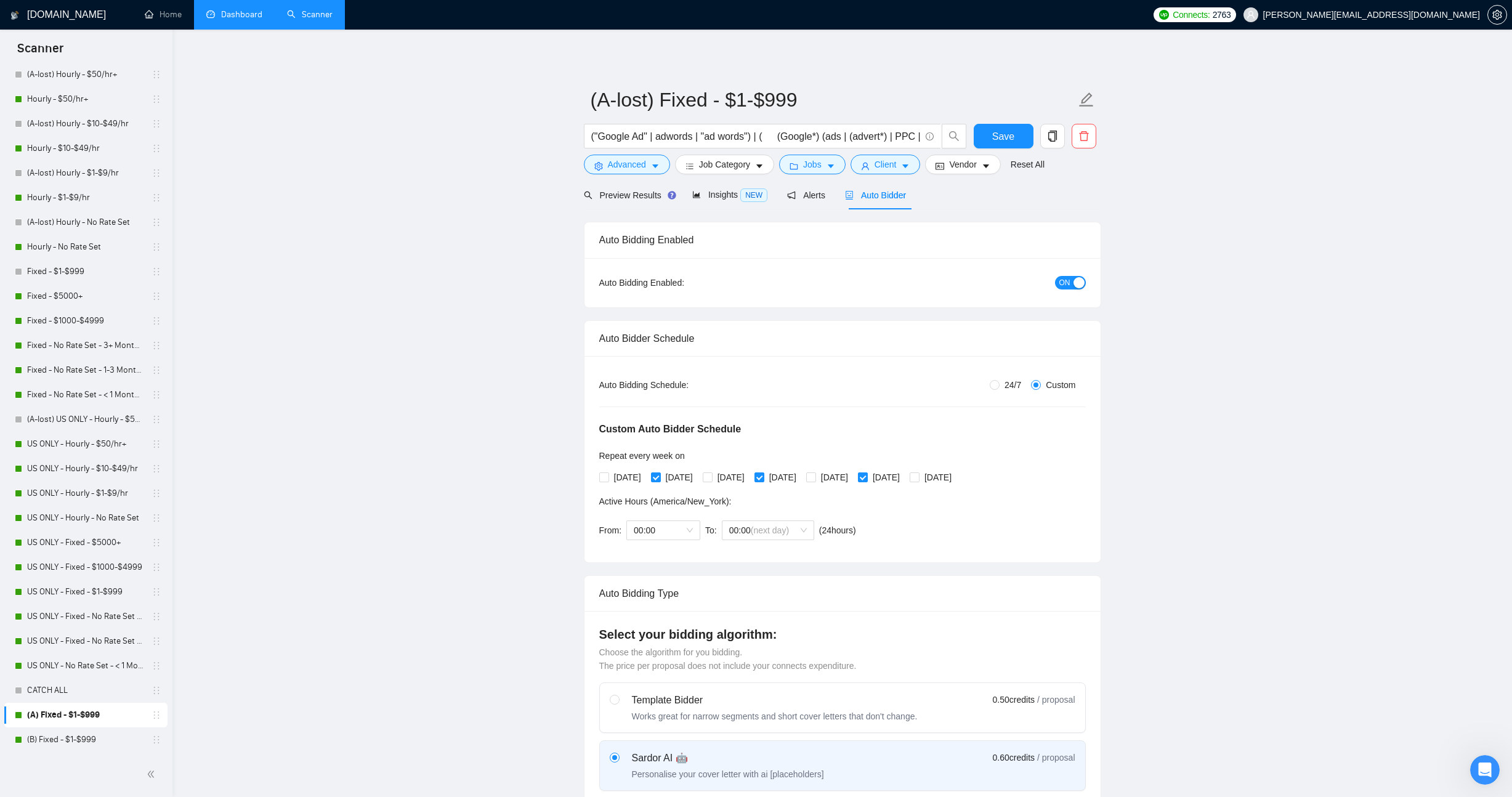
click at [1068, 280] on span "ON" at bounding box center [1065, 282] width 11 height 14
click at [993, 130] on span "Save" at bounding box center [1003, 137] width 22 height 15
click at [70, 736] on link "(B) Fixed - $1-$999" at bounding box center [85, 740] width 117 height 25
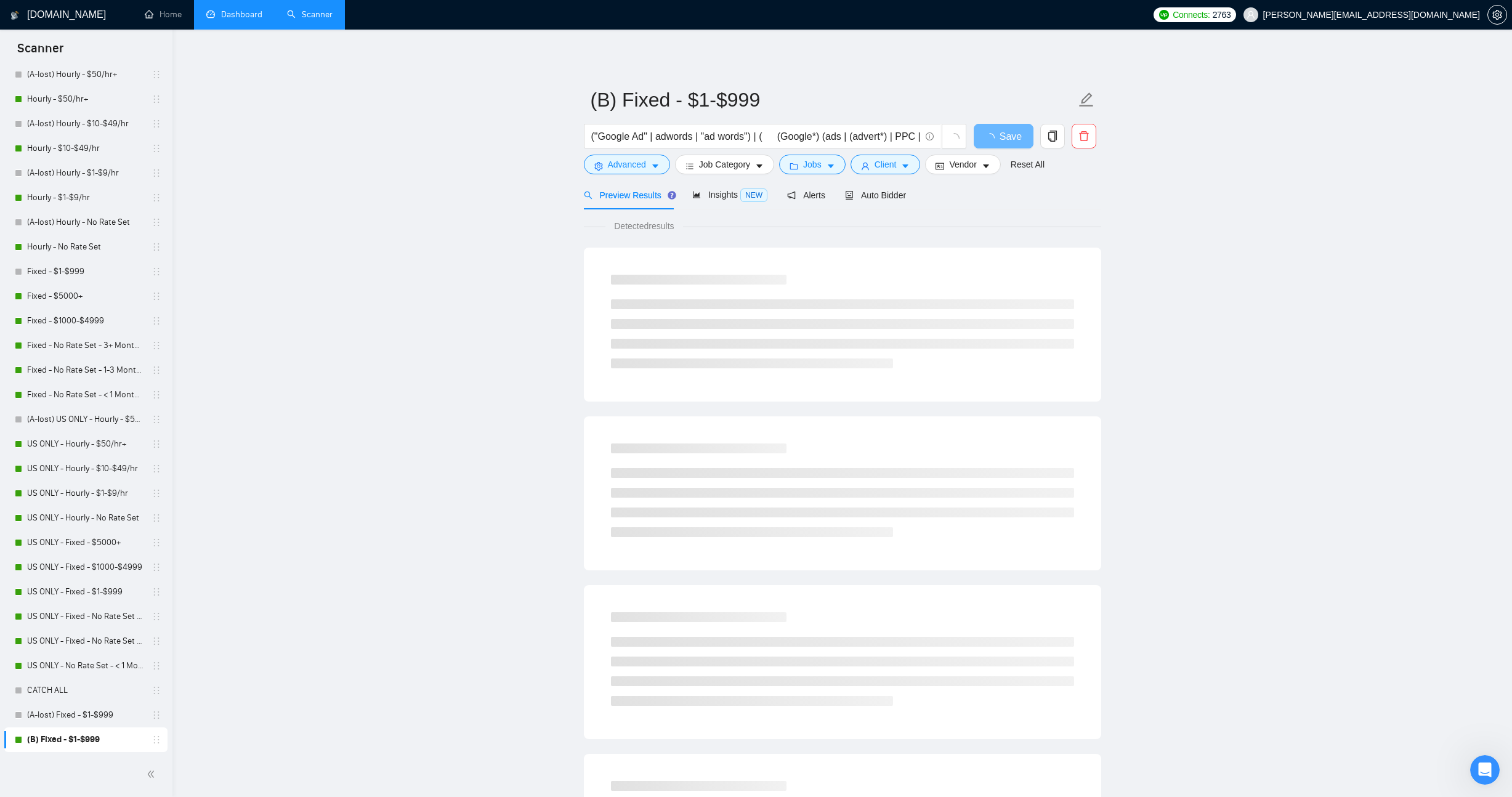
click at [915, 203] on div "Preview Results Insights NEW Alerts Auto Bidder" at bounding box center [842, 195] width 517 height 29
click at [903, 198] on span "Auto Bidder" at bounding box center [875, 195] width 61 height 10
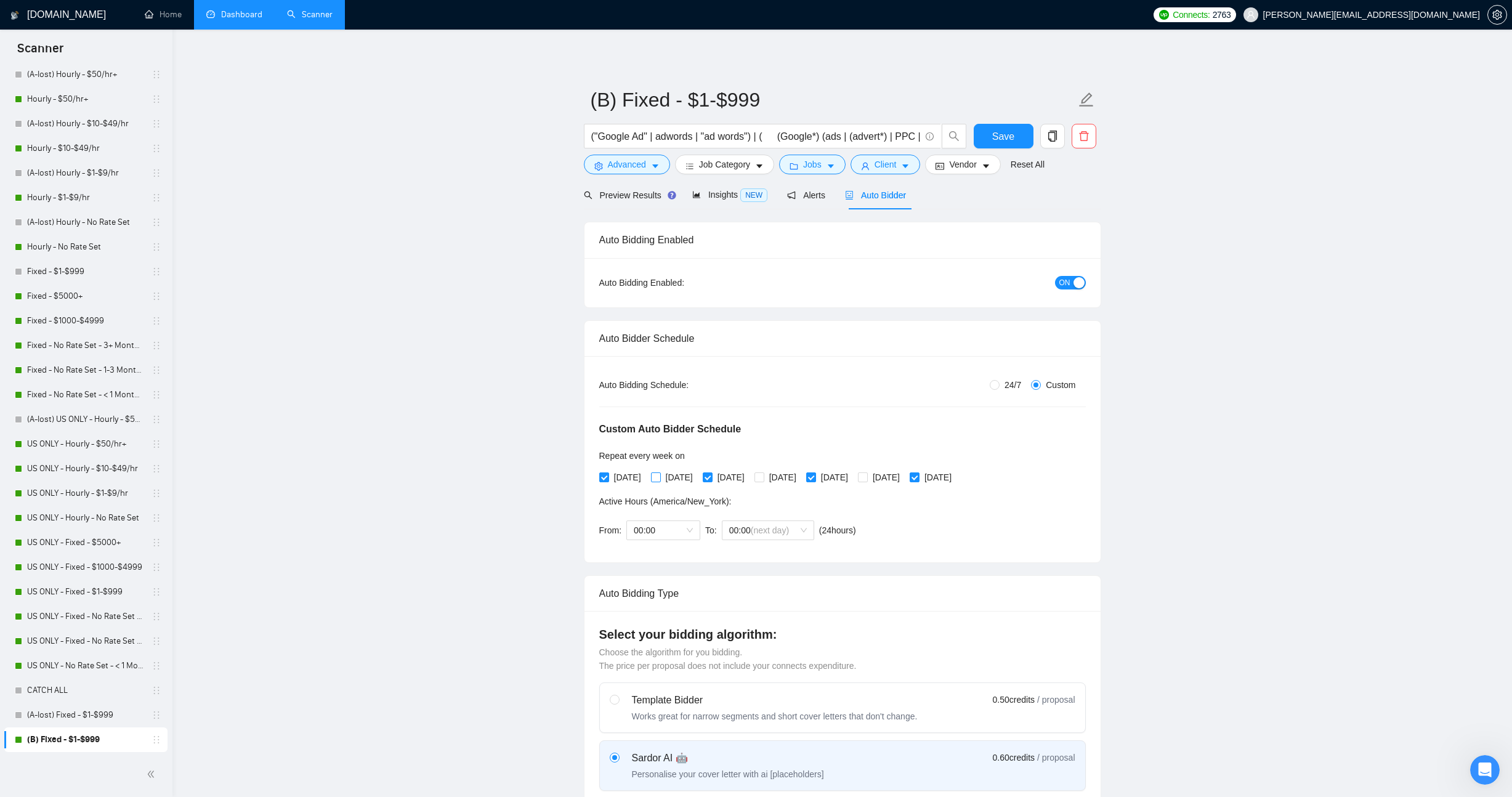
click at [672, 482] on span "[DATE]" at bounding box center [679, 478] width 37 height 14
click at [660, 481] on input "[DATE]" at bounding box center [655, 477] width 9 height 9
checkbox input "true"
click at [801, 481] on span "[DATE]" at bounding box center [782, 478] width 37 height 14
click at [764, 481] on input "[DATE]" at bounding box center [759, 477] width 9 height 9
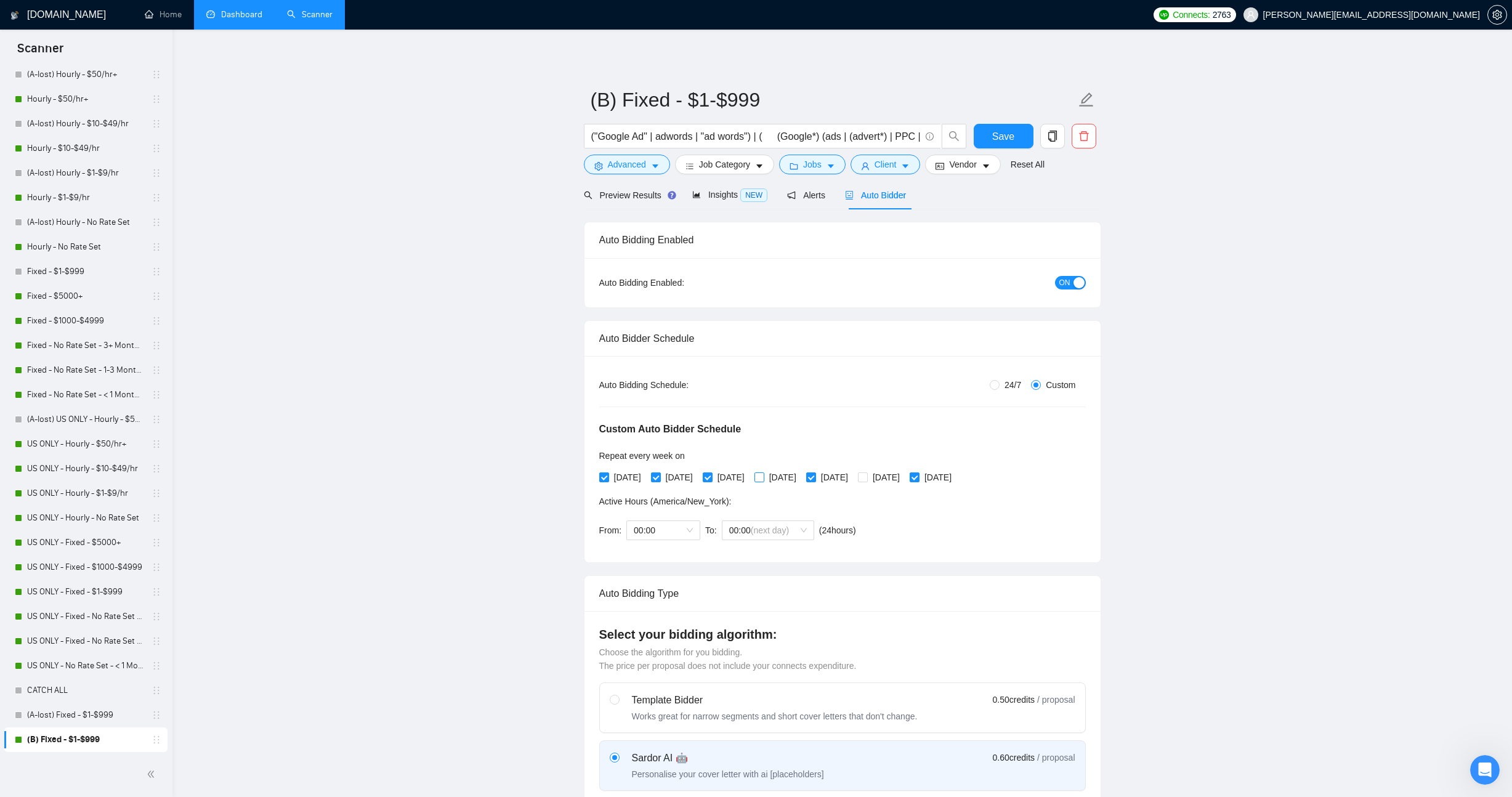
checkbox input "true"
click at [905, 480] on span "[DATE]" at bounding box center [886, 478] width 37 height 14
click at [867, 480] on input "[DATE]" at bounding box center [863, 477] width 9 height 9
checkbox input "true"
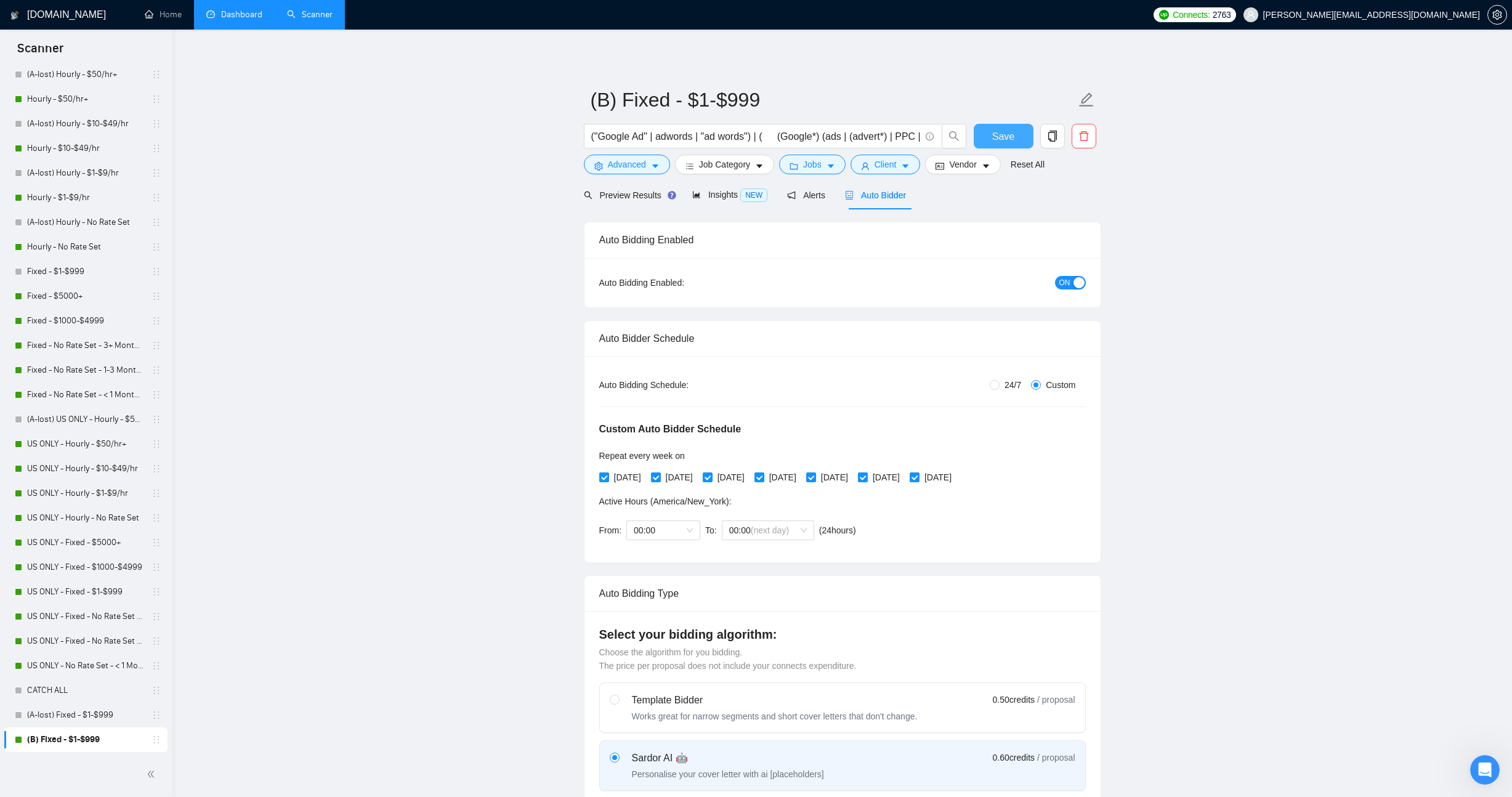
click at [987, 125] on button "Save" at bounding box center [1003, 136] width 60 height 25
drag, startPoint x: 621, startPoint y: 101, endPoint x: 573, endPoint y: 98, distance: 48.1
type input "Fixed - $1-$999"
click at [1015, 143] on button "Save" at bounding box center [1003, 136] width 60 height 25
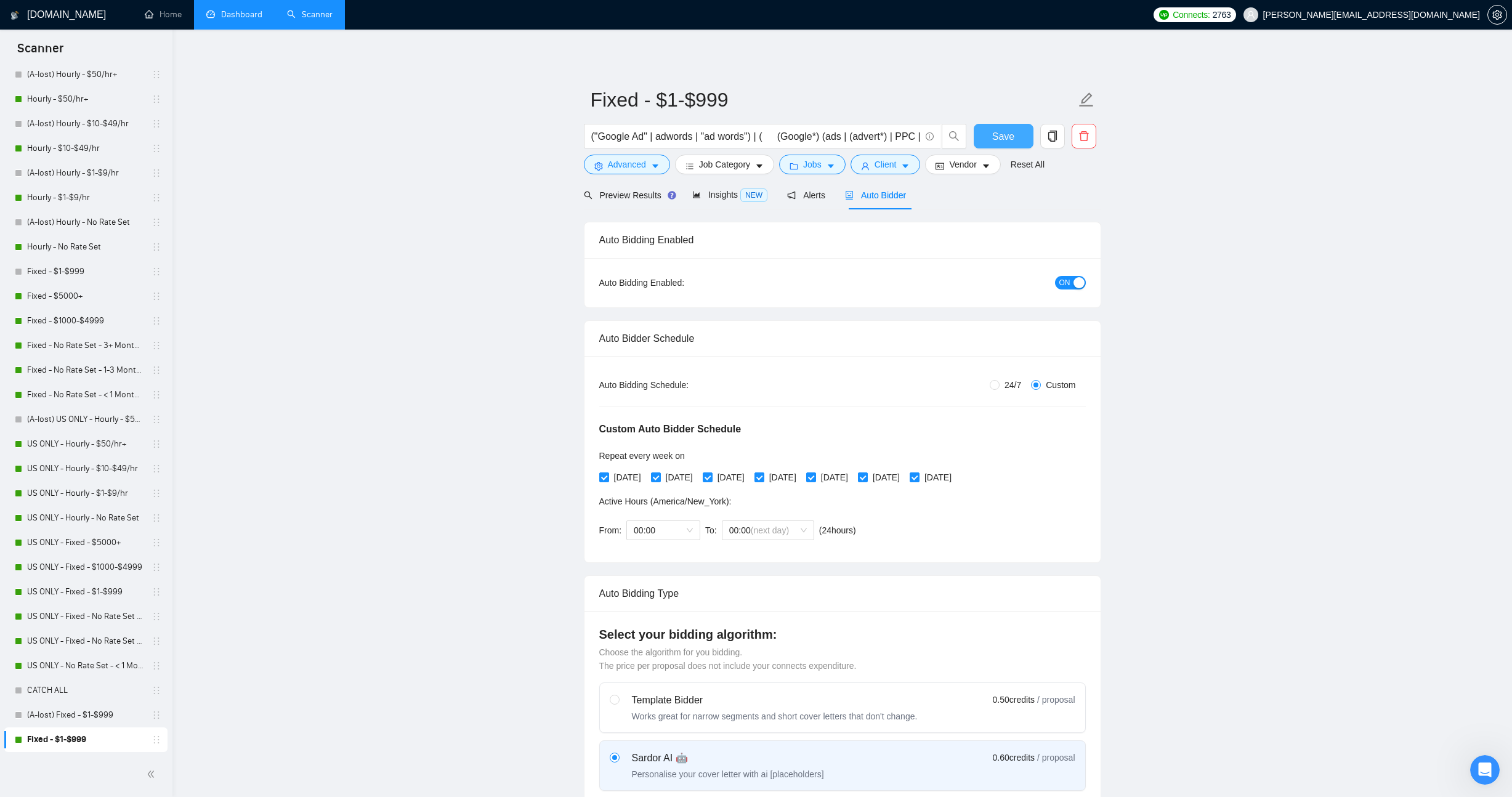
click at [992, 130] on span "Save" at bounding box center [1003, 137] width 22 height 15
